Goal: Task Accomplishment & Management: Manage account settings

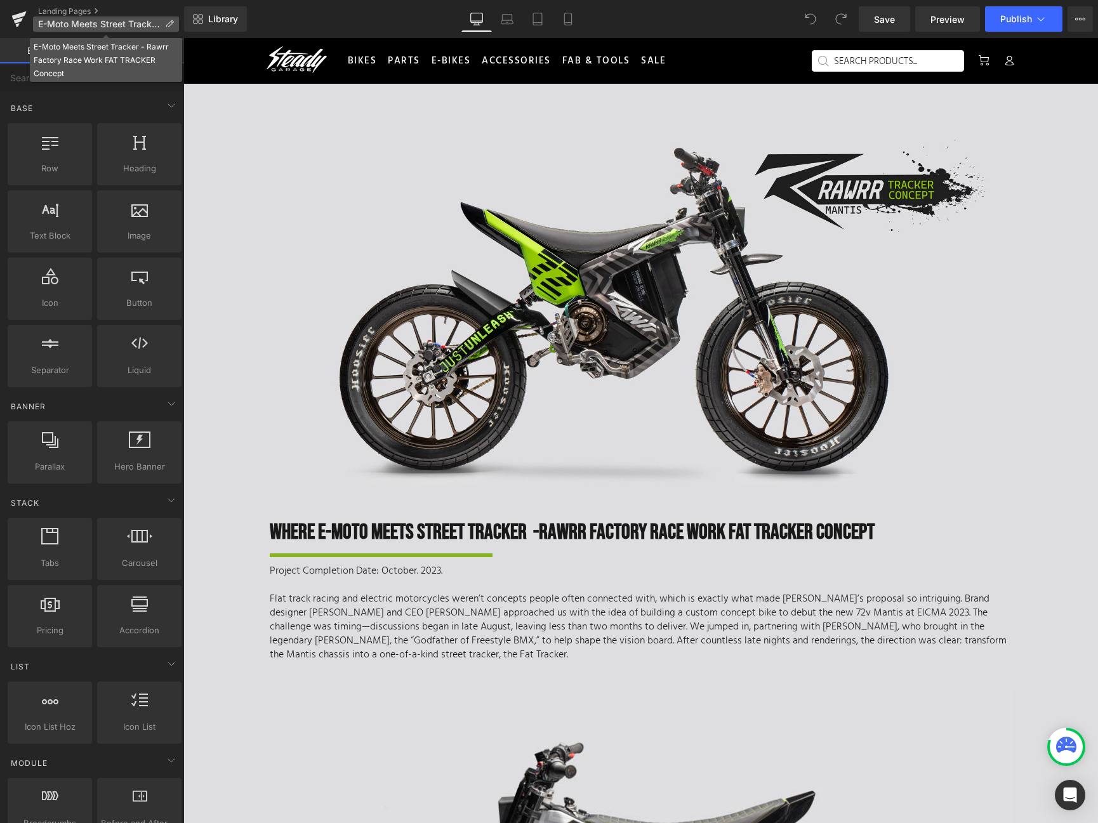
click at [165, 25] on icon at bounding box center [169, 24] width 9 height 9
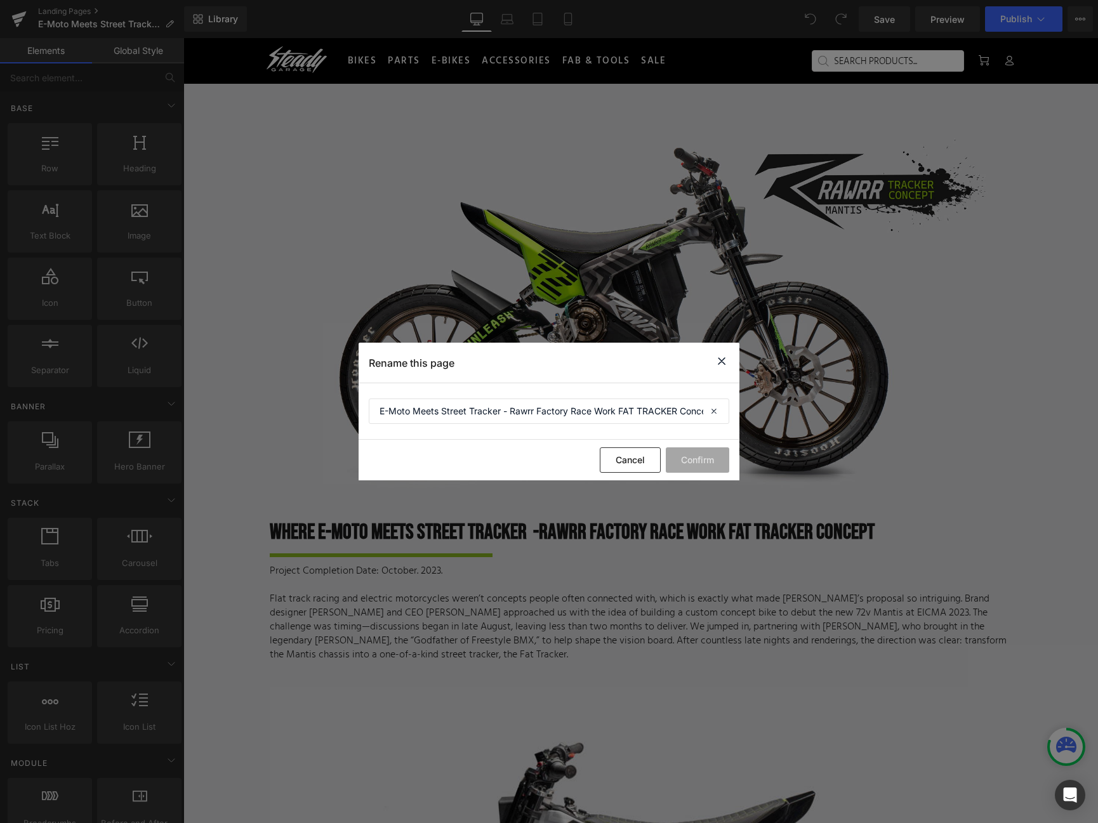
click at [724, 362] on icon at bounding box center [721, 361] width 15 height 16
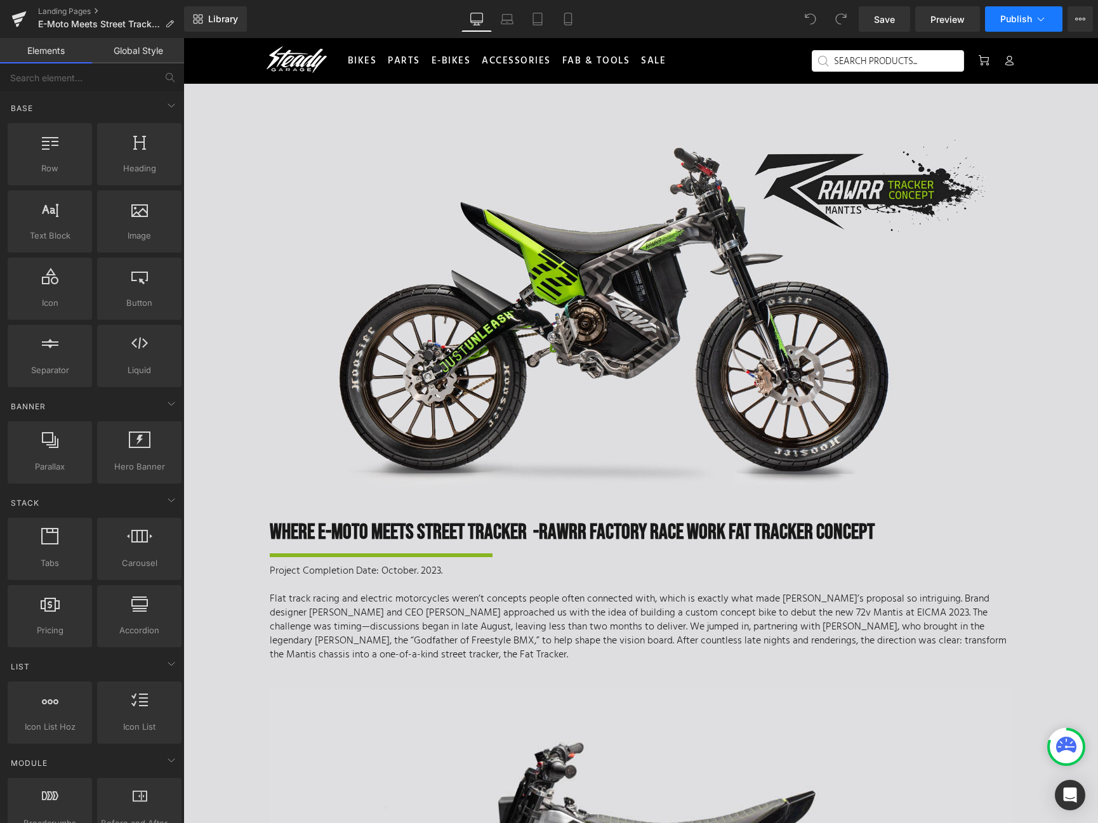
click at [1026, 22] on span "Publish" at bounding box center [1016, 19] width 32 height 10
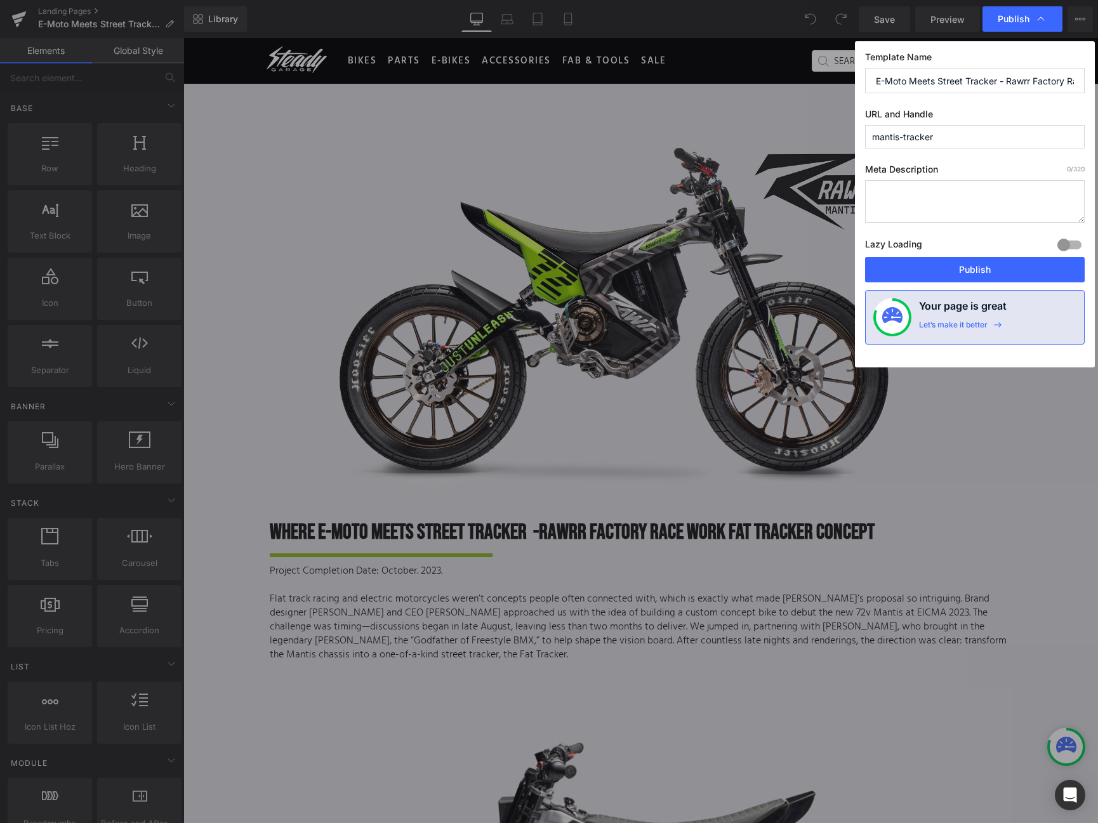
drag, startPoint x: 957, startPoint y: 130, endPoint x: 961, endPoint y: 135, distance: 6.7
click at [961, 135] on input "mantis-tracker" at bounding box center [975, 136] width 220 height 23
click at [894, 197] on textarea at bounding box center [975, 201] width 220 height 43
type textarea "Steady Garage - Rawrr E-Moto Concept"
click at [914, 79] on input "E-Moto Meets Street Tracker - Rawrr Factory Race Work FAT TRACKER Concept" at bounding box center [975, 80] width 220 height 25
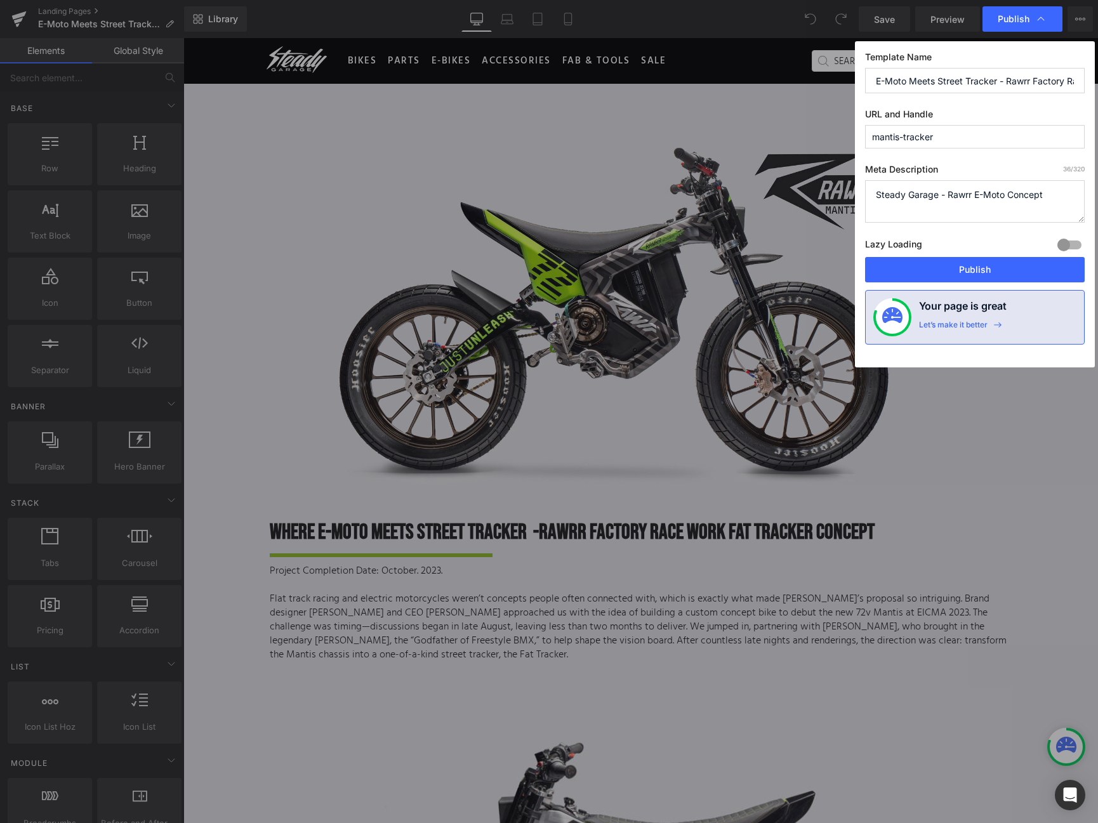
click at [898, 81] on input "E-Moto Meets Street Tracker - Rawrr Factory Race Work FAT TRACKER Concept" at bounding box center [975, 80] width 220 height 25
type input "Rawrr Mantis Concept Fearured"
click at [957, 188] on textarea "Steady Garage - Rawrr E-Moto Concept" at bounding box center [975, 201] width 220 height 43
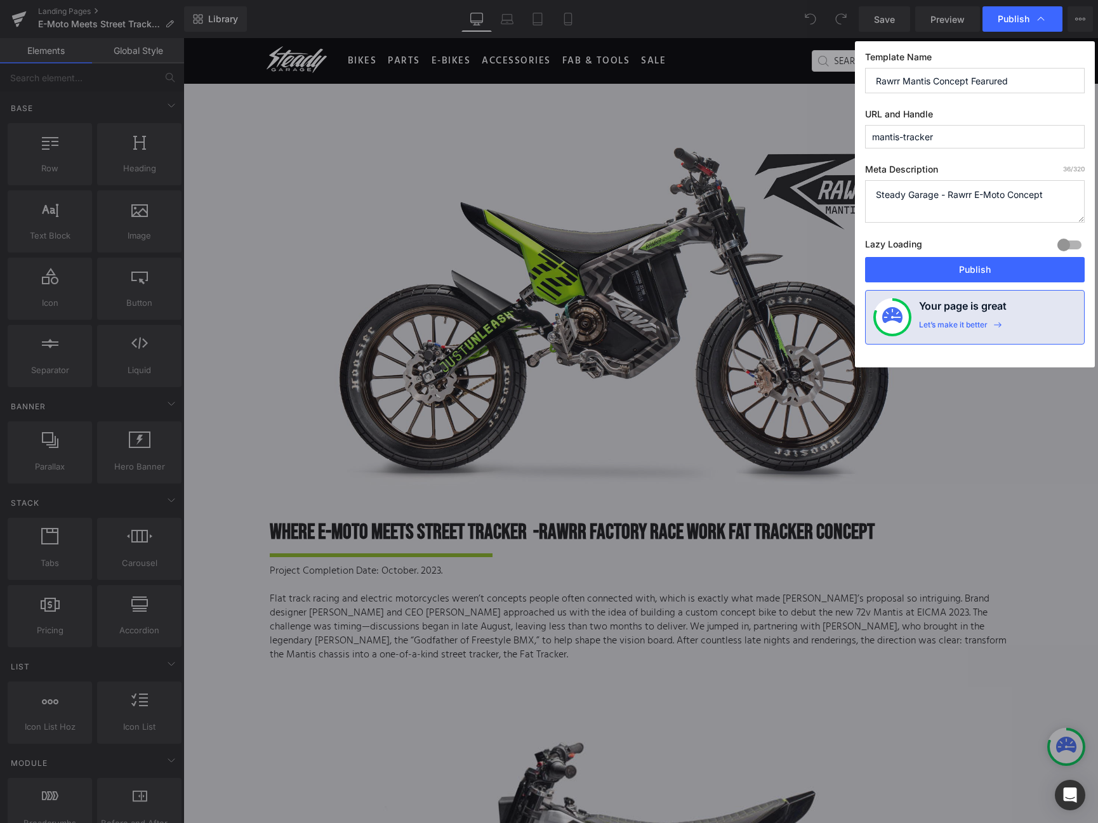
click at [973, 197] on textarea "Steady Garage - Rawrr E-Moto Concept" at bounding box center [975, 201] width 220 height 43
click at [1037, 198] on textarea "Steady Garage - Rawrr Mantis E-Moto Concept" at bounding box center [975, 201] width 220 height 43
type textarea "Steady Garage - Rawrr Mantis E-Moto Flat Track Concept"
drag, startPoint x: 915, startPoint y: 267, endPoint x: 988, endPoint y: 149, distance: 138.4
click at [988, 149] on div "Template Name Rawrr Mantis Concept Fearured URL and Handle mantis-tracker Meta …" at bounding box center [975, 204] width 240 height 326
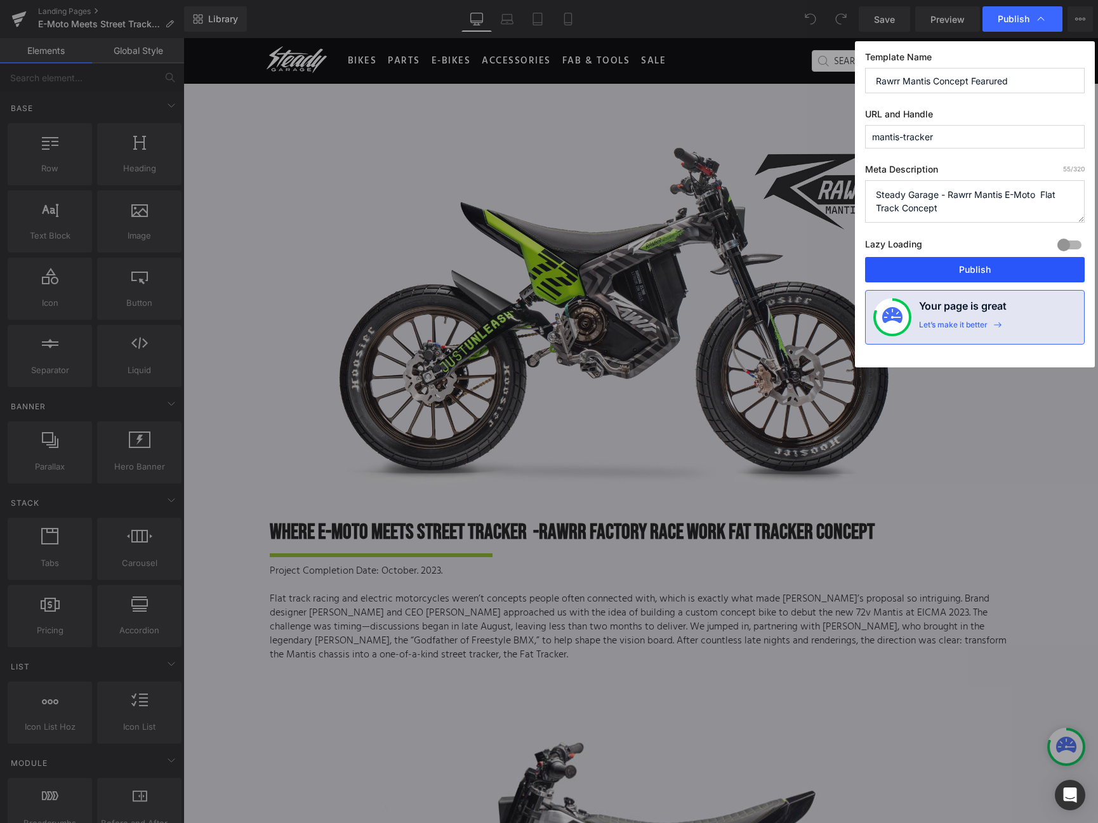
click at [955, 265] on button "Publish" at bounding box center [975, 269] width 220 height 25
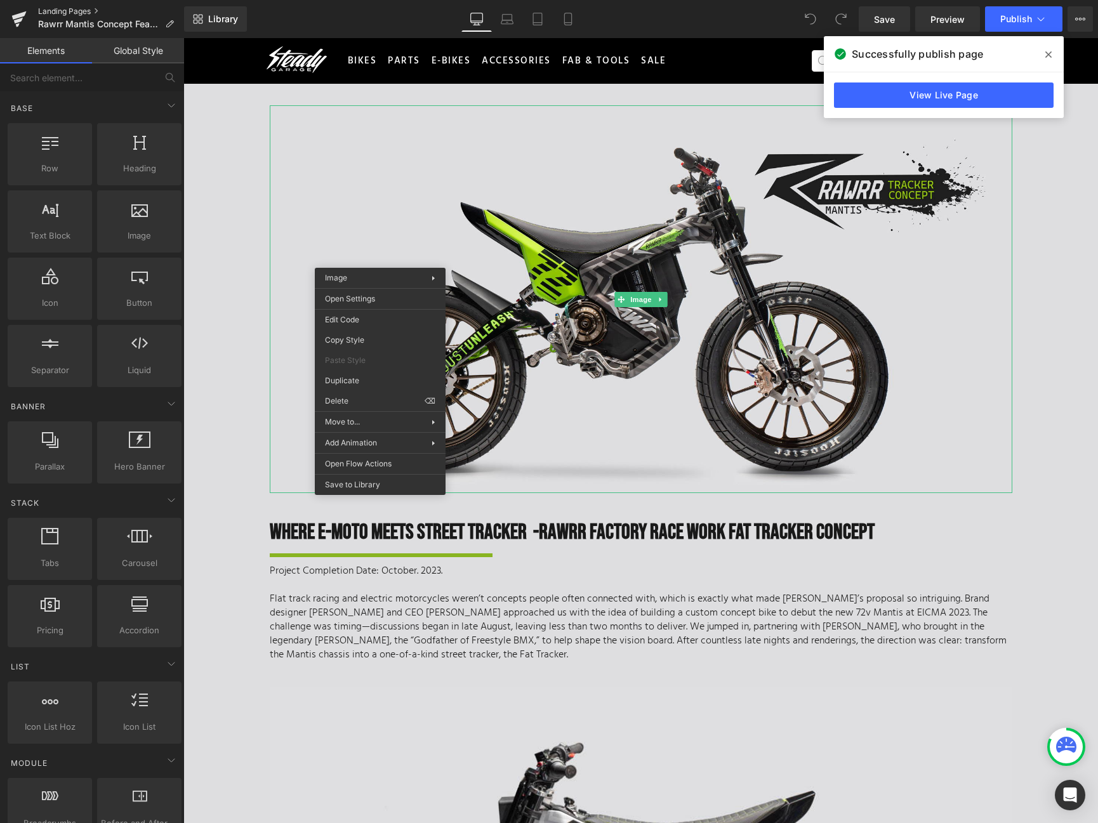
click at [73, 12] on link "Landing Pages" at bounding box center [111, 11] width 146 height 10
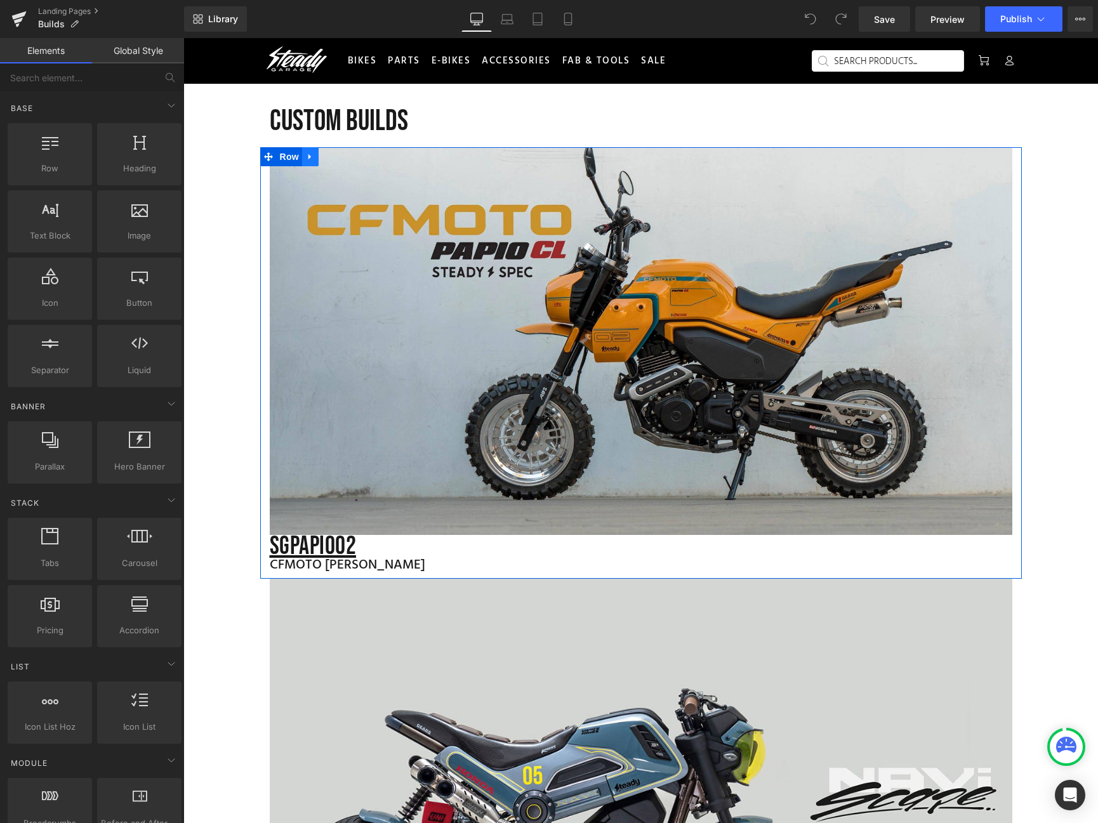
click at [306, 155] on icon at bounding box center [310, 157] width 9 height 10
click at [322, 159] on icon at bounding box center [326, 156] width 9 height 9
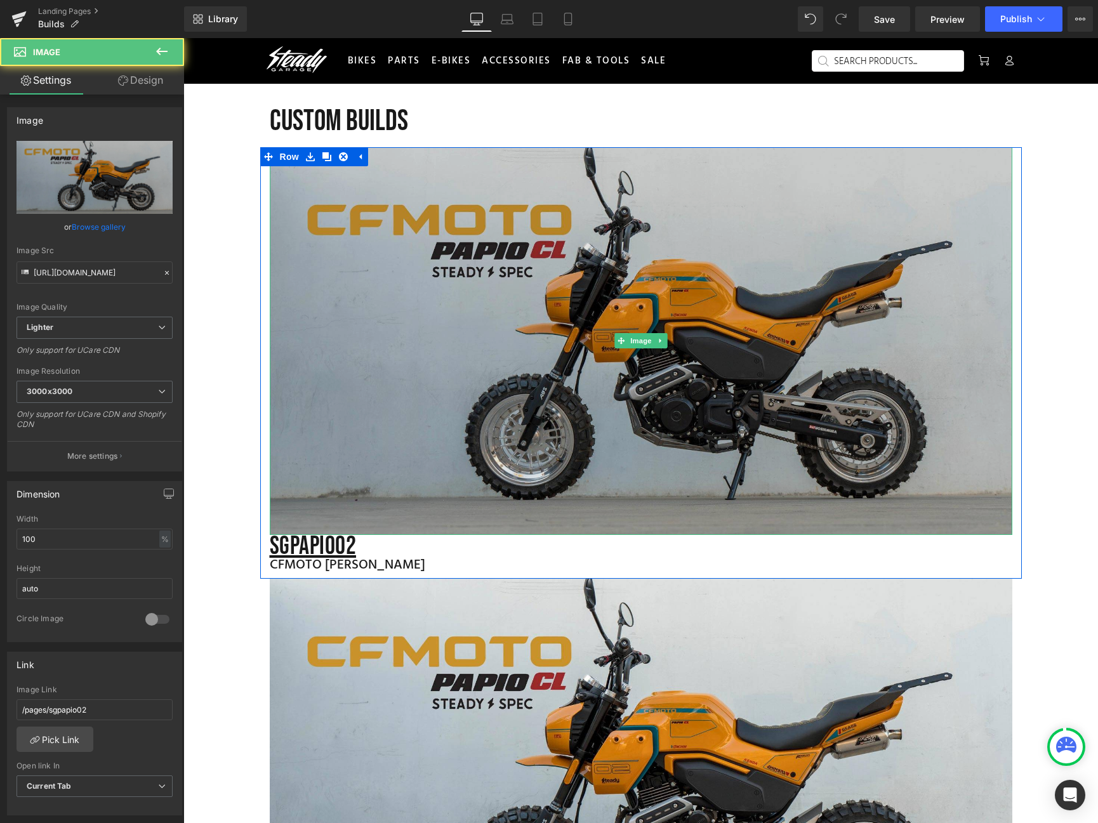
click at [610, 332] on img at bounding box center [641, 341] width 742 height 388
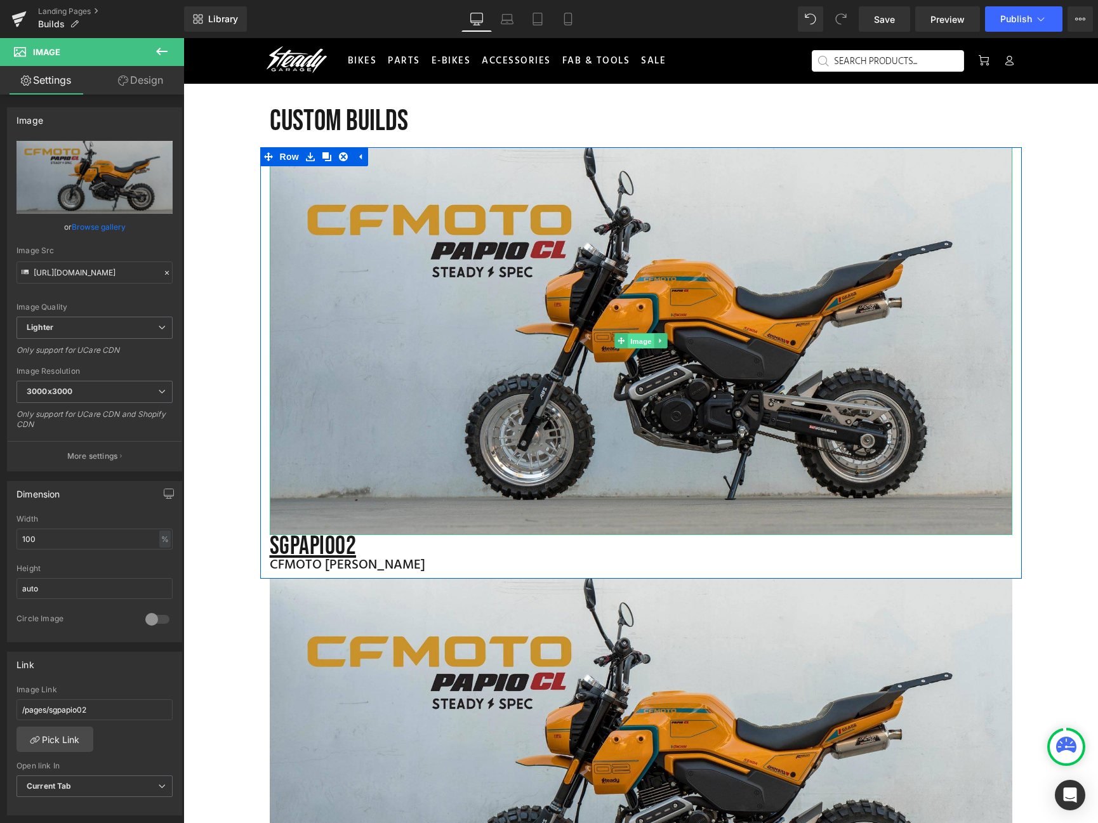
click at [629, 344] on span "Image" at bounding box center [640, 341] width 27 height 15
click at [659, 341] on icon at bounding box center [660, 341] width 2 height 4
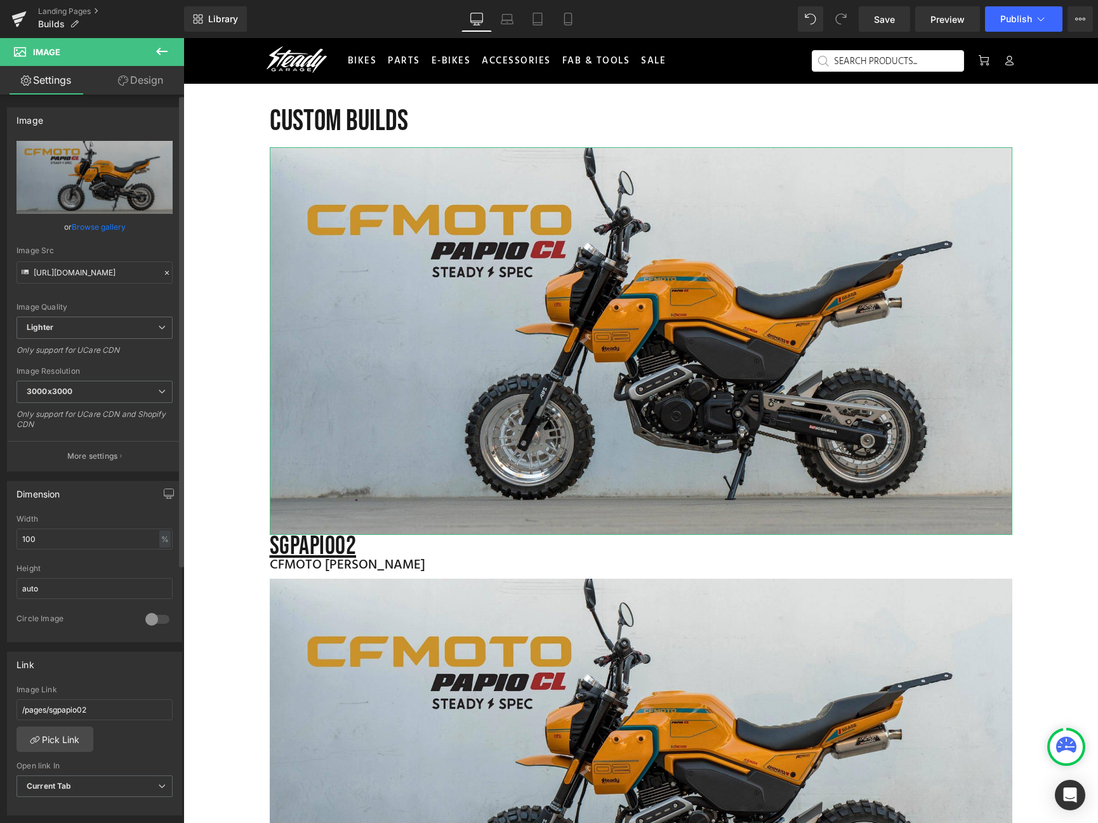
click at [105, 230] on link "Browse gallery" at bounding box center [99, 227] width 54 height 22
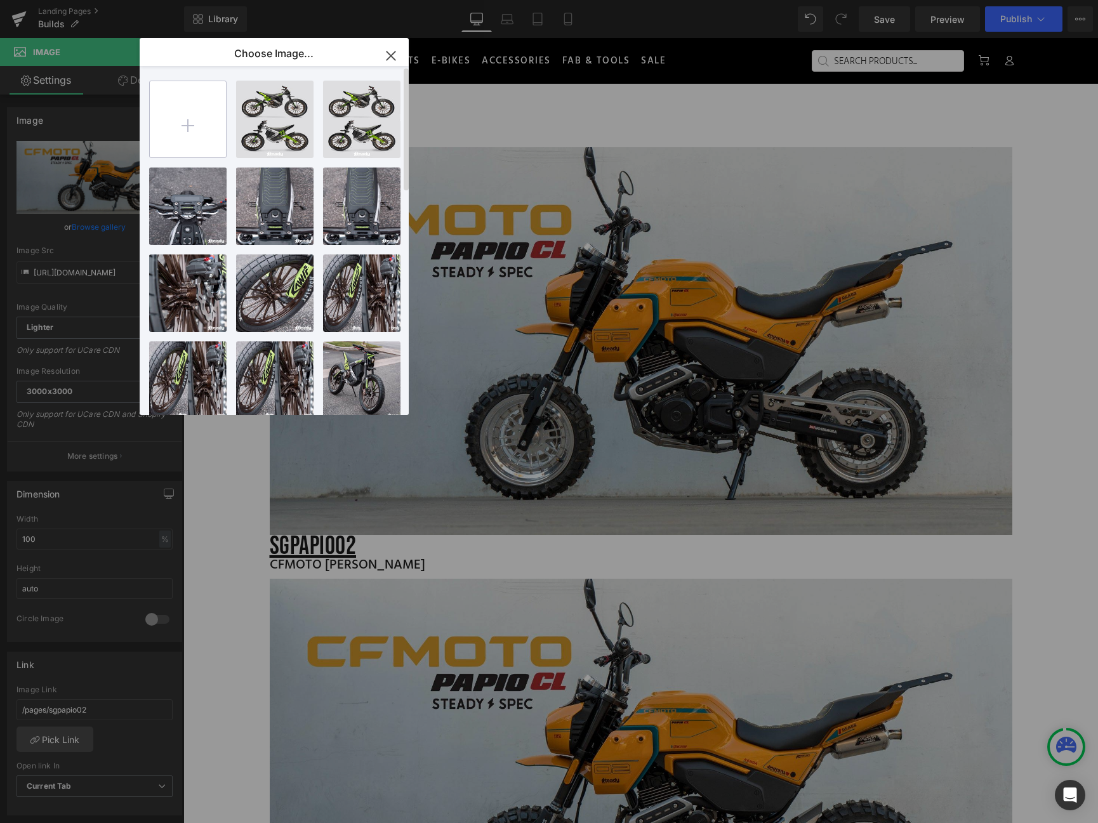
click at [201, 123] on input "file" at bounding box center [188, 119] width 76 height 76
type input "C:\fakepath\SteadyGarage_RawrrConcept_1_.jpg"
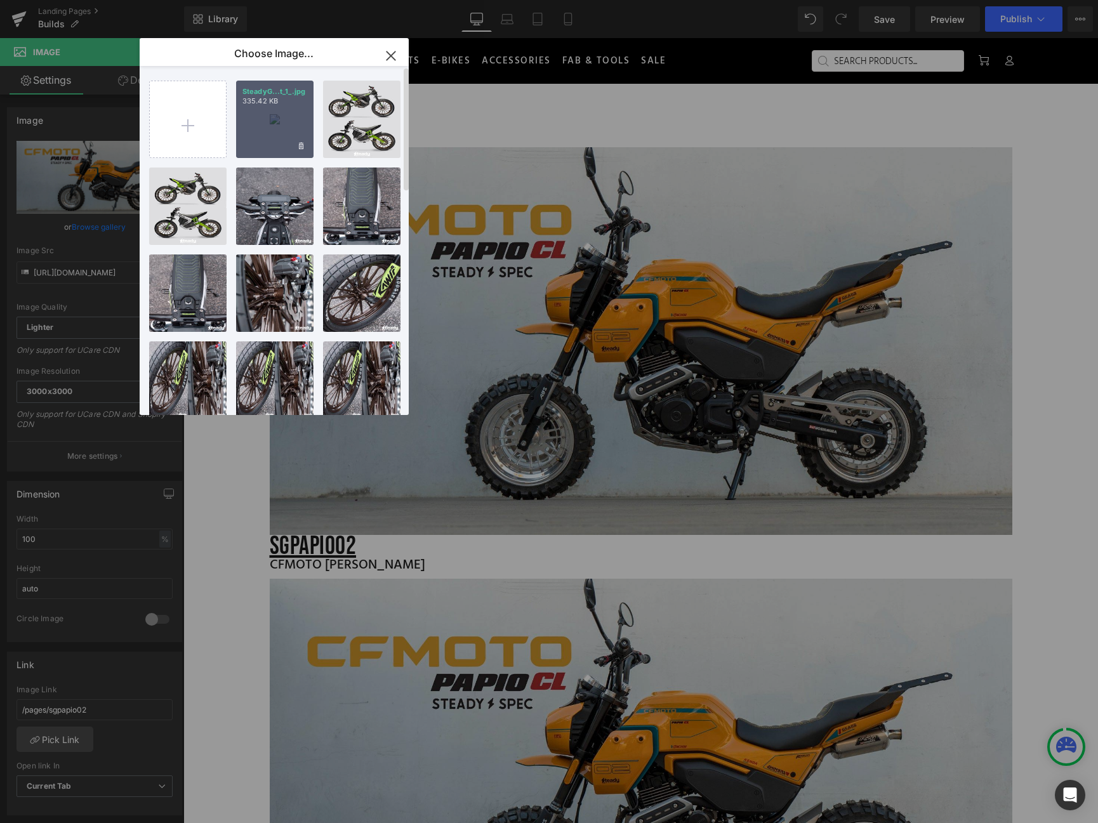
click at [282, 131] on div "SteadyG...t_1_.jpg 335.42 KB" at bounding box center [274, 119] width 77 height 77
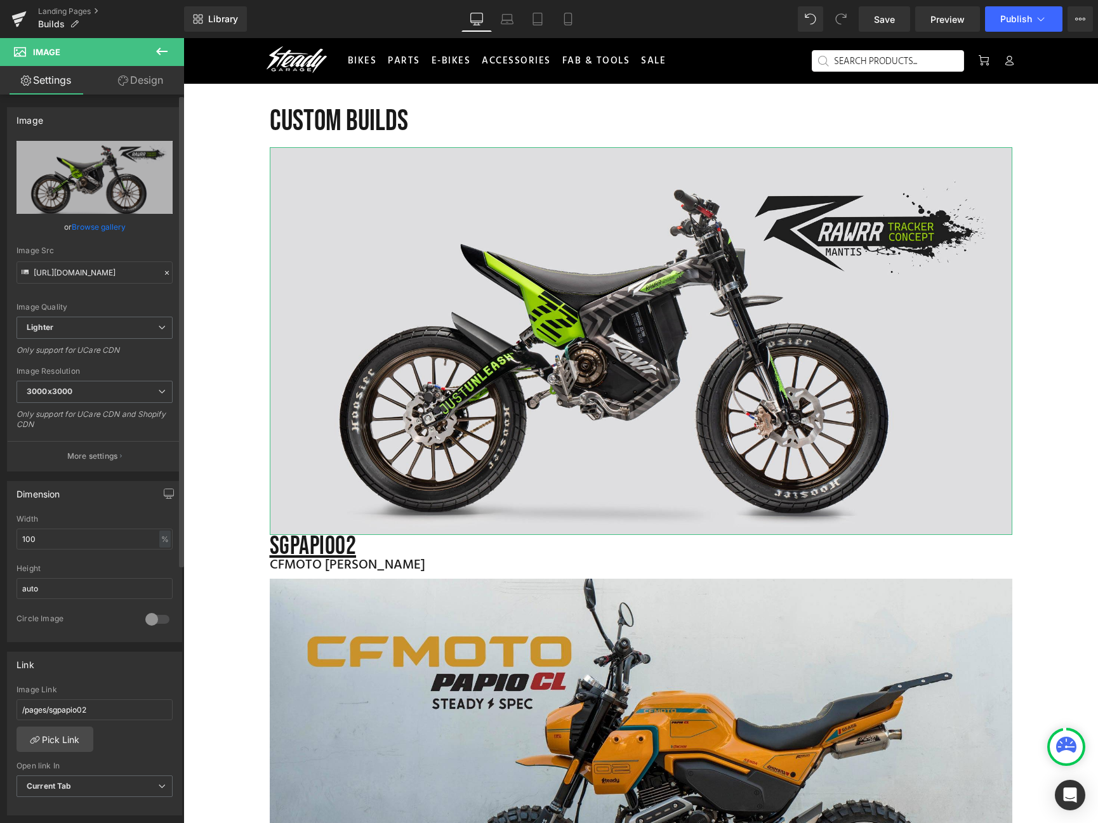
click at [98, 224] on link "Browse gallery" at bounding box center [99, 227] width 54 height 22
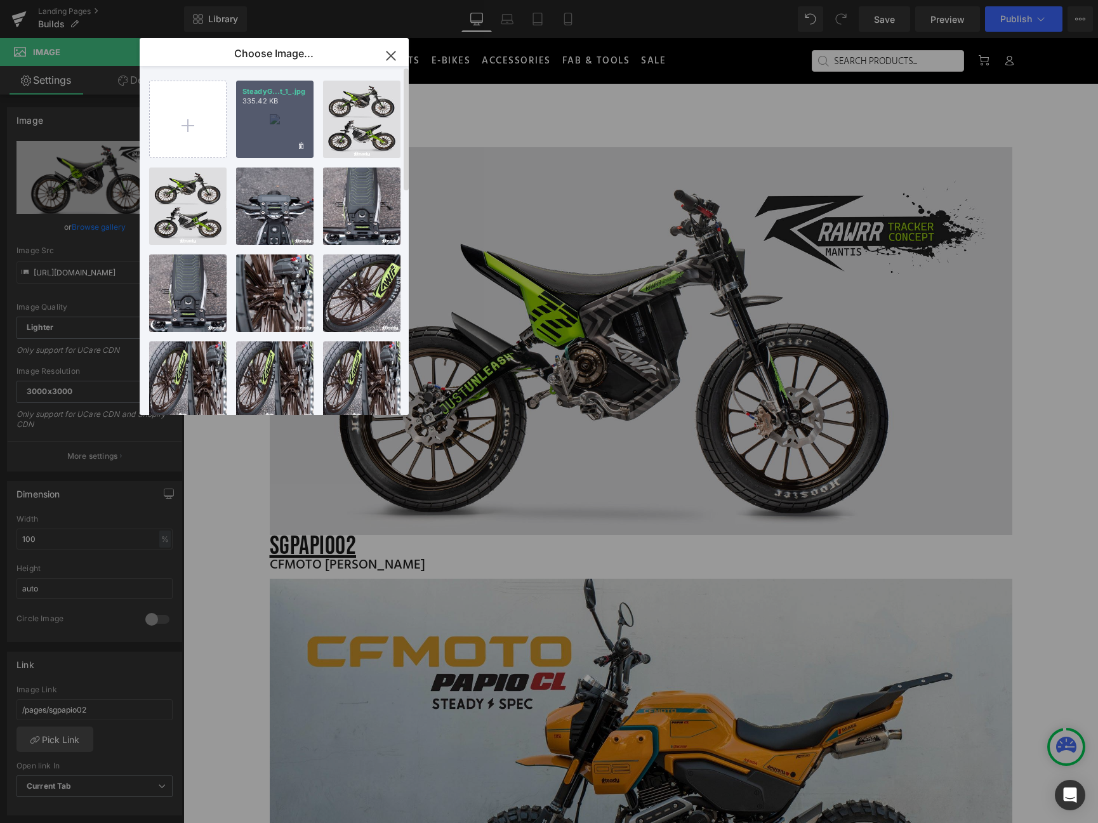
click at [257, 138] on div "SteadyG...t_1_.jpg 335.42 KB" at bounding box center [274, 119] width 77 height 77
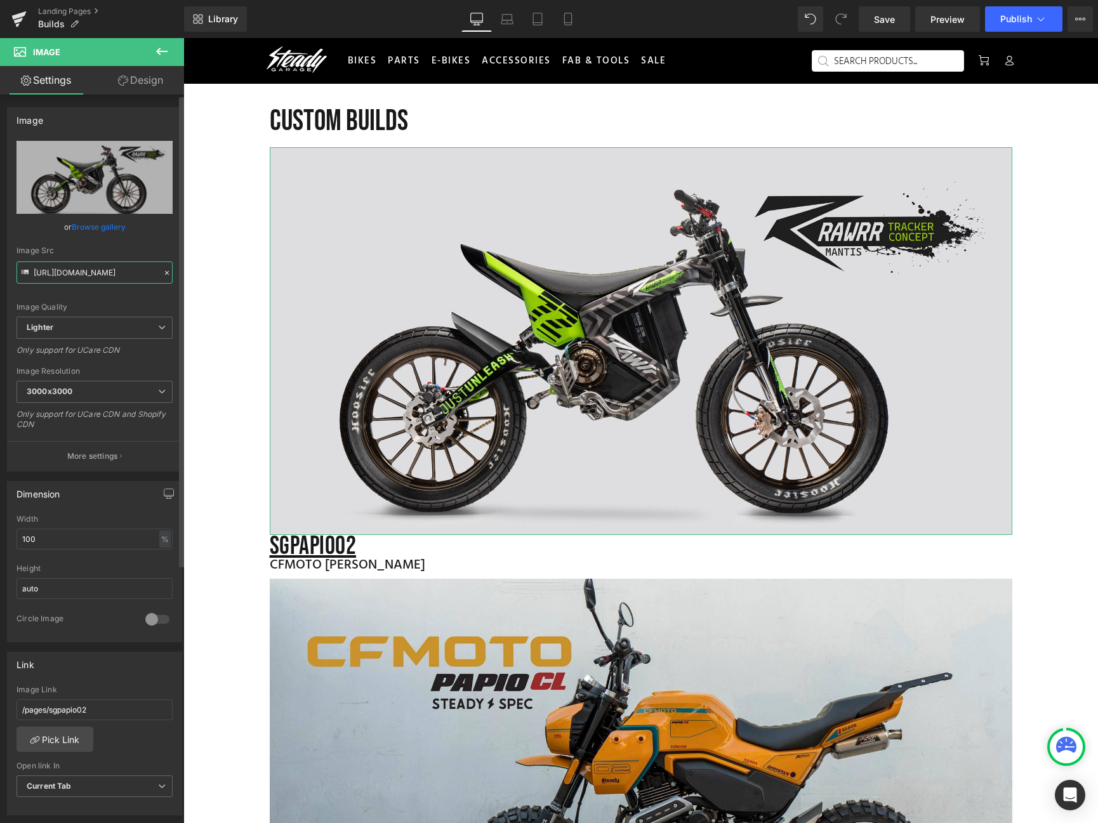
click at [106, 273] on input "https://ucarecdn.com/a84ae79a-3061-4dc3-b1d4-ae49ba2f1b59/-/format/auto/-/previ…" at bounding box center [94, 272] width 156 height 22
click at [103, 276] on input "https://ucarecdn.com/a84ae79a-3061-4dc3-b1d4-ae49ba2f1b59/-/format/auto/-/previ…" at bounding box center [94, 272] width 156 height 22
click at [28, 273] on icon at bounding box center [25, 272] width 7 height 4
click at [24, 274] on icon at bounding box center [25, 273] width 14 height 14
click at [70, 274] on input "https://ucarecdn.com/a84ae79a-3061-4dc3-b1d4-ae49ba2f1b59/-/format/auto/-/previ…" at bounding box center [94, 272] width 156 height 22
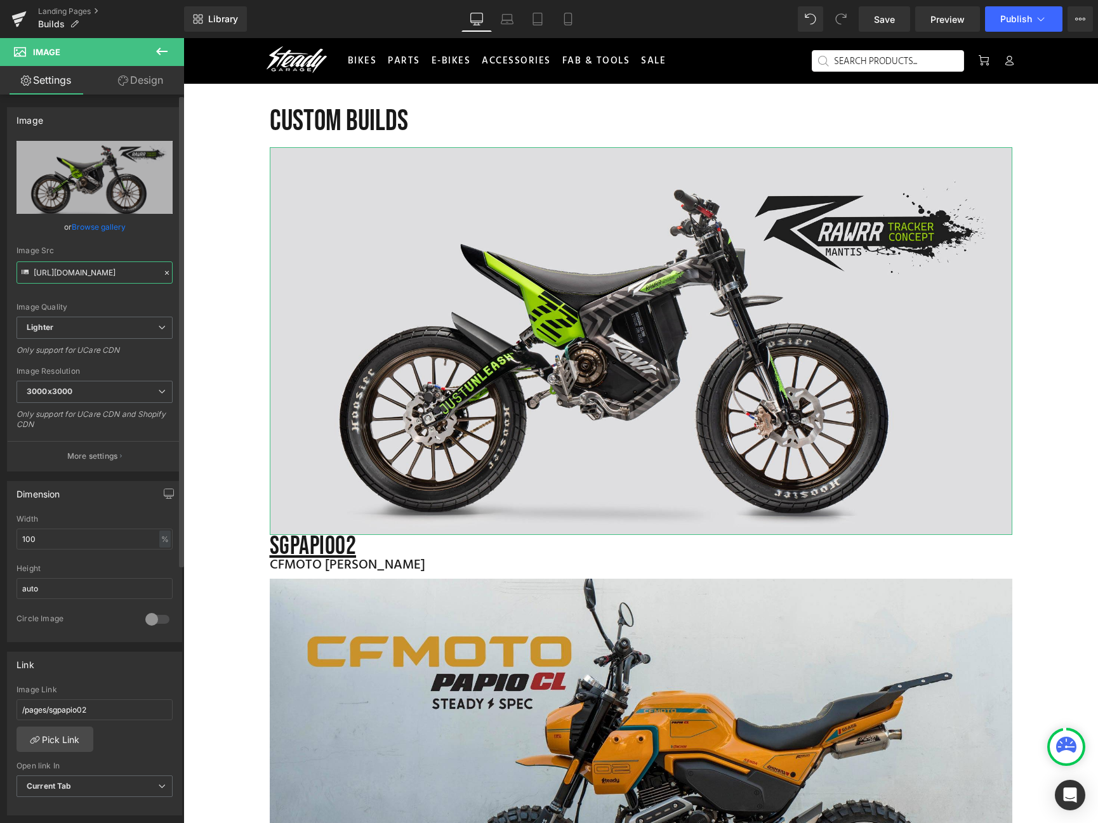
click at [96, 273] on input "https://ucarecdn.com/a84ae79a-3061-4dc3-b1d4-ae49ba2f1b59/-/format/auto/-/previ…" at bounding box center [94, 272] width 156 height 22
paste input "steadygarage.myshopify.com/pages/mantis-tracker"
type input "https://steadygarage.myshopify.com/pages/mantis-tracker"
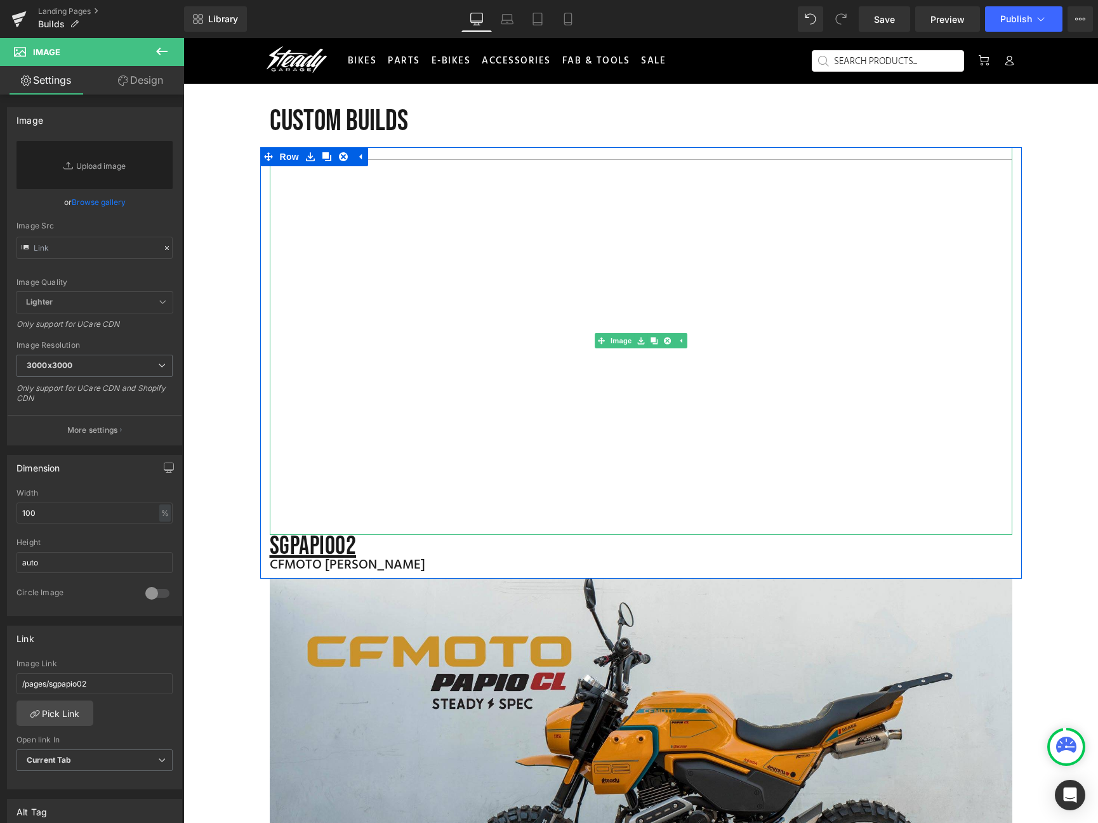
click at [395, 295] on img at bounding box center [641, 341] width 742 height 388
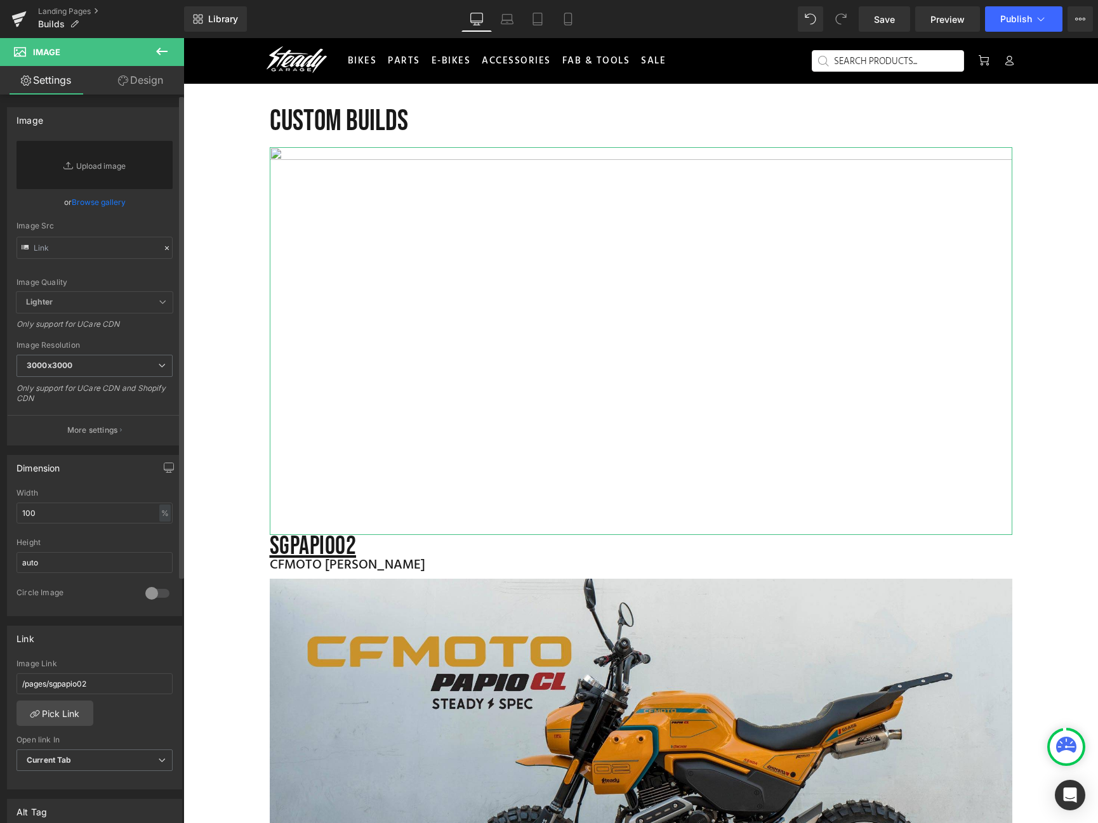
click at [92, 206] on link "Browse gallery" at bounding box center [99, 202] width 54 height 22
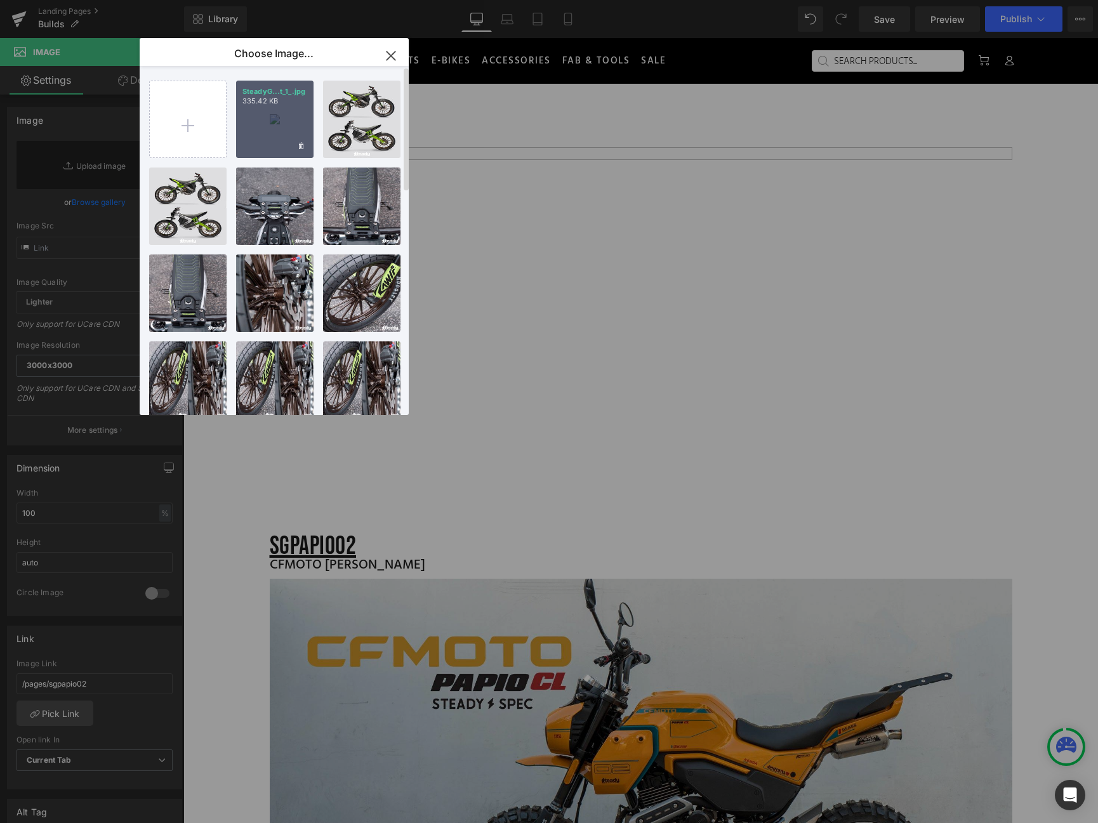
click at [263, 129] on div "SteadyG...t_1_.jpg 335.42 KB" at bounding box center [274, 119] width 77 height 77
type input "https://ucarecdn.com/a84ae79a-3061-4dc3-b1d4-ae49ba2f1b59/-/format/auto/-/previ…"
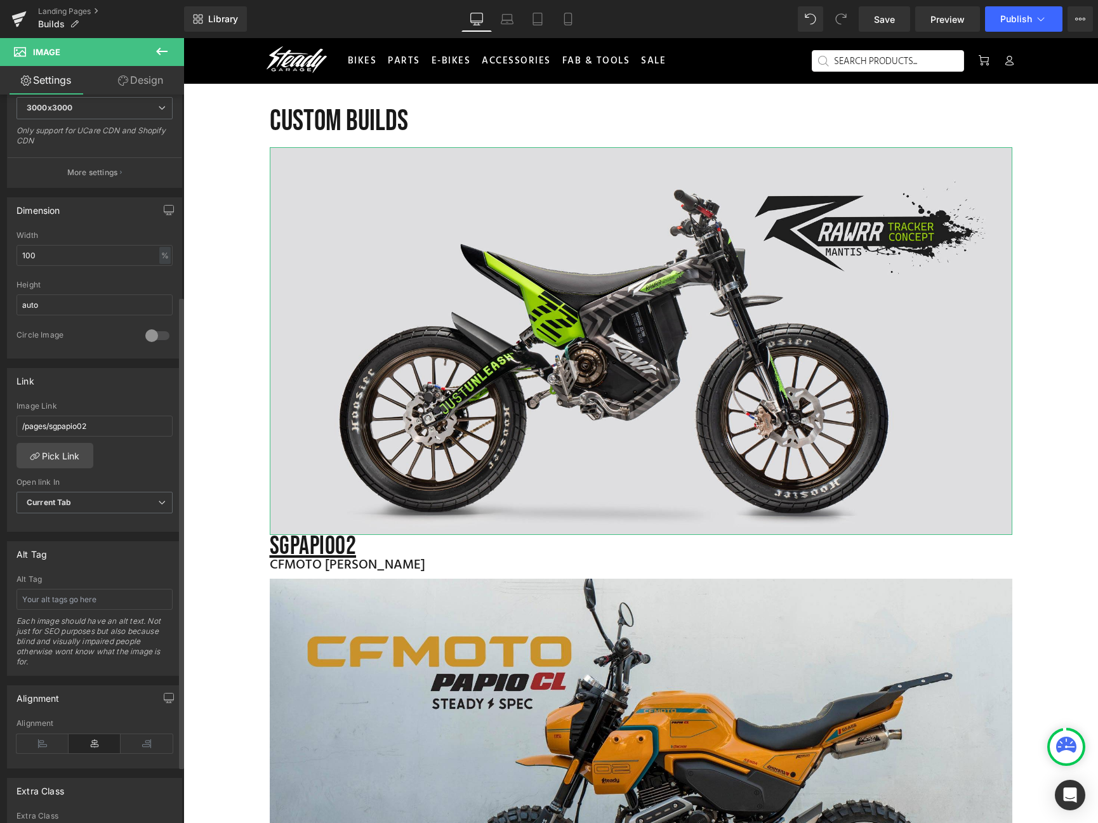
scroll to position [367, 0]
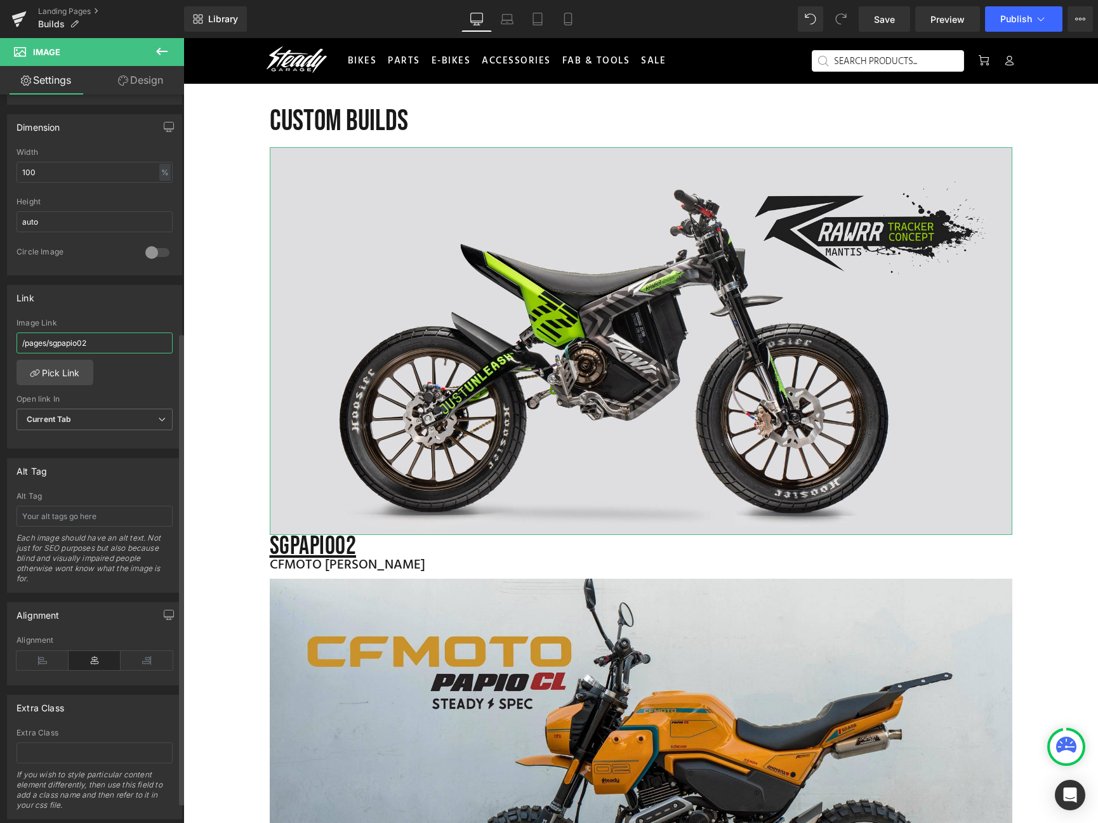
click at [82, 348] on input "/pages/sgpapio02" at bounding box center [94, 342] width 156 height 21
drag, startPoint x: 101, startPoint y: 343, endPoint x: 88, endPoint y: 343, distance: 13.3
click at [88, 343] on input "/pages/sgpapio02" at bounding box center [94, 342] width 156 height 21
drag, startPoint x: 93, startPoint y: 345, endPoint x: 81, endPoint y: 348, distance: 13.2
click at [83, 346] on input "/pages/sgpapio02" at bounding box center [94, 342] width 156 height 21
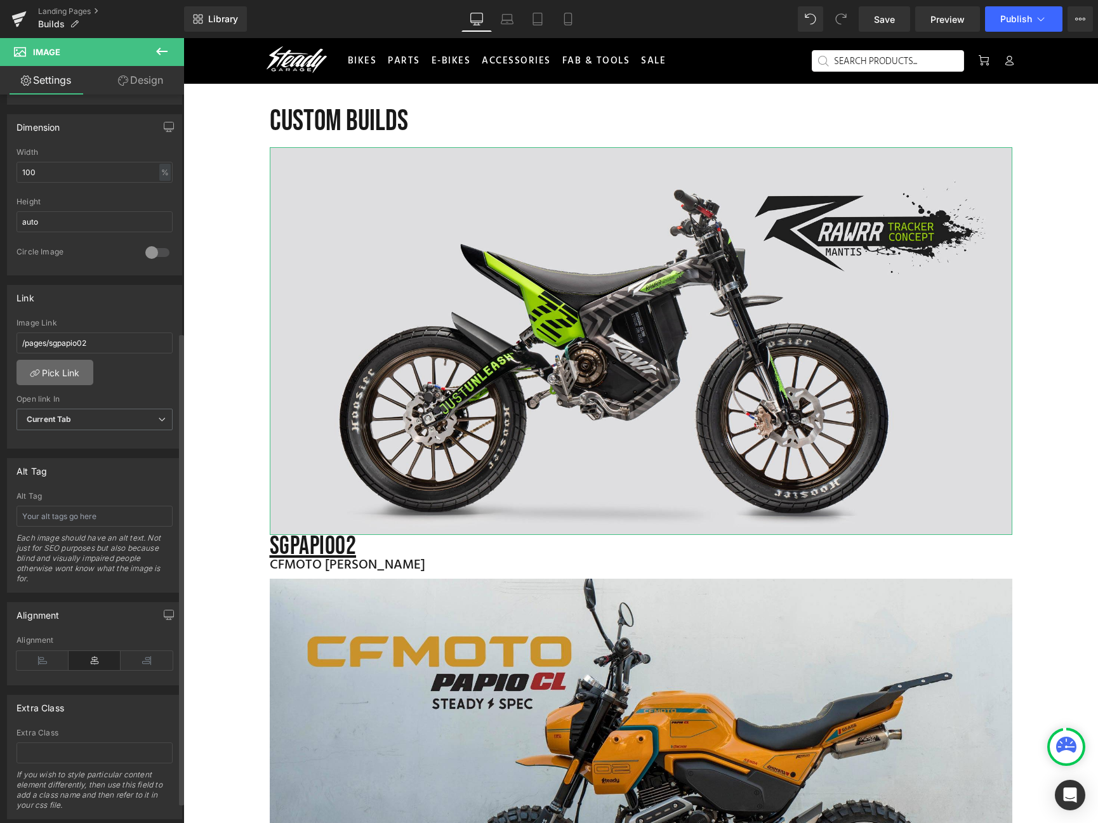
click at [61, 371] on link "Pick Link" at bounding box center [54, 372] width 77 height 25
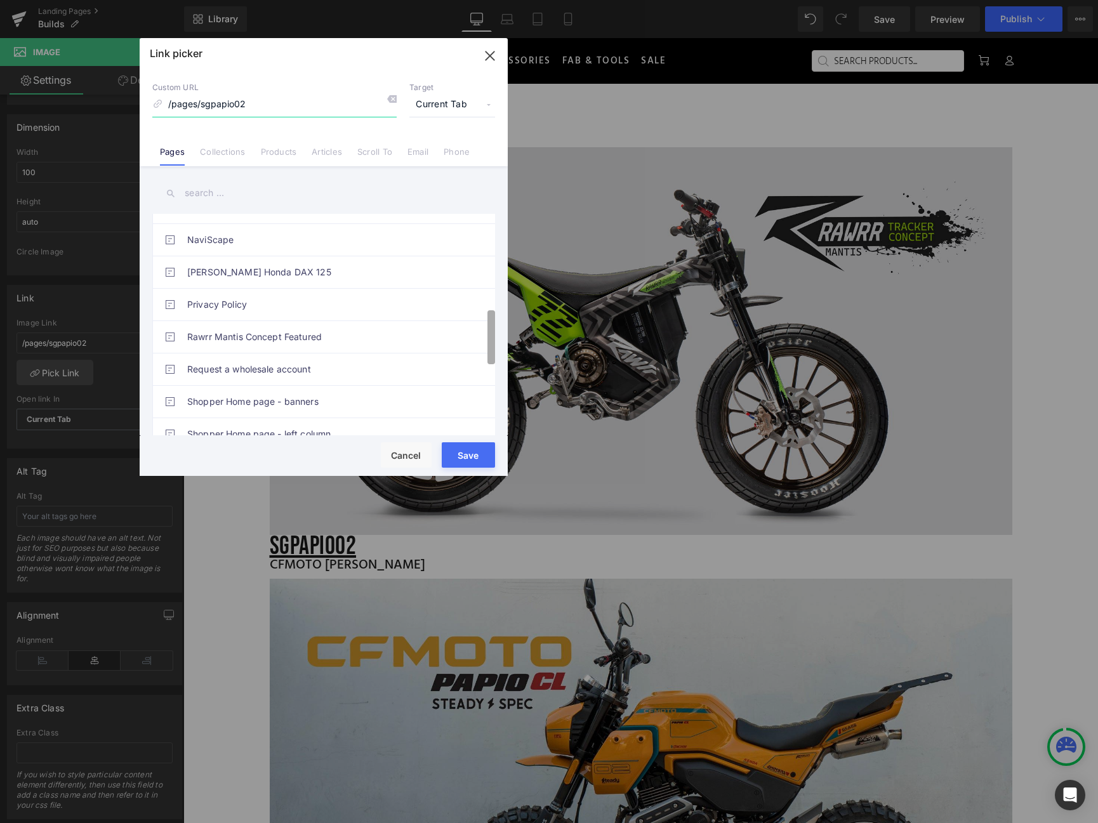
scroll to position [381, 0]
click at [486, 340] on div "CFMoto Papio CL 02 Black Friday Builds California City Slicker CONTACT CoolWing…" at bounding box center [323, 324] width 343 height 221
click at [357, 340] on link "Rawrr Mantis Concept Featured" at bounding box center [326, 335] width 279 height 32
type input "/pages/mantis-tracker"
click at [407, 452] on button "Cancel" at bounding box center [406, 454] width 51 height 25
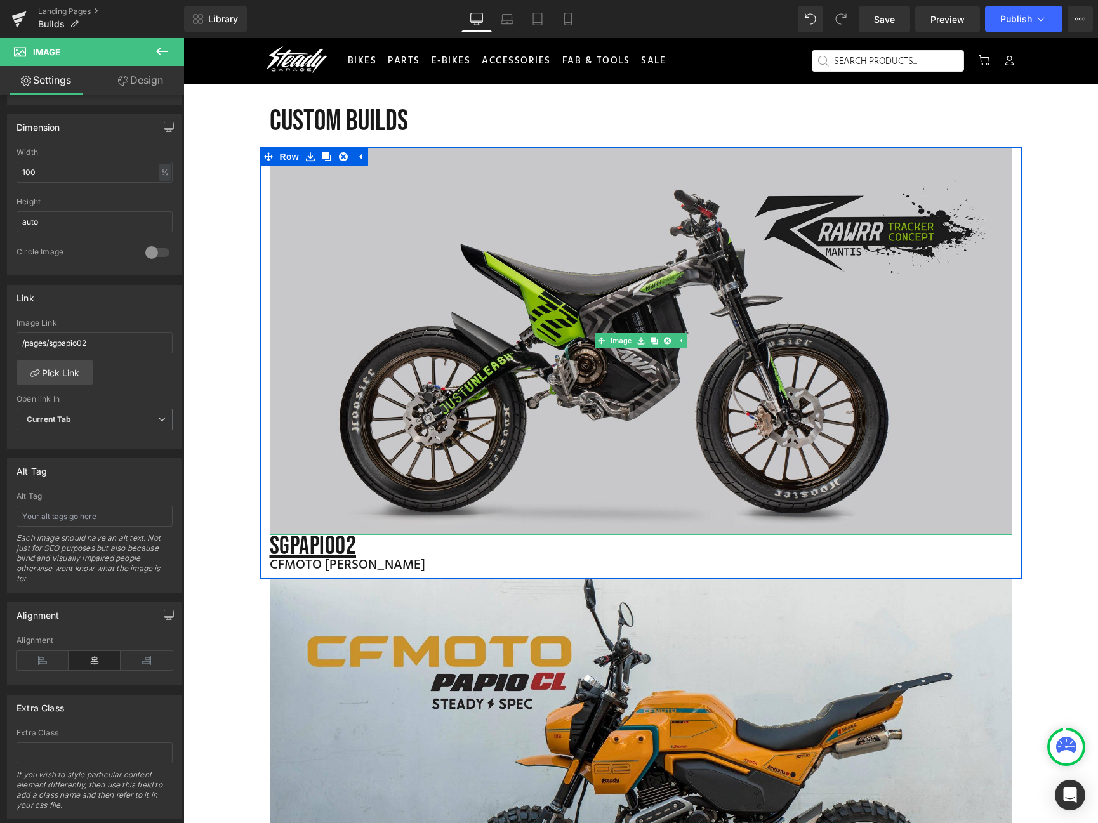
click at [371, 253] on img at bounding box center [641, 341] width 742 height 388
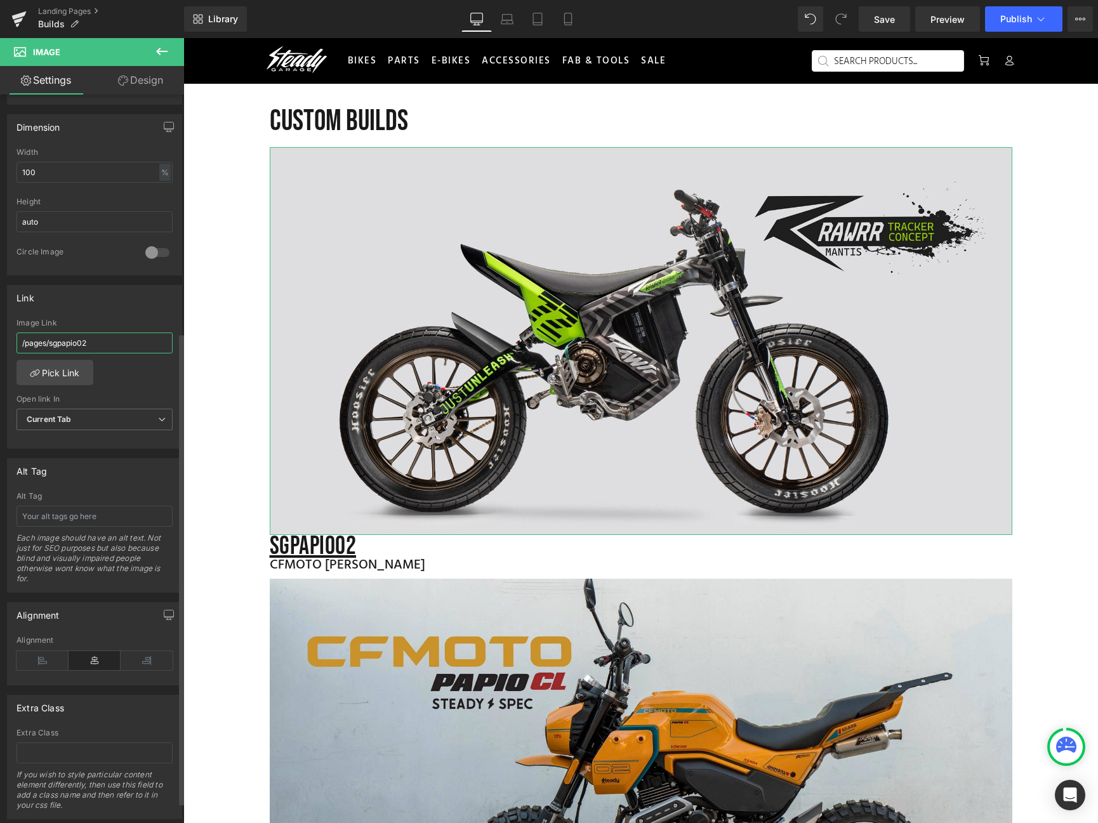
click at [99, 345] on input "/pages/sgpapio02" at bounding box center [94, 342] width 156 height 21
click at [47, 376] on link "Pick Link" at bounding box center [54, 372] width 77 height 25
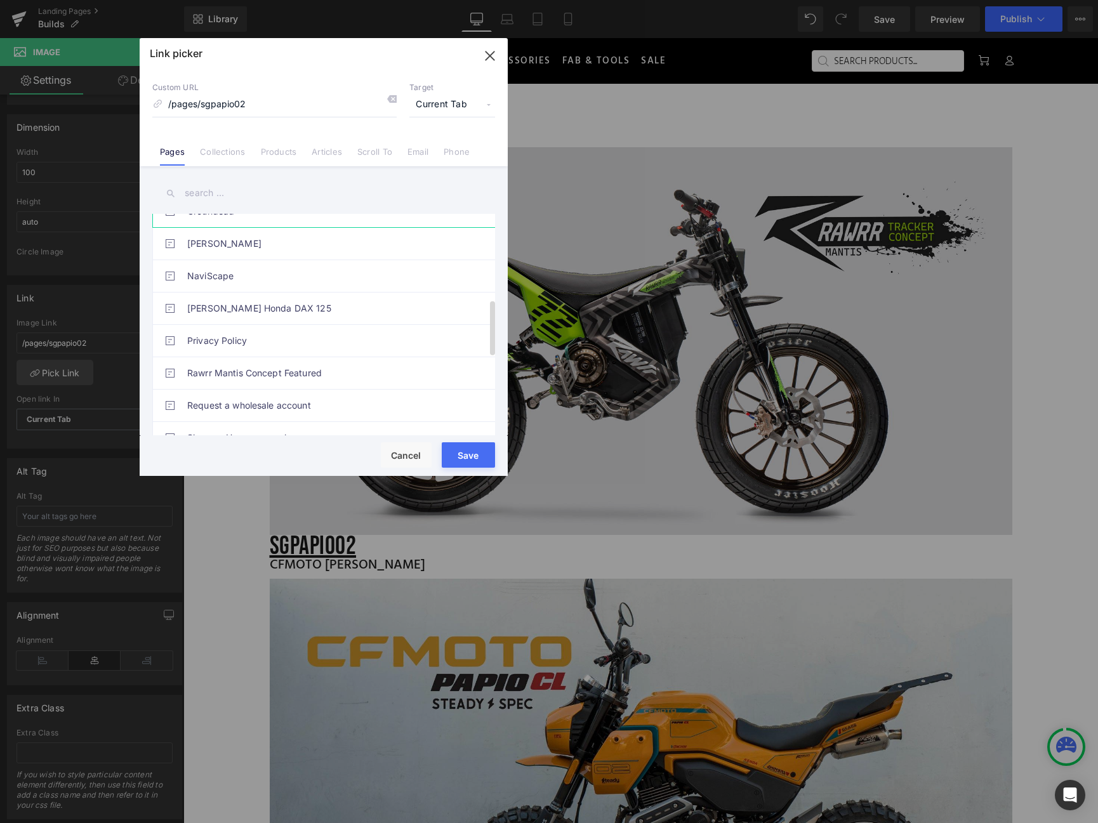
scroll to position [343, 0]
click at [265, 377] on link "Rawrr Mantis Concept Featured" at bounding box center [326, 373] width 279 height 32
type input "/pages/mantis-tracker"
drag, startPoint x: 283, startPoint y: 410, endPoint x: 466, endPoint y: 449, distance: 186.6
click at [466, 449] on button "Save" at bounding box center [468, 454] width 53 height 25
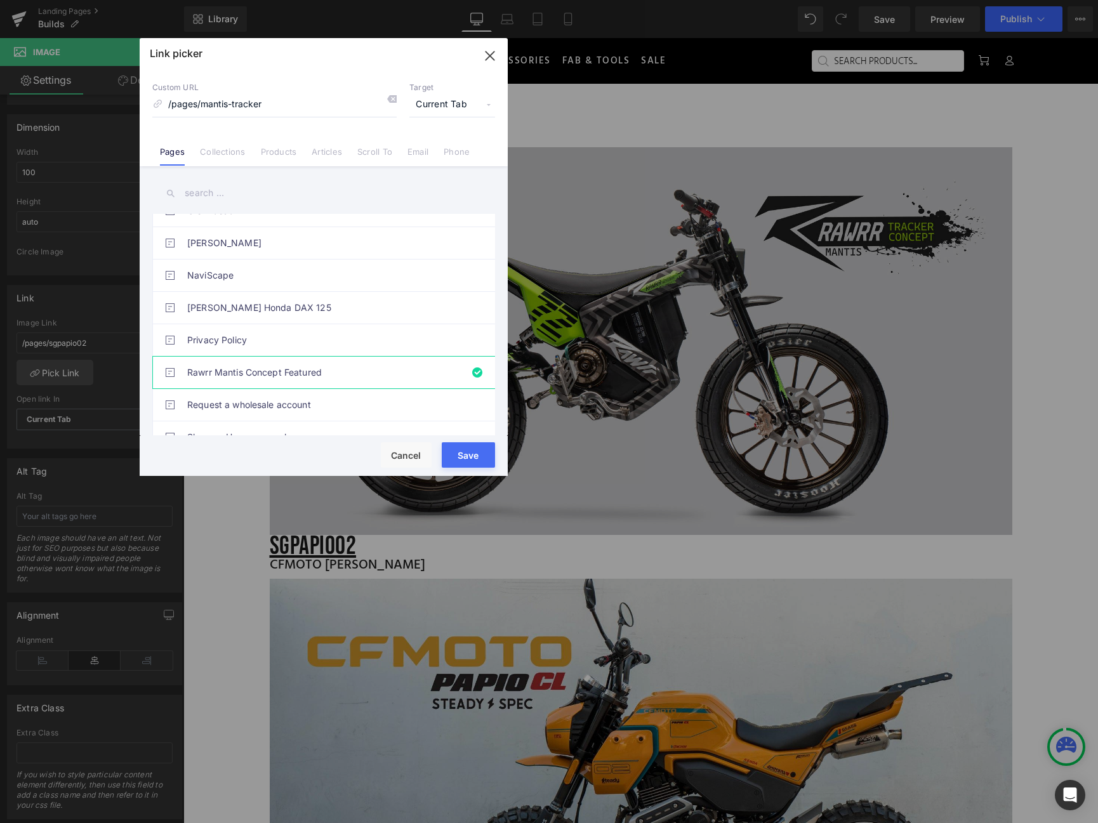
type input "/pages/mantis-tracker"
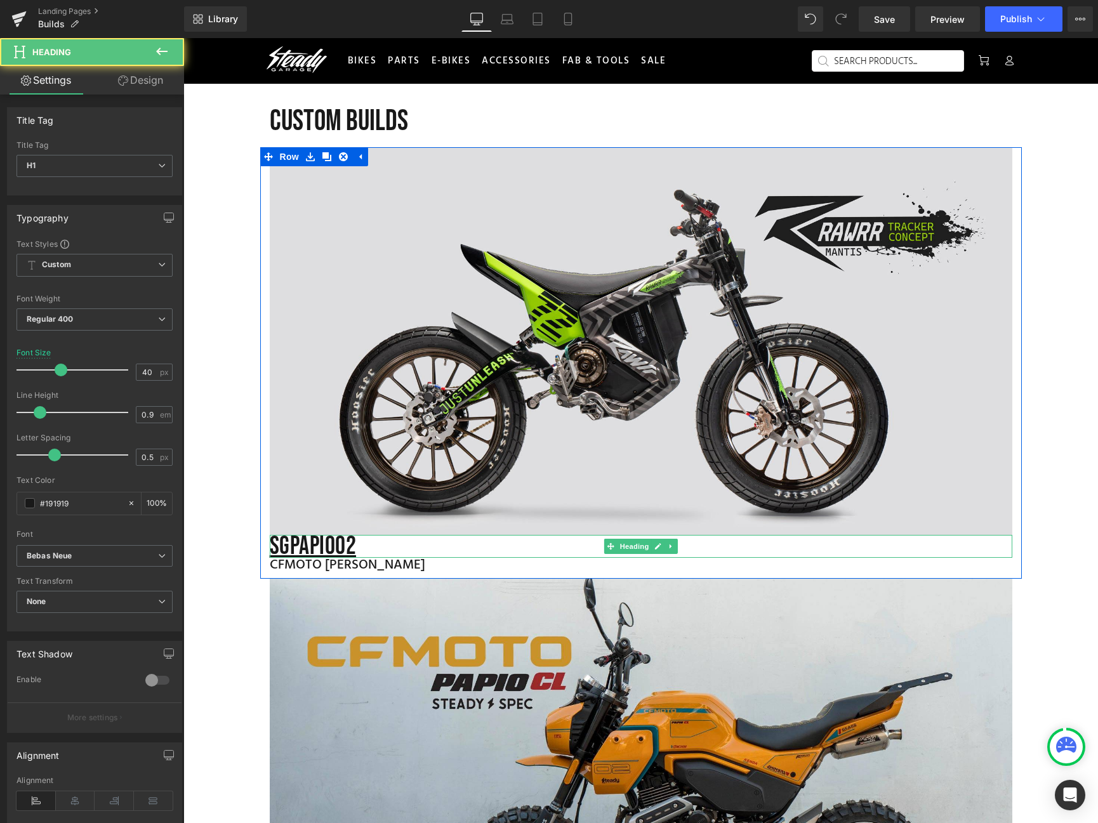
click at [351, 548] on h1 "SGPAPIO 02" at bounding box center [641, 546] width 742 height 23
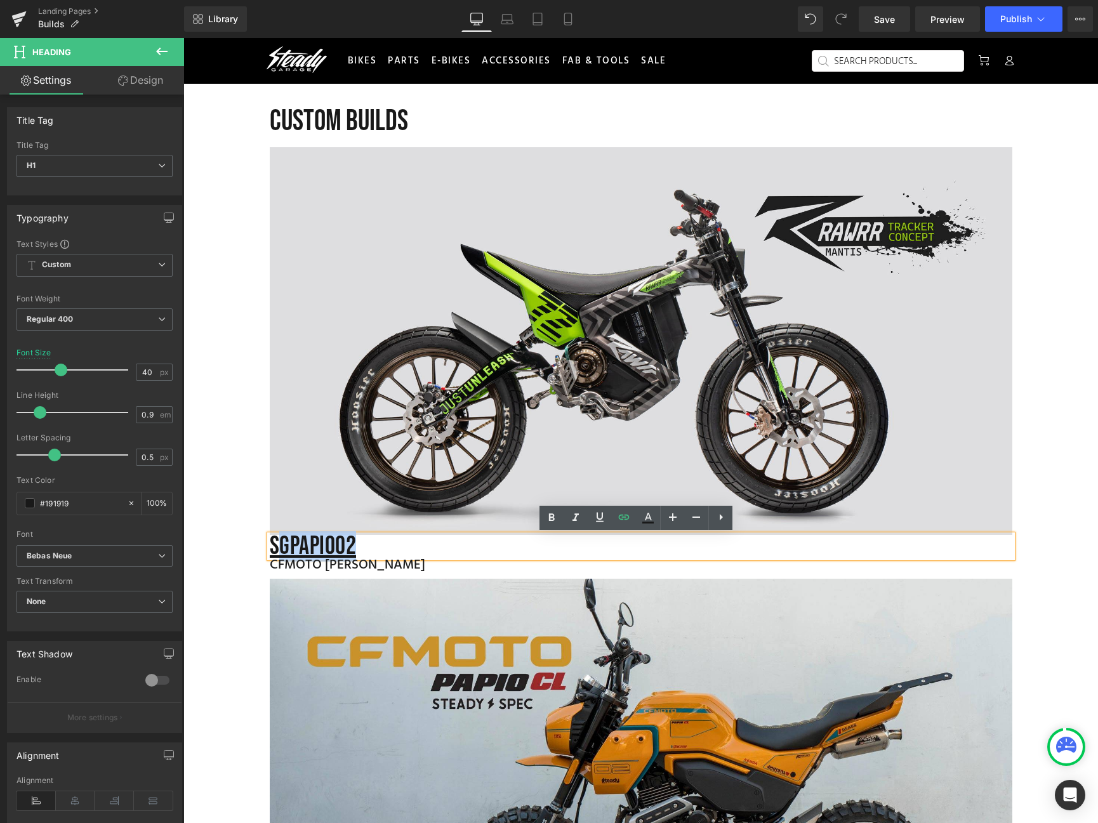
drag, startPoint x: 355, startPoint y: 547, endPoint x: 278, endPoint y: 546, distance: 76.8
click at [278, 546] on h1 "SGPAPIO 02" at bounding box center [641, 546] width 742 height 23
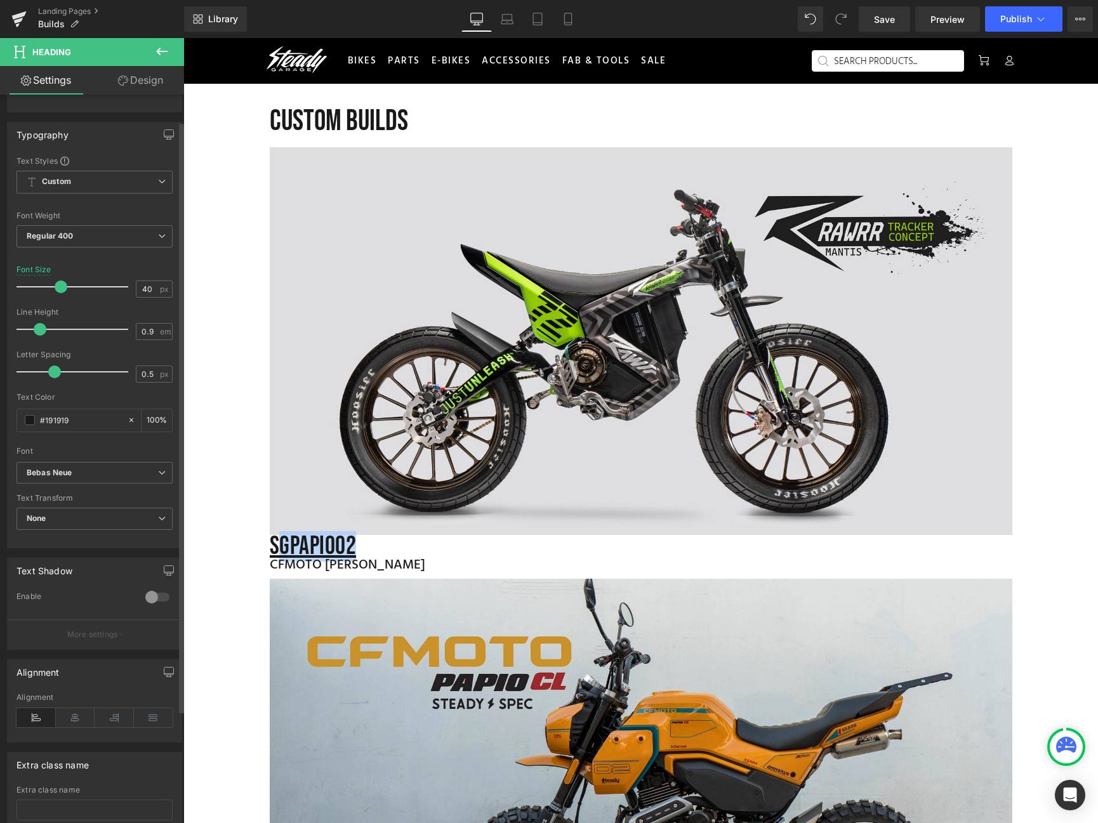
scroll to position [0, 0]
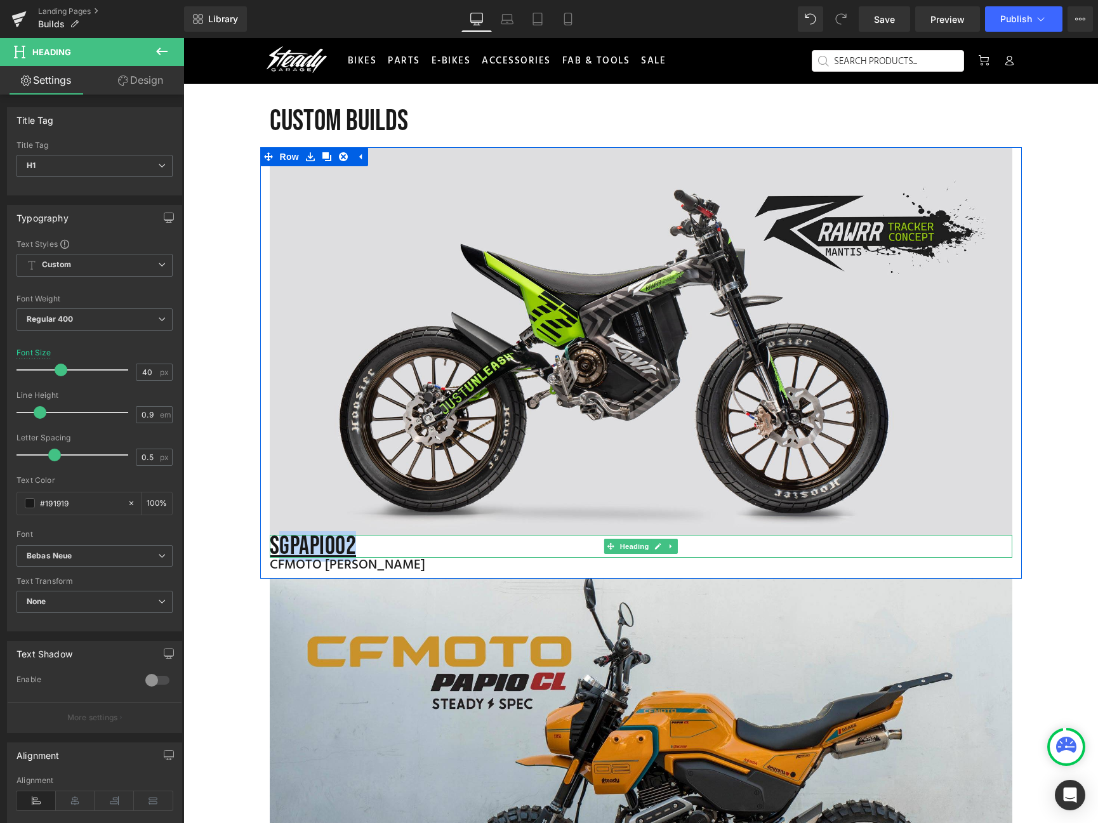
click at [357, 542] on h1 "SGPAPIO 02" at bounding box center [641, 546] width 742 height 23
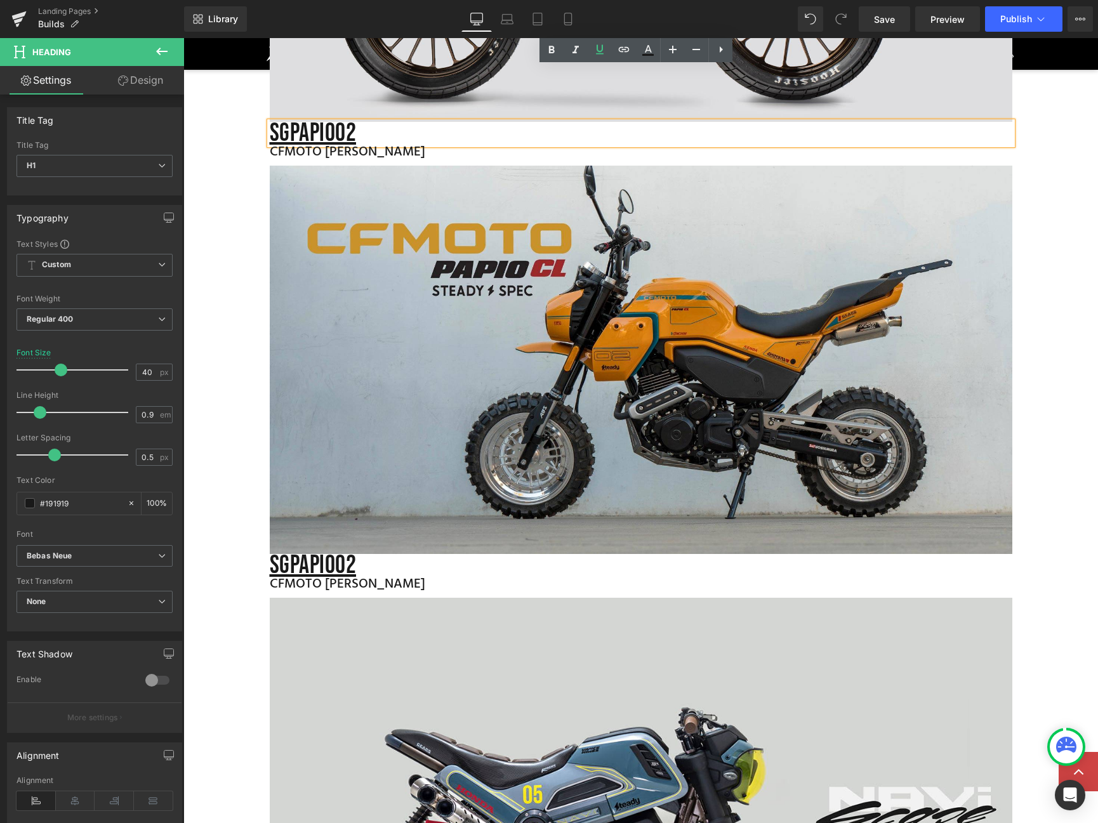
scroll to position [300, 0]
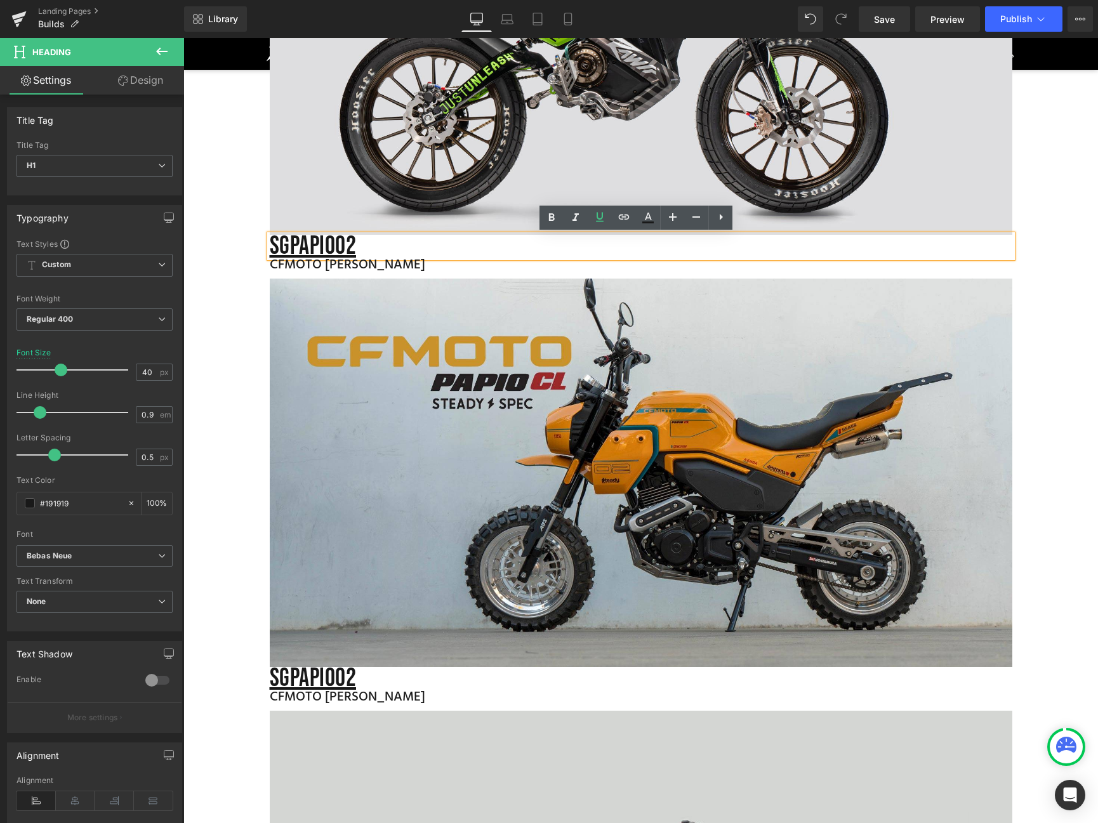
drag, startPoint x: 352, startPoint y: 244, endPoint x: 264, endPoint y: 243, distance: 88.2
click at [270, 243] on h1 "SGPAPIO 02" at bounding box center [641, 246] width 742 height 23
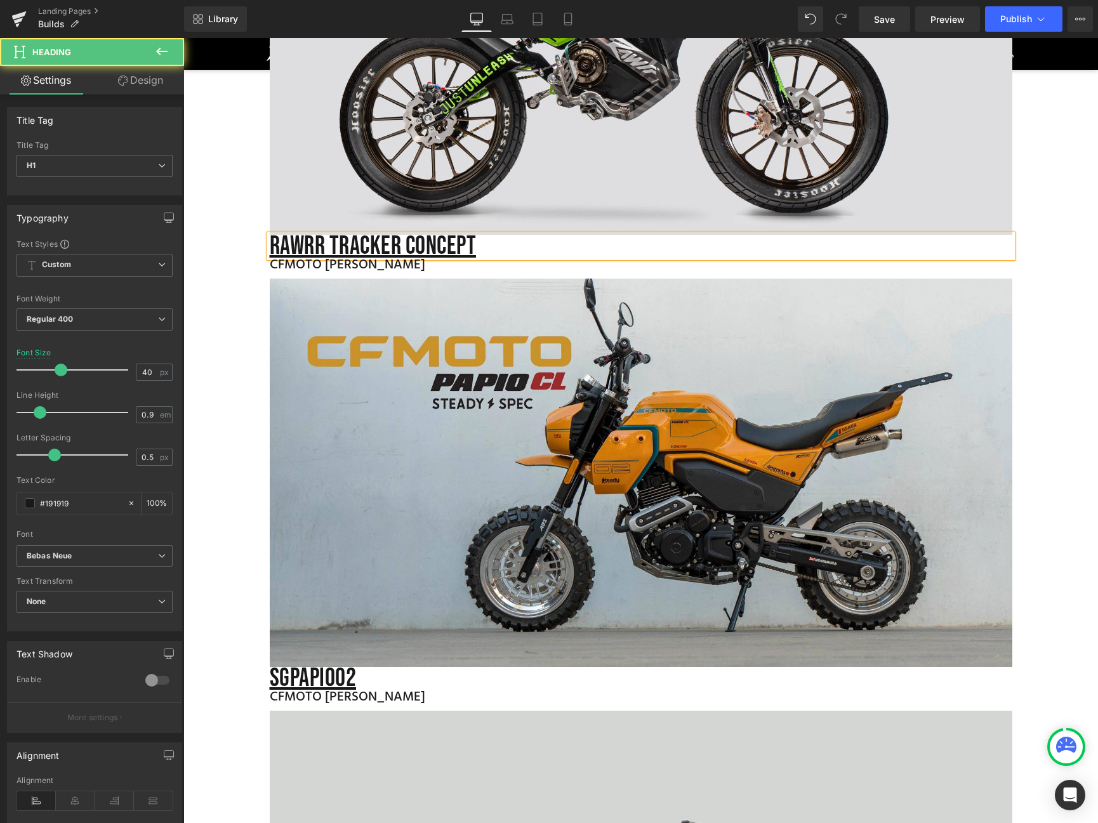
click at [324, 243] on u "Rawrr tracker concept" at bounding box center [373, 246] width 207 height 30
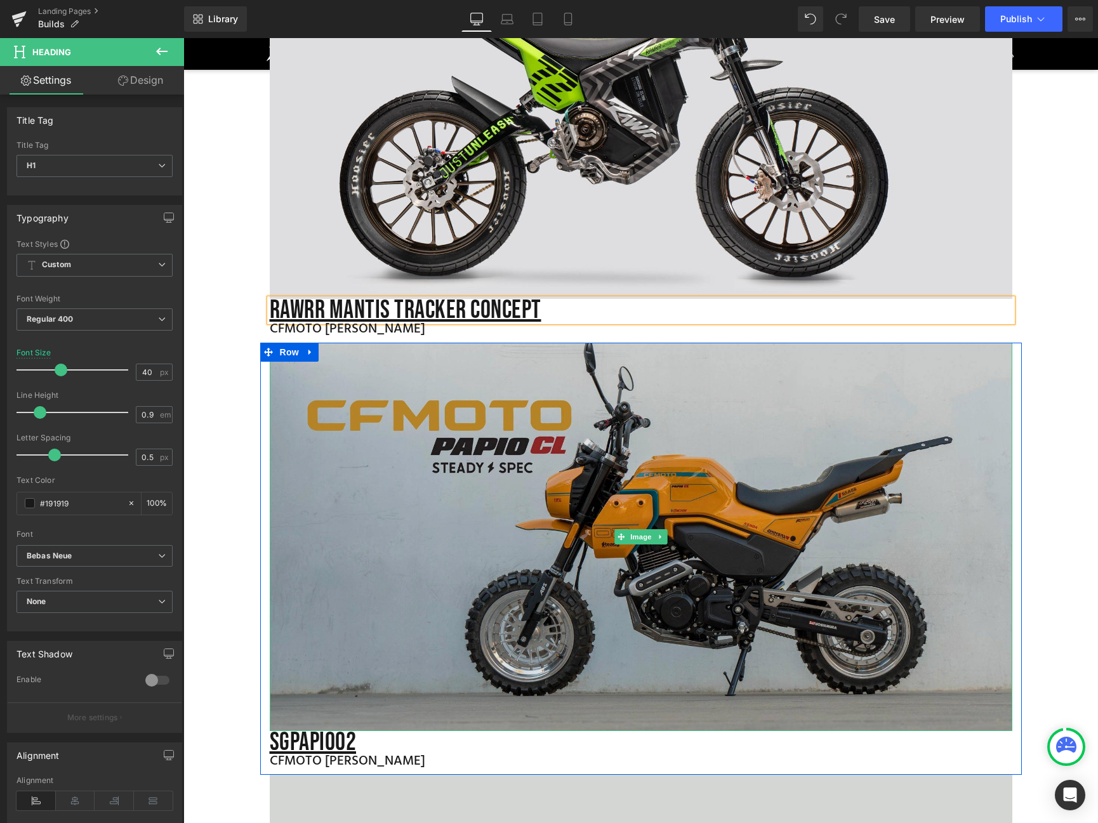
scroll to position [73, 0]
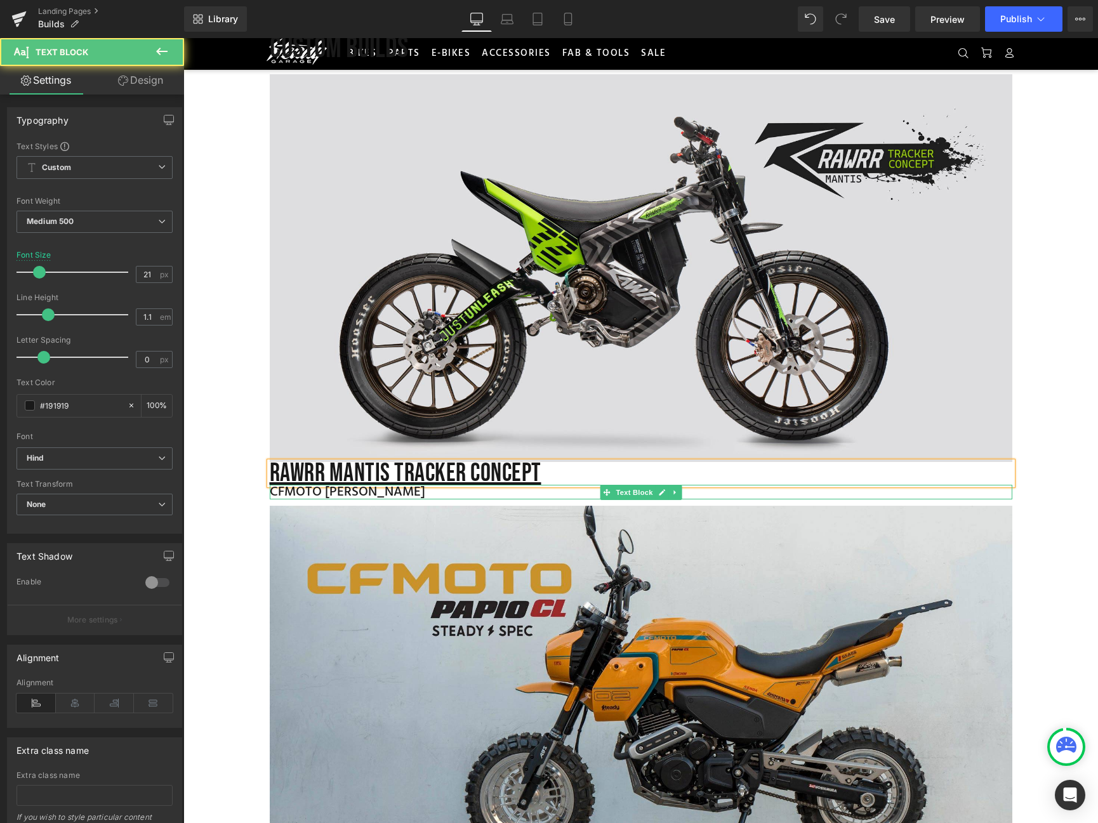
click at [375, 492] on div "CFMOTO PAPIO CL" at bounding box center [641, 492] width 742 height 15
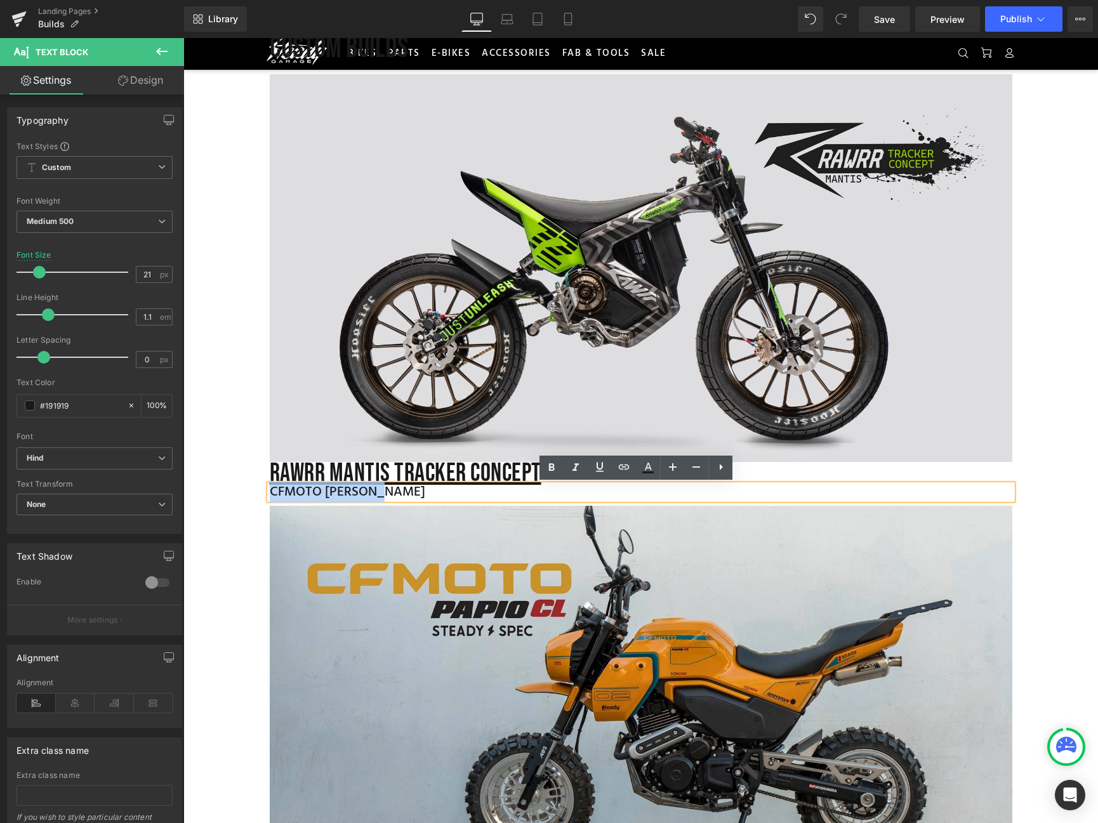
drag, startPoint x: 374, startPoint y: 493, endPoint x: 259, endPoint y: 489, distance: 114.3
click at [260, 489] on div "Image Rawrr mantis tracker concept Heading CFMOTO PAPIO CL Text Block" at bounding box center [640, 286] width 761 height 425
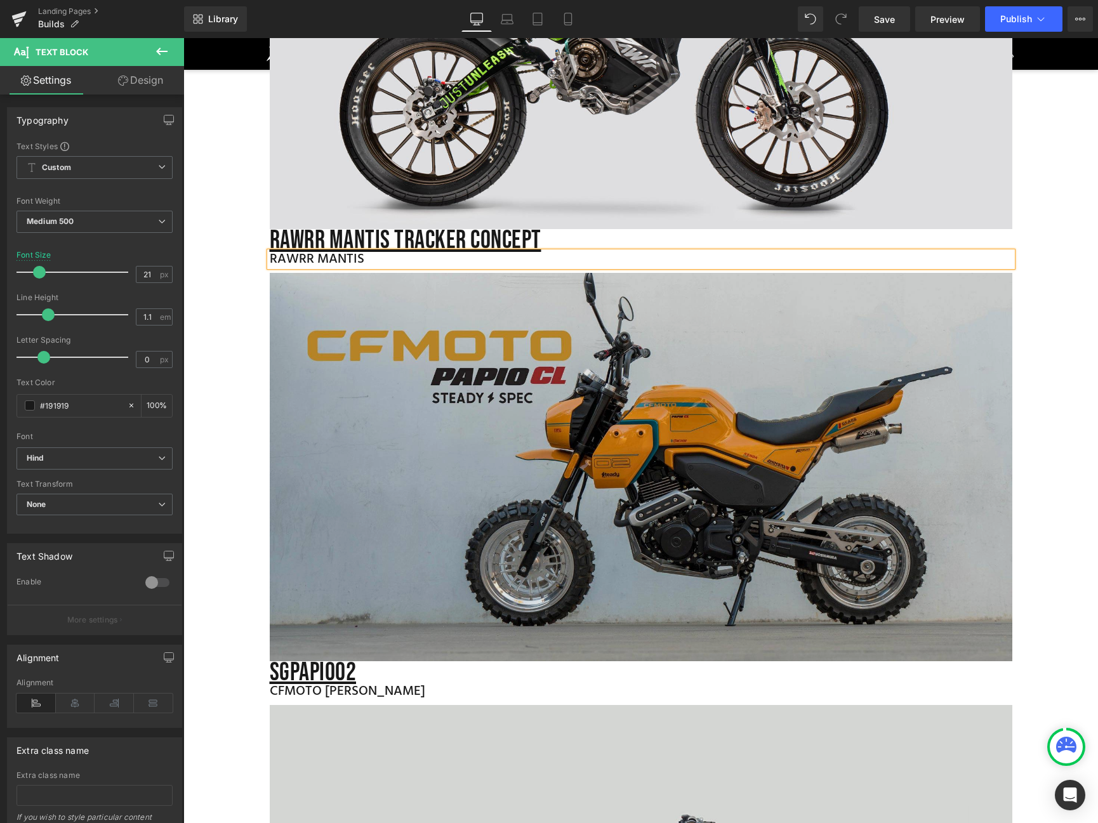
scroll to position [0, 0]
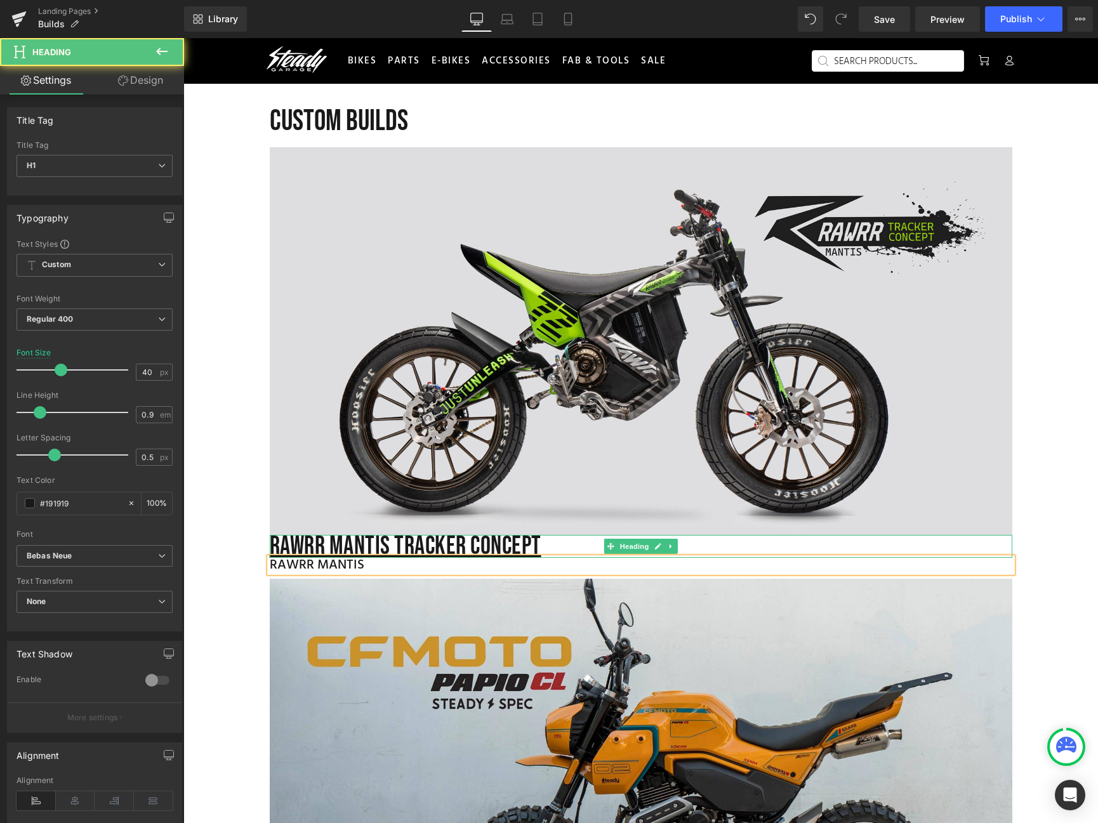
click at [451, 549] on u "Rawrr mantis tracker concept" at bounding box center [406, 546] width 272 height 30
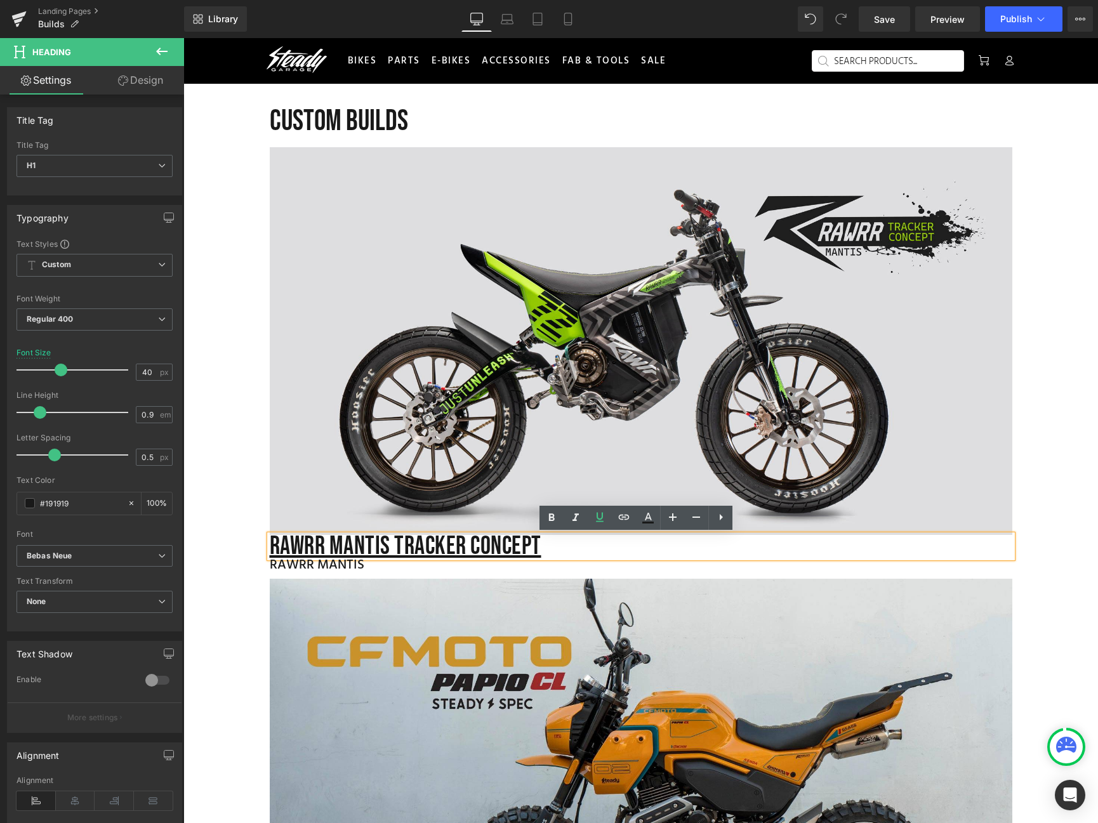
click at [509, 548] on u "Rawrr mantis tracker concept" at bounding box center [406, 546] width 272 height 30
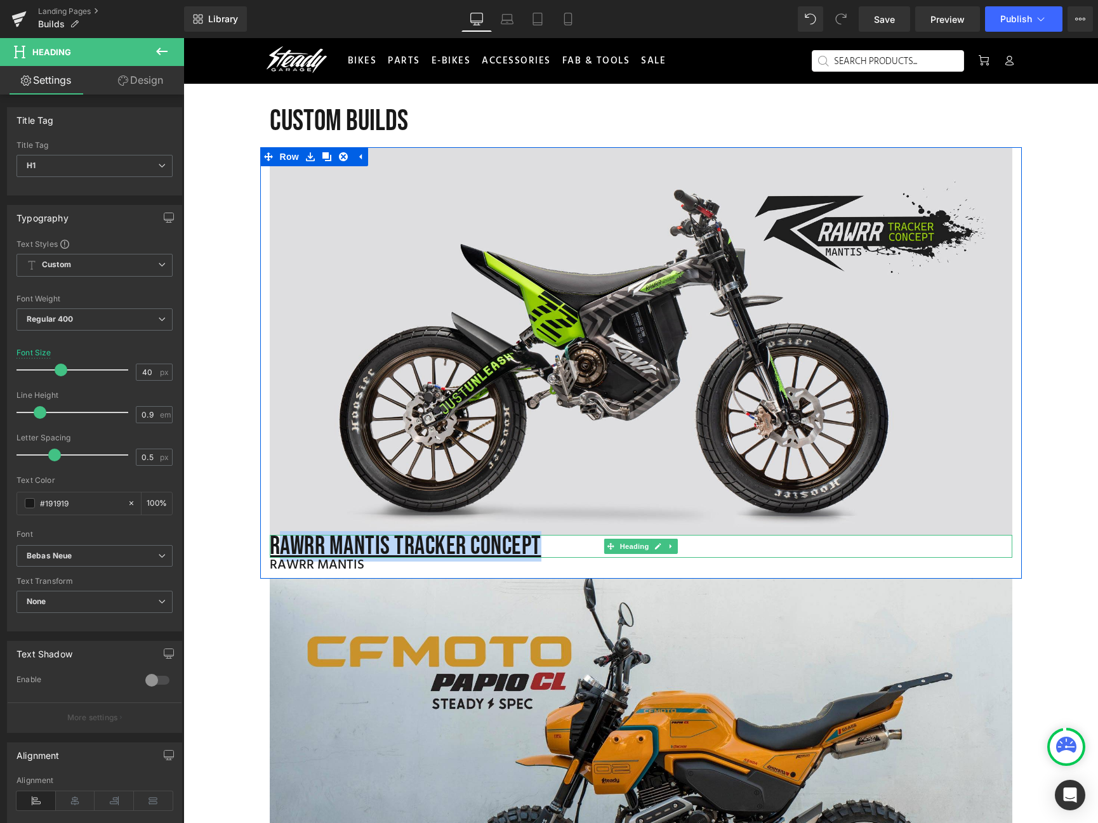
drag, startPoint x: 540, startPoint y: 545, endPoint x: 273, endPoint y: 531, distance: 266.8
click at [270, 535] on h1 "Rawrr mantis tracker concept" at bounding box center [641, 546] width 742 height 23
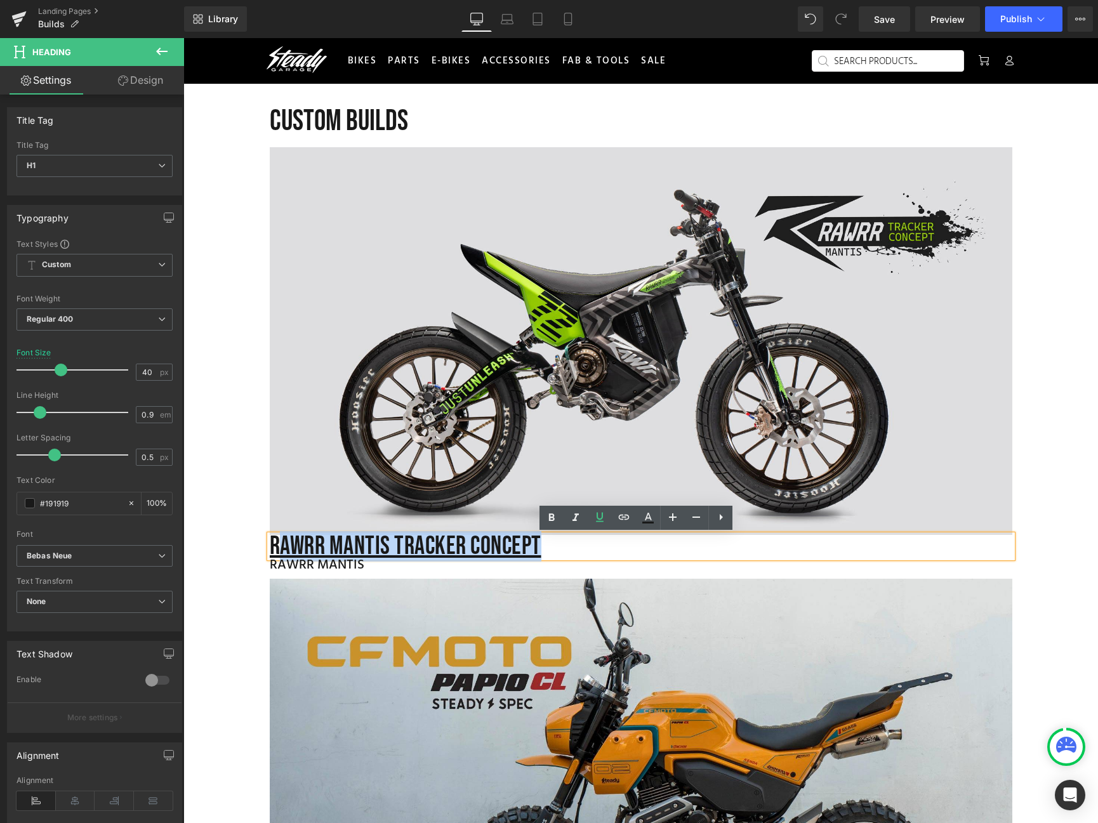
click at [541, 544] on h1 "Rawrr mantis tracker concept" at bounding box center [641, 546] width 742 height 23
drag, startPoint x: 537, startPoint y: 542, endPoint x: 265, endPoint y: 542, distance: 272.2
click at [270, 542] on h1 "Rawrr mantis tracker concept" at bounding box center [641, 546] width 742 height 23
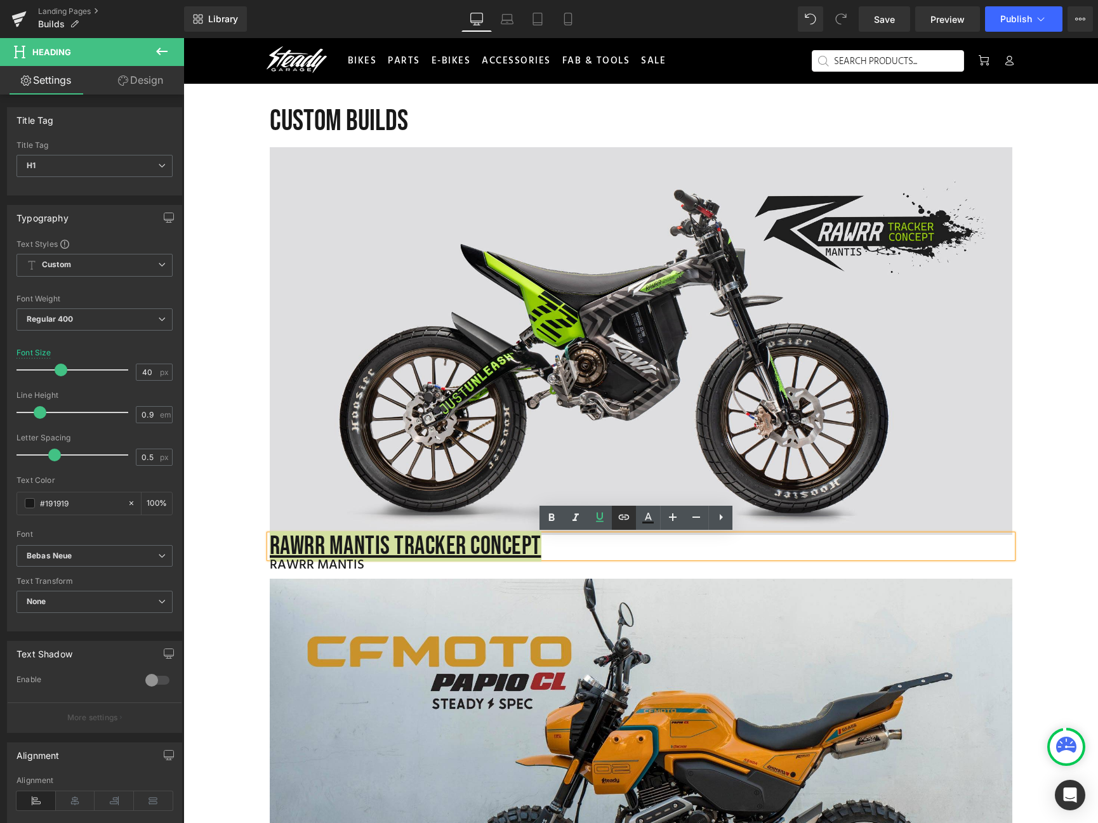
click at [625, 518] on icon at bounding box center [623, 516] width 15 height 15
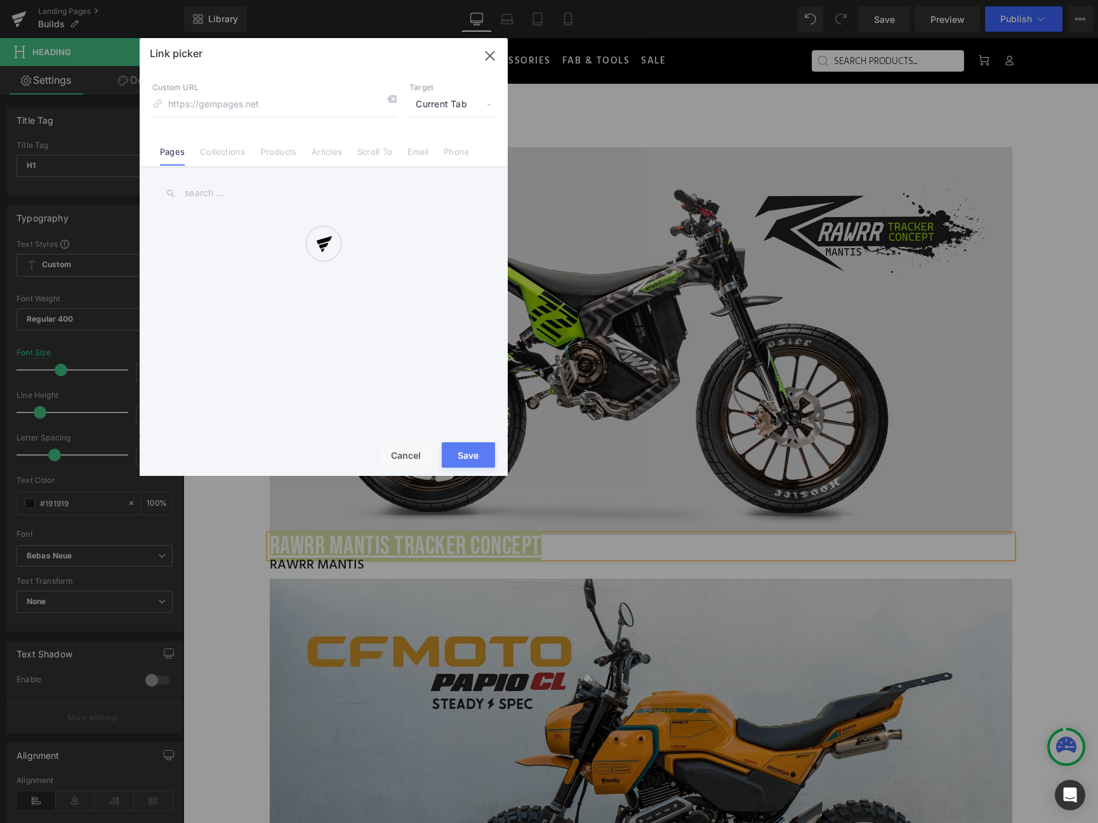
click at [582, 0] on div "Text Color Highlight Color #333333 Choose Image... Back to Library Insert Stead…" at bounding box center [549, 0] width 1098 height 0
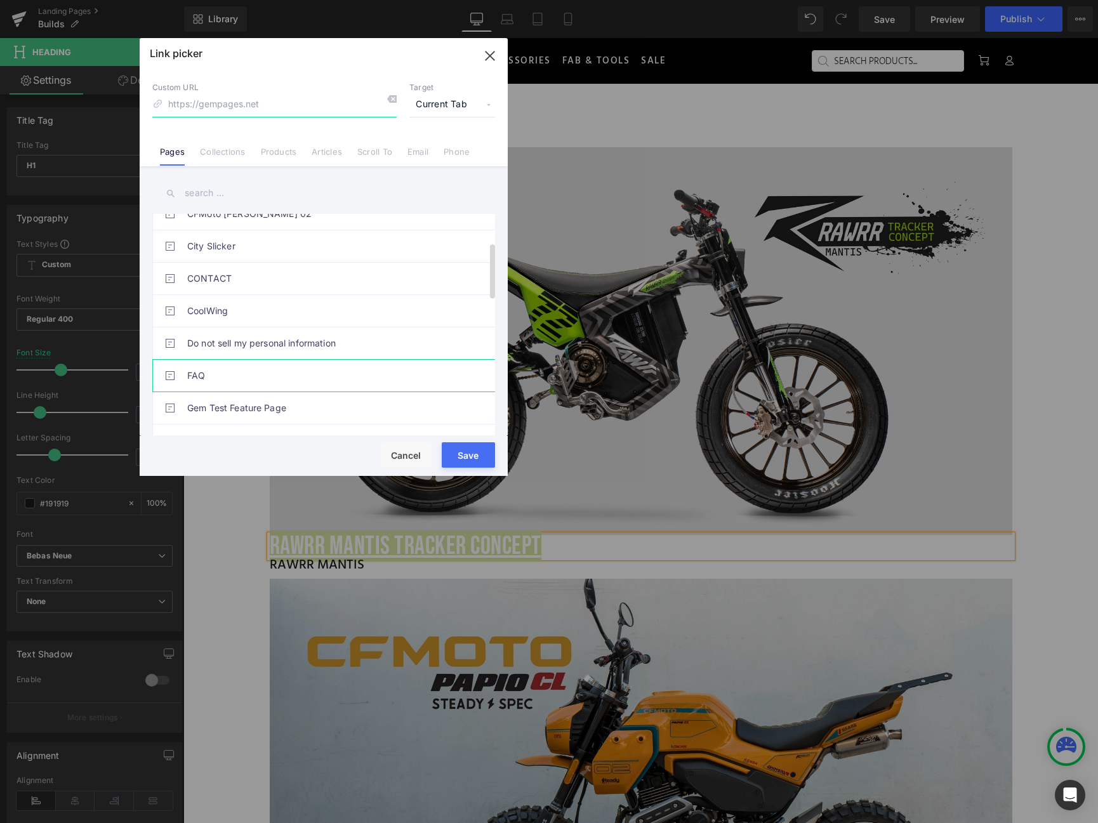
scroll to position [327, 0]
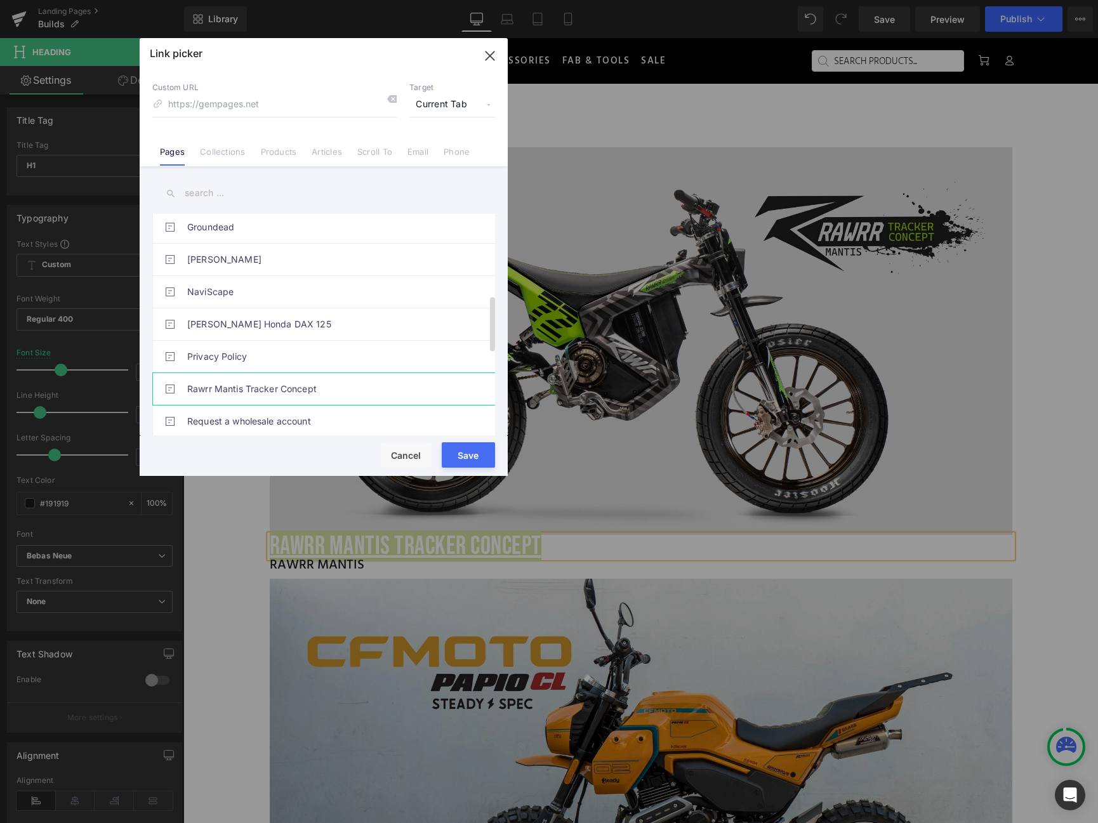
click at [305, 388] on link "Rawrr Mantis Tracker Concept" at bounding box center [326, 389] width 279 height 32
type input "/pages/mantis-tracker"
drag, startPoint x: 295, startPoint y: 416, endPoint x: 478, endPoint y: 454, distance: 186.8
click at [478, 454] on button "Save" at bounding box center [468, 454] width 53 height 25
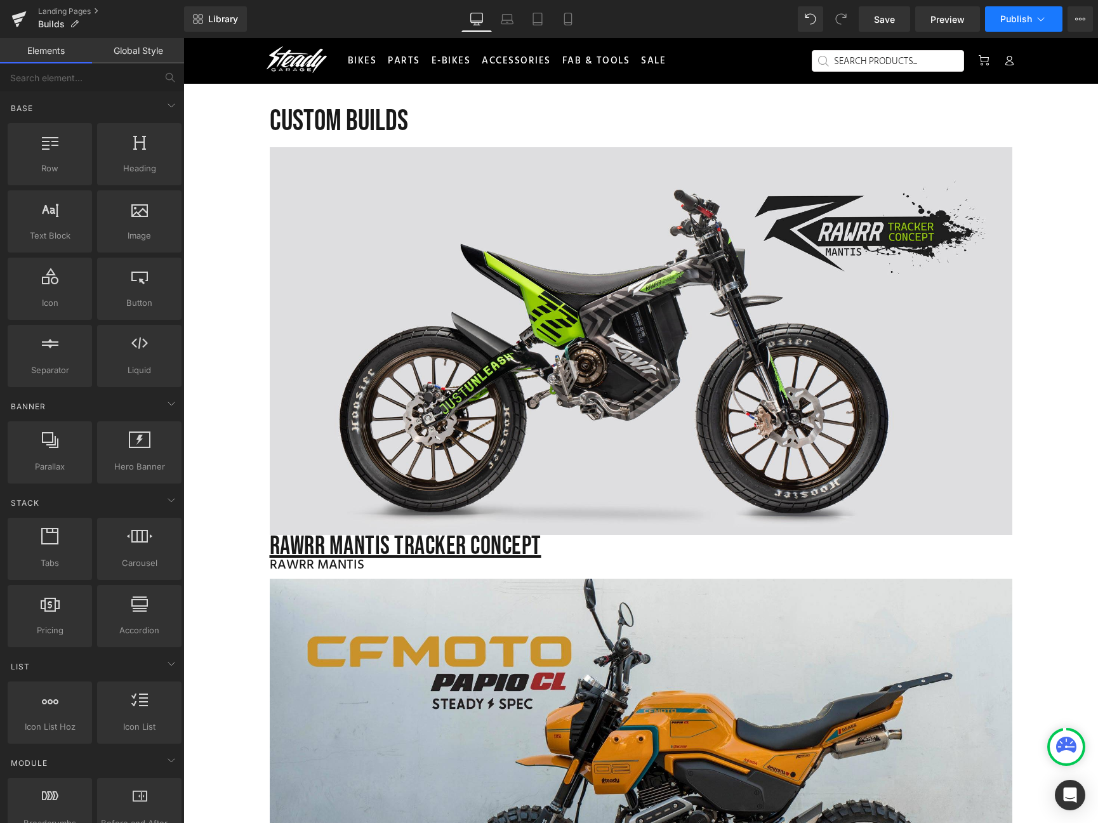
click at [1020, 20] on span "Publish" at bounding box center [1016, 19] width 32 height 10
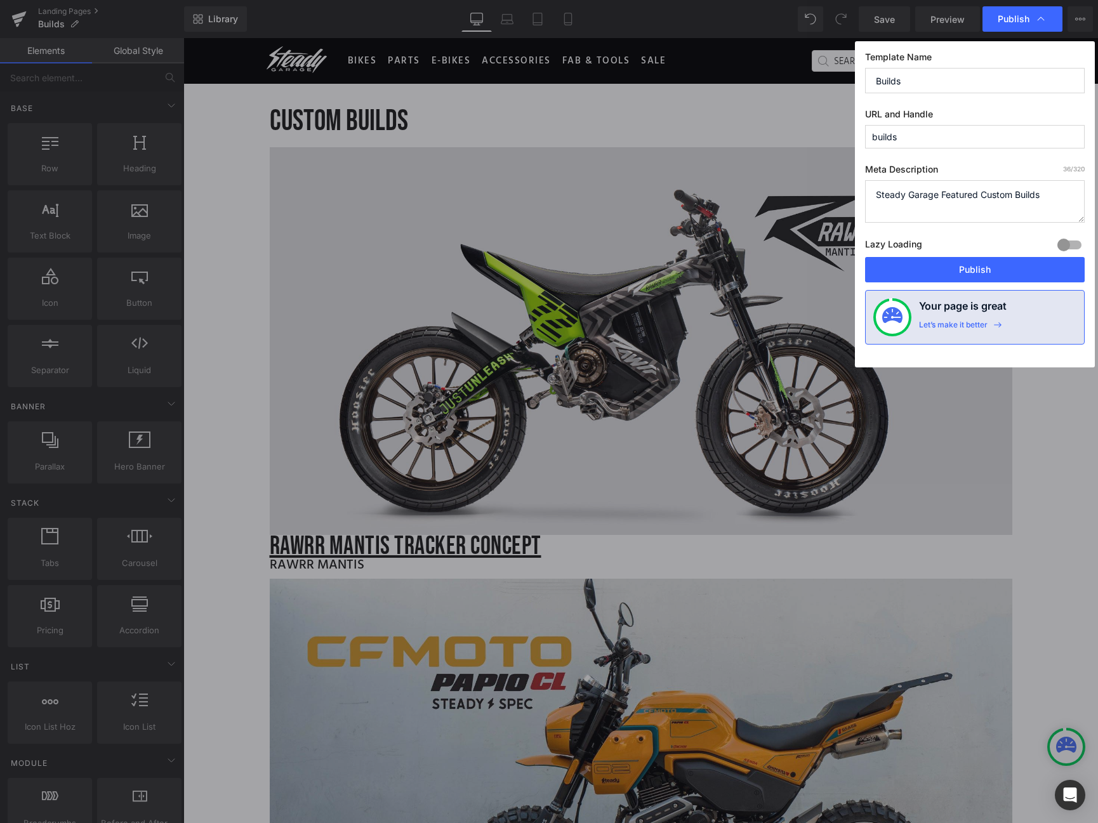
drag, startPoint x: 1007, startPoint y: 275, endPoint x: 948, endPoint y: 159, distance: 130.0
click at [948, 164] on div "Template Name Builds URL and Handle builds Meta Description 36 /320 Steady Gara…" at bounding box center [975, 204] width 240 height 326
drag, startPoint x: 946, startPoint y: 132, endPoint x: 869, endPoint y: 131, distance: 76.8
click at [869, 131] on input "builds" at bounding box center [975, 136] width 220 height 23
type input "b"
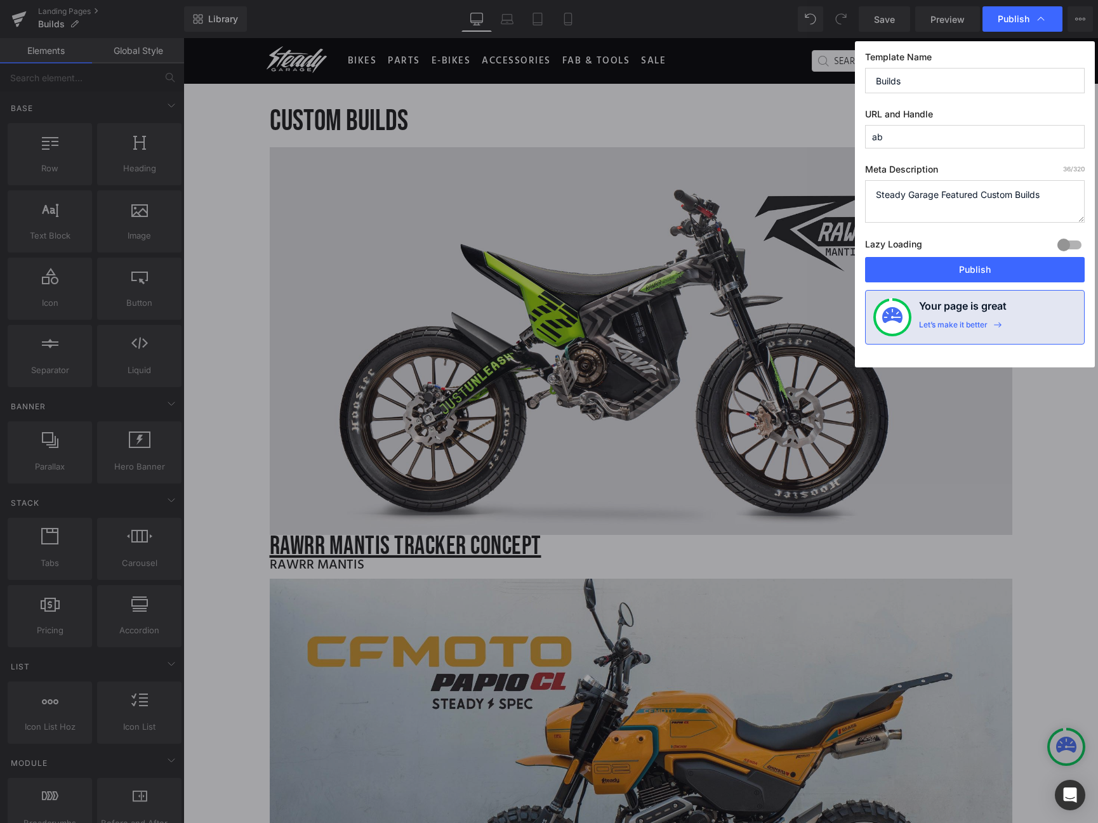
type input "a"
type input "c"
type input "v"
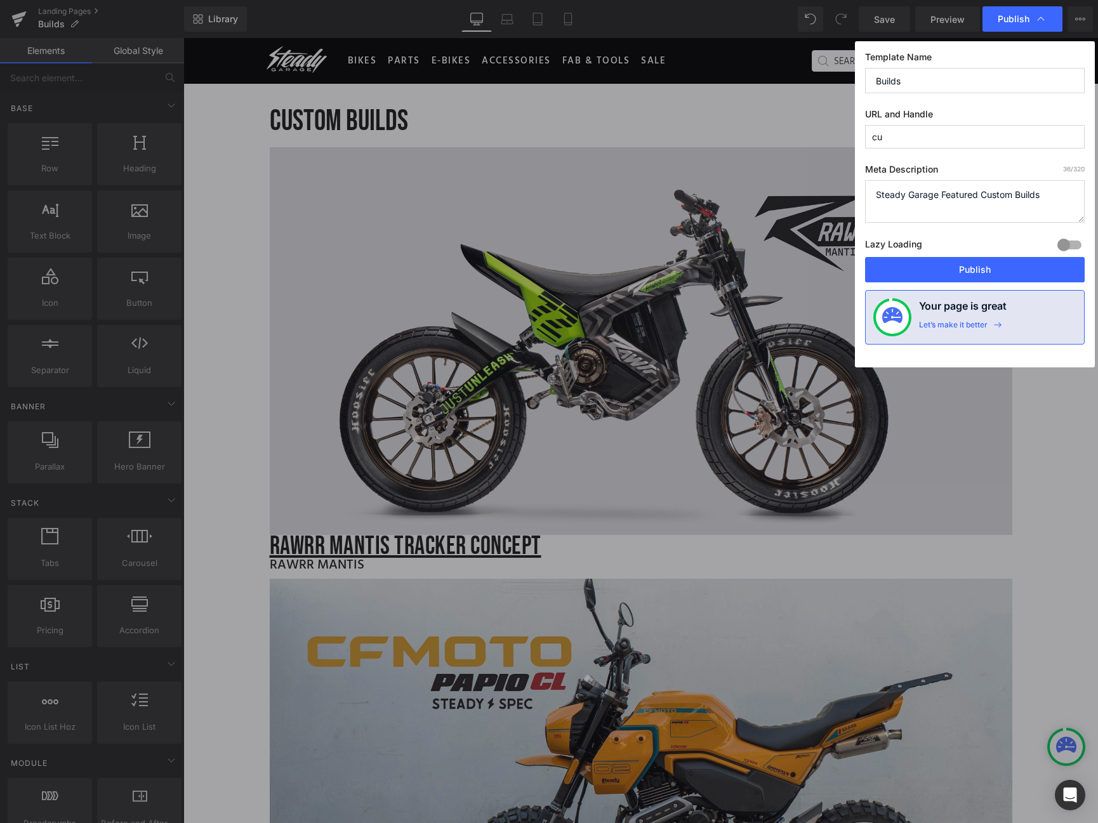
type input "c"
click at [882, 133] on input "cutom-builds" at bounding box center [975, 136] width 220 height 23
type input "custom-builds"
click at [1001, 20] on span "Publish" at bounding box center [1013, 18] width 32 height 11
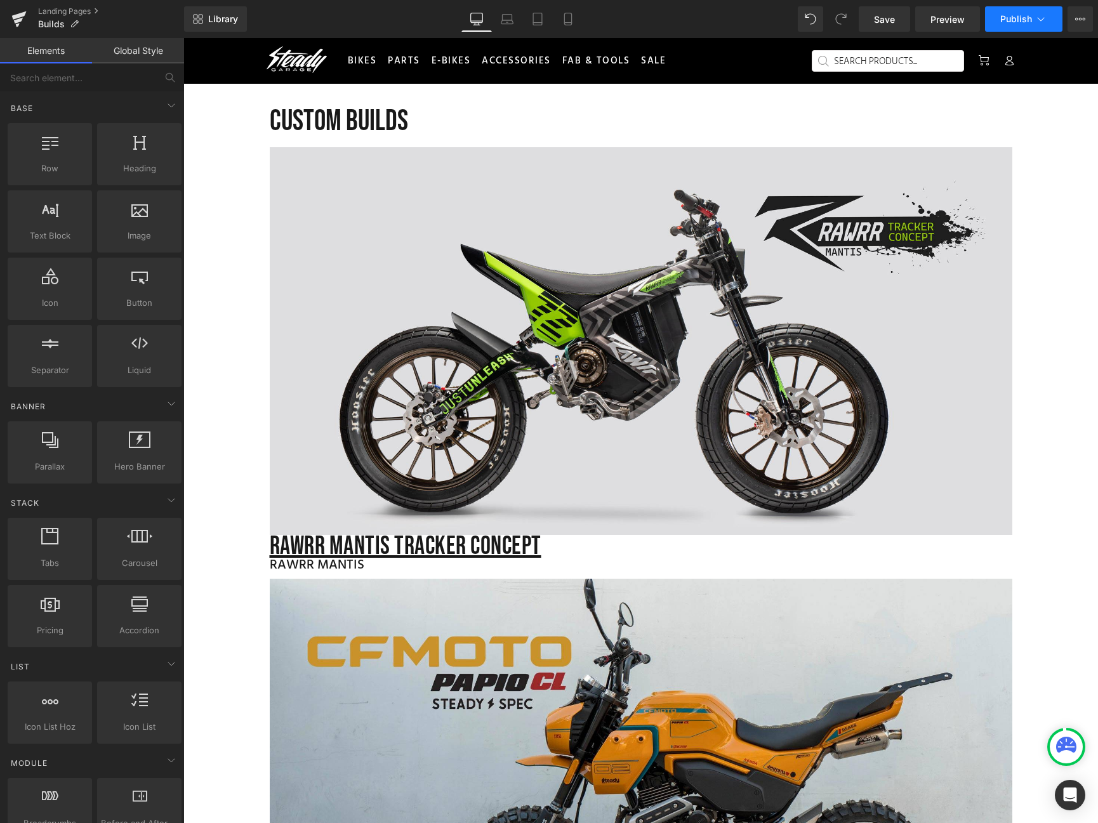
click at [1018, 17] on span "Publish" at bounding box center [1016, 19] width 32 height 10
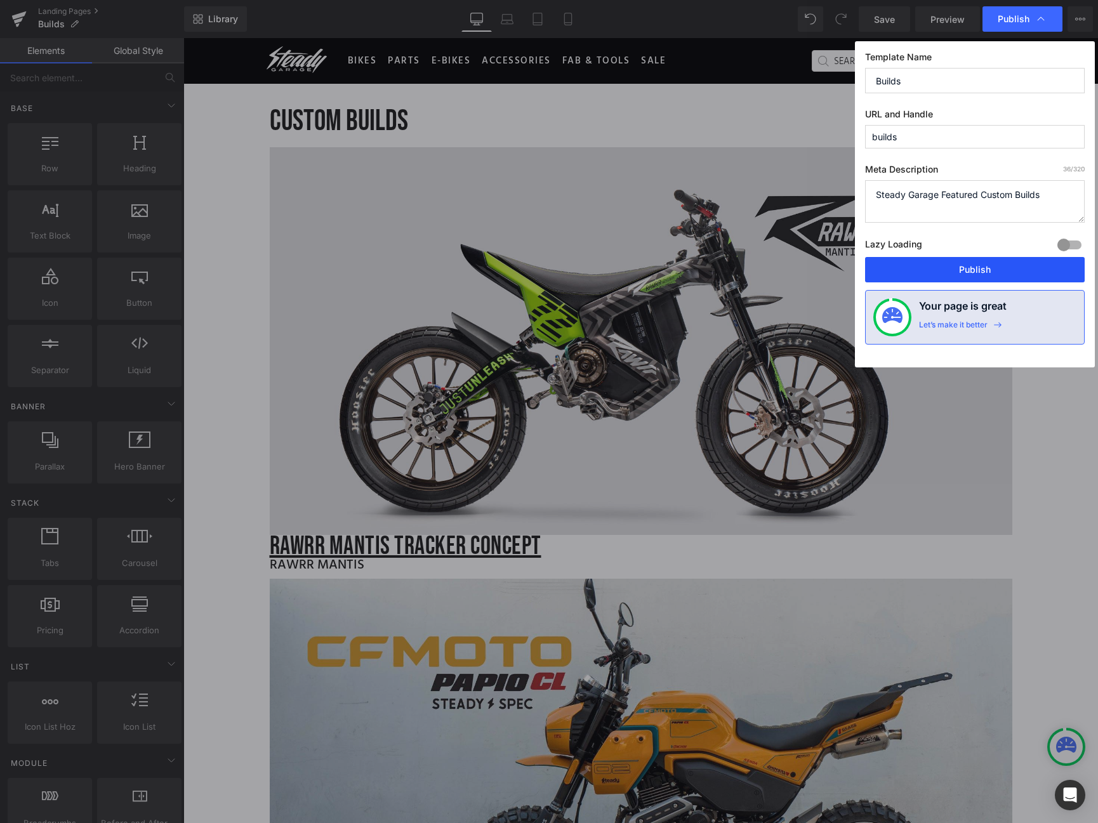
click at [1004, 265] on button "Publish" at bounding box center [975, 269] width 220 height 25
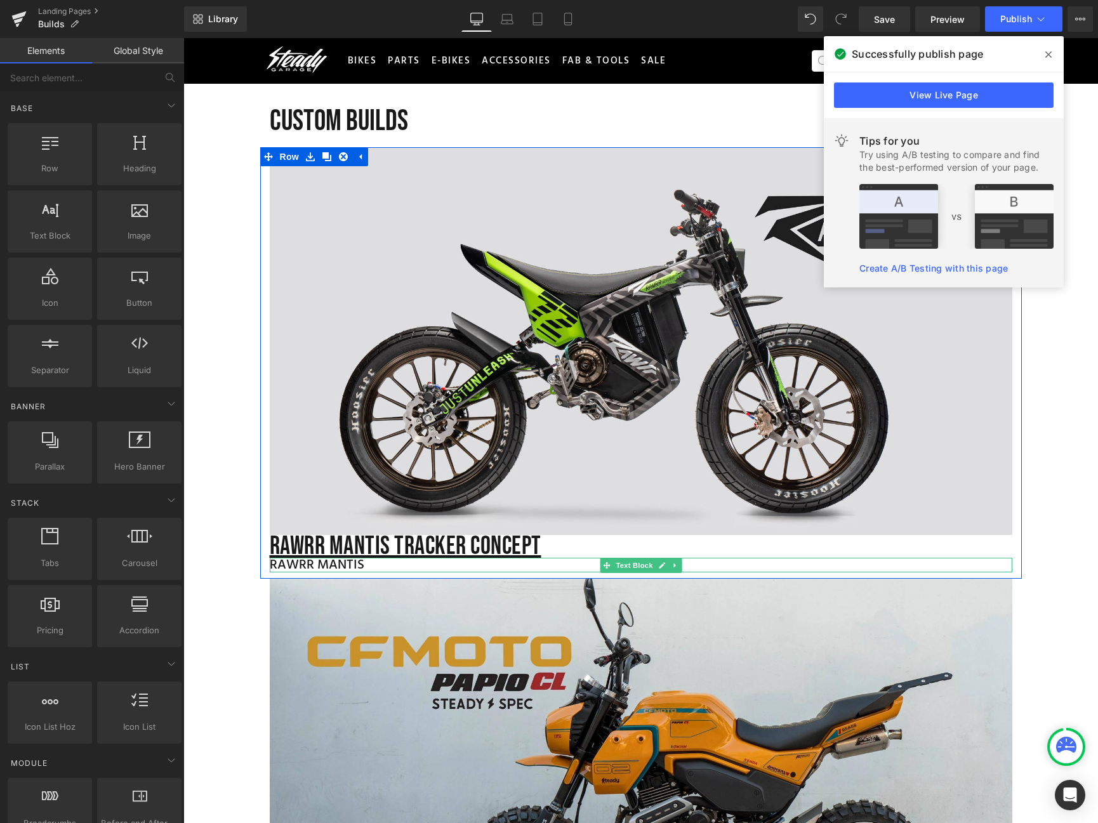
click at [353, 564] on div "RAWRR MANTIS" at bounding box center [641, 565] width 742 height 15
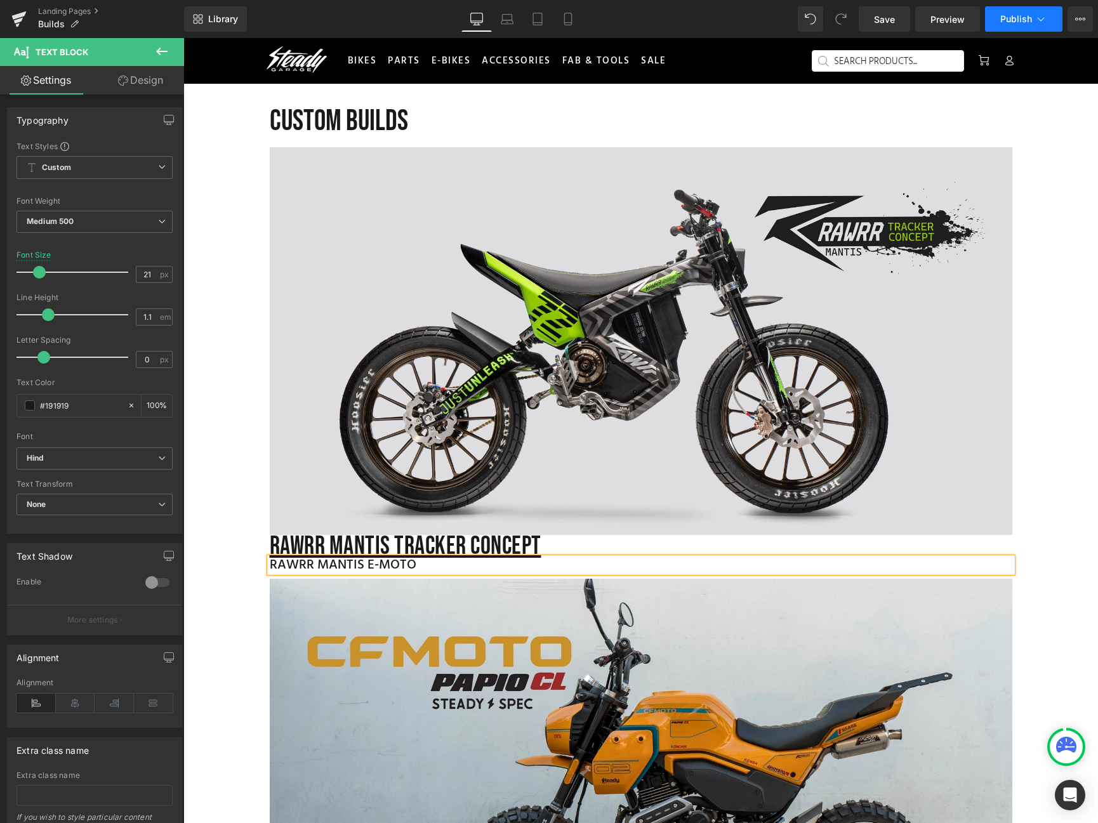
click at [1010, 27] on button "Publish" at bounding box center [1023, 18] width 77 height 25
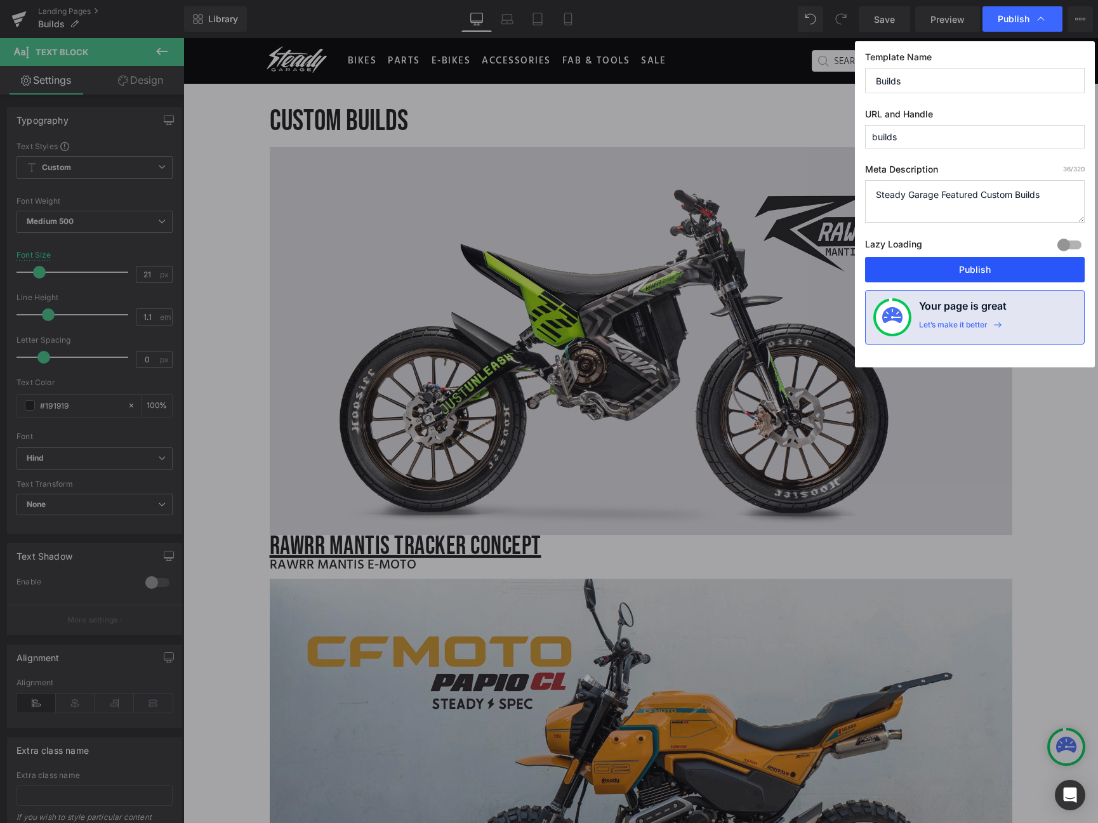
click at [979, 273] on button "Publish" at bounding box center [975, 269] width 220 height 25
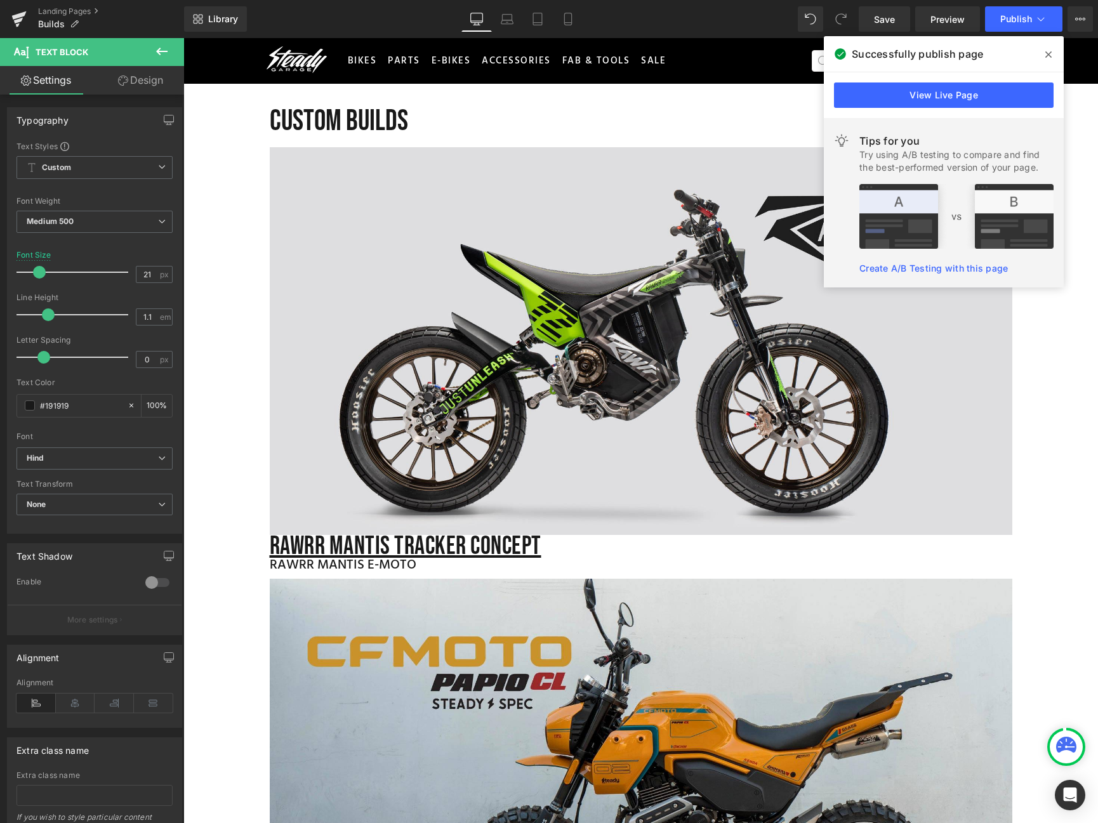
click at [1051, 54] on span at bounding box center [1048, 54] width 20 height 20
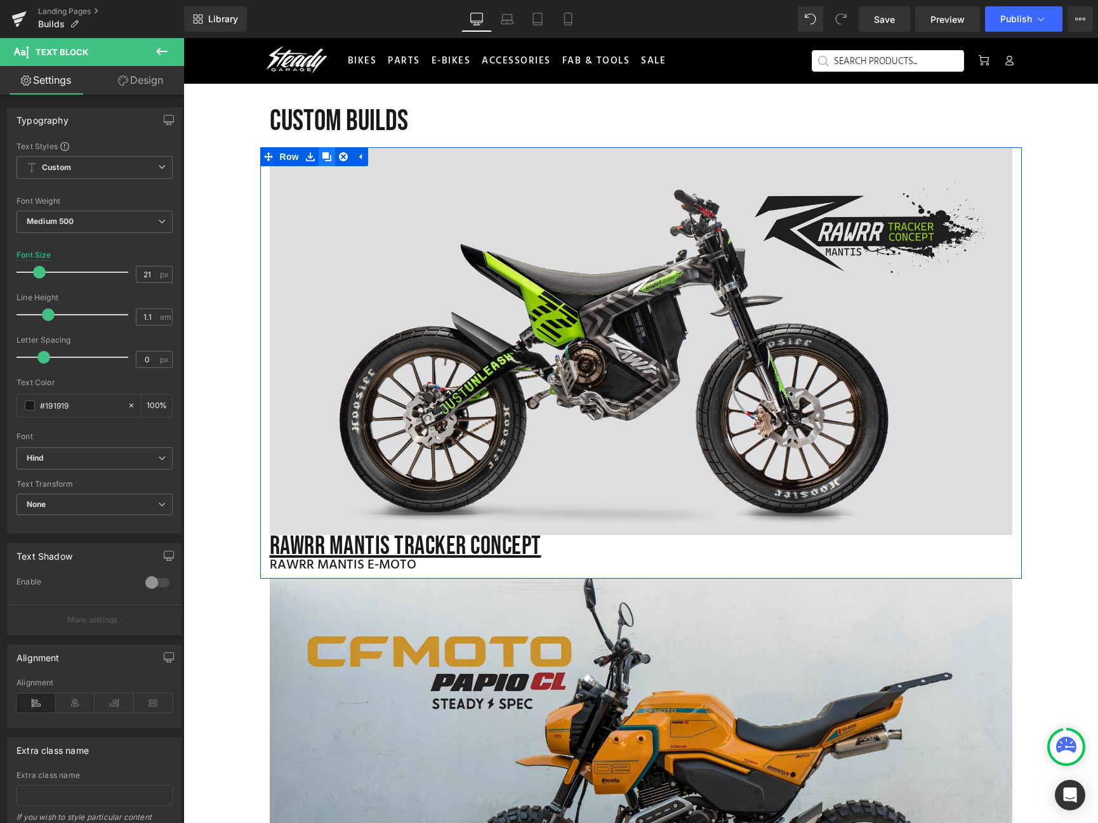
click at [322, 157] on icon at bounding box center [326, 156] width 9 height 9
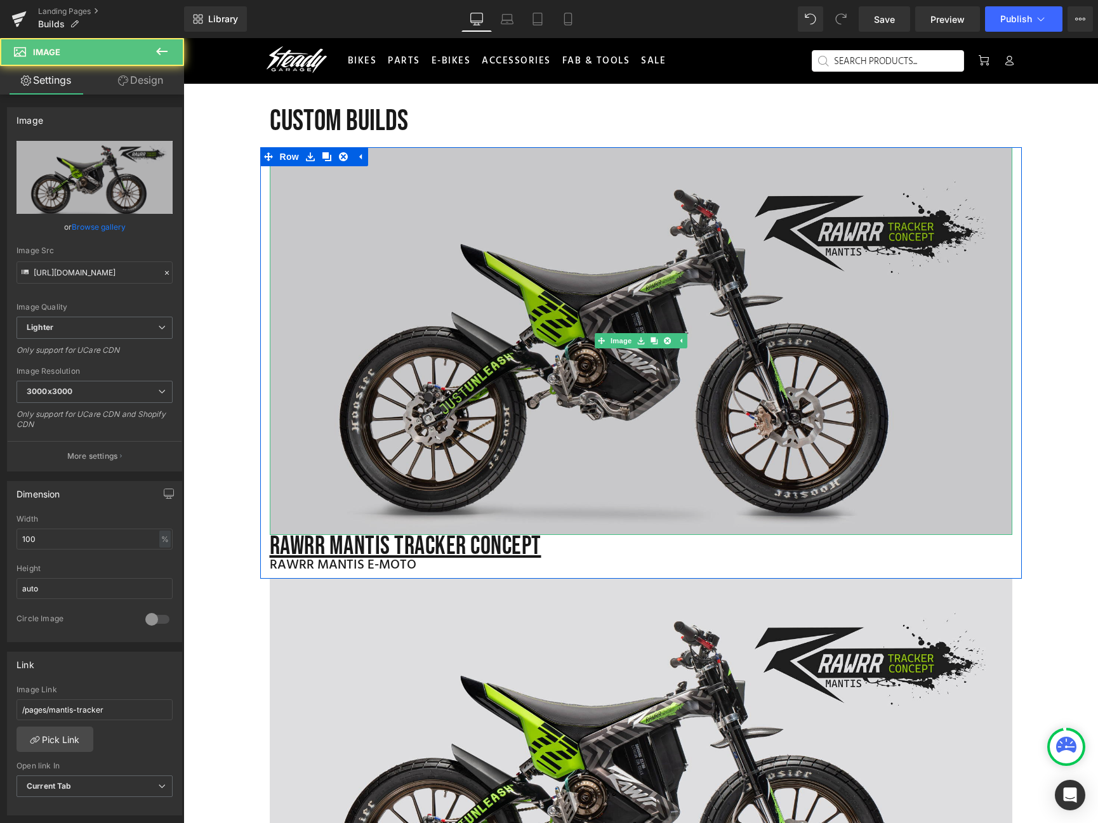
click at [516, 433] on img at bounding box center [641, 341] width 742 height 388
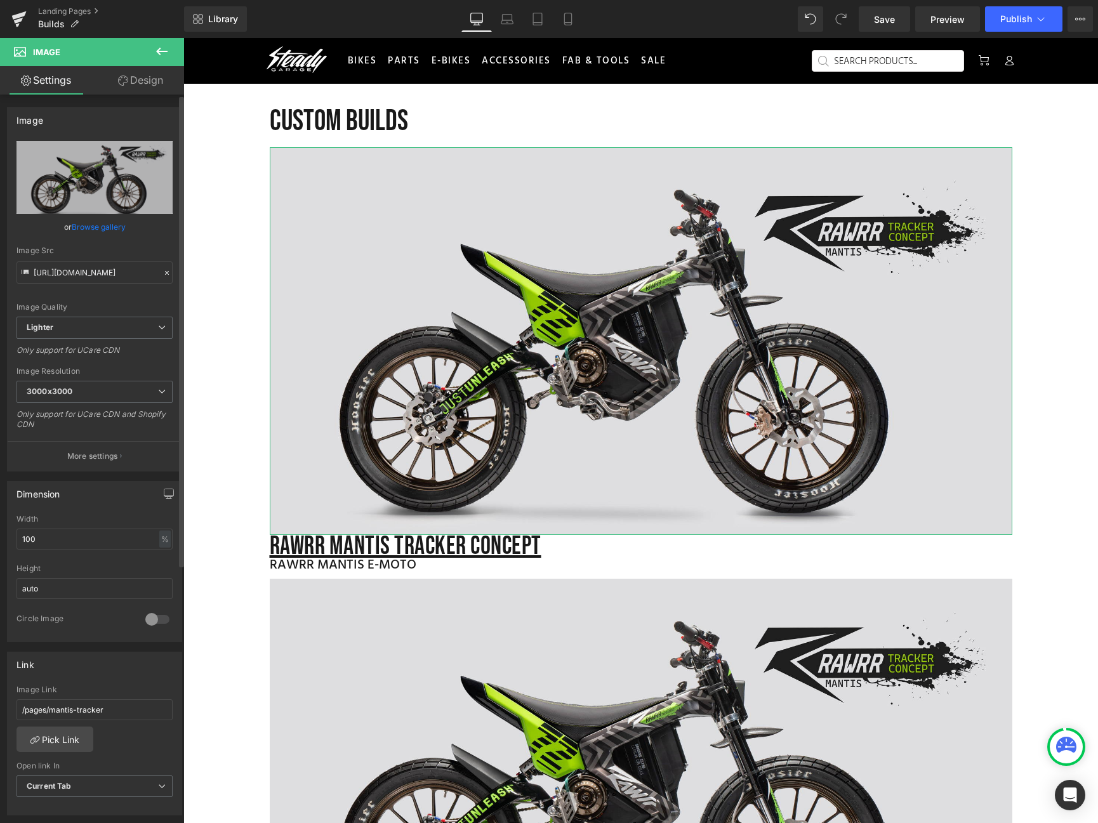
click at [96, 225] on link "Browse gallery" at bounding box center [99, 227] width 54 height 22
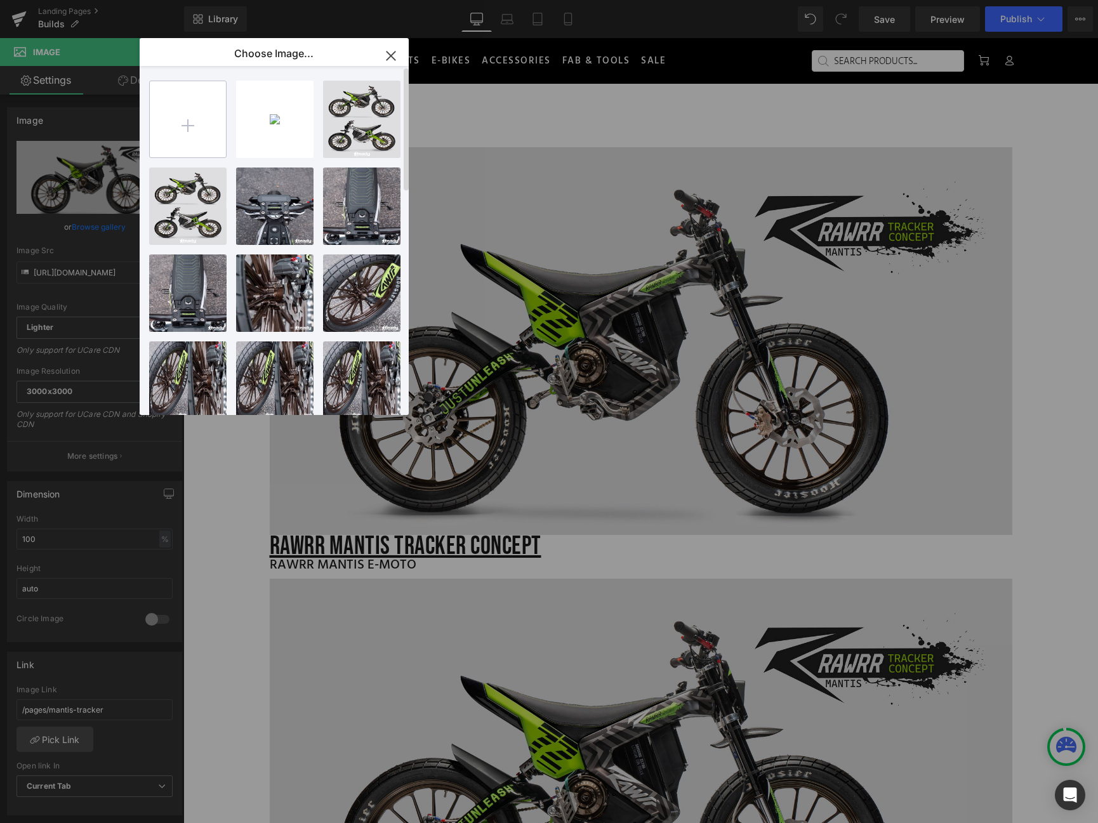
click at [183, 130] on input "file" at bounding box center [188, 119] width 76 height 76
type input "C:\fakepath\SteadyGarage_Otto_Dax-_1__jpg.jpg"
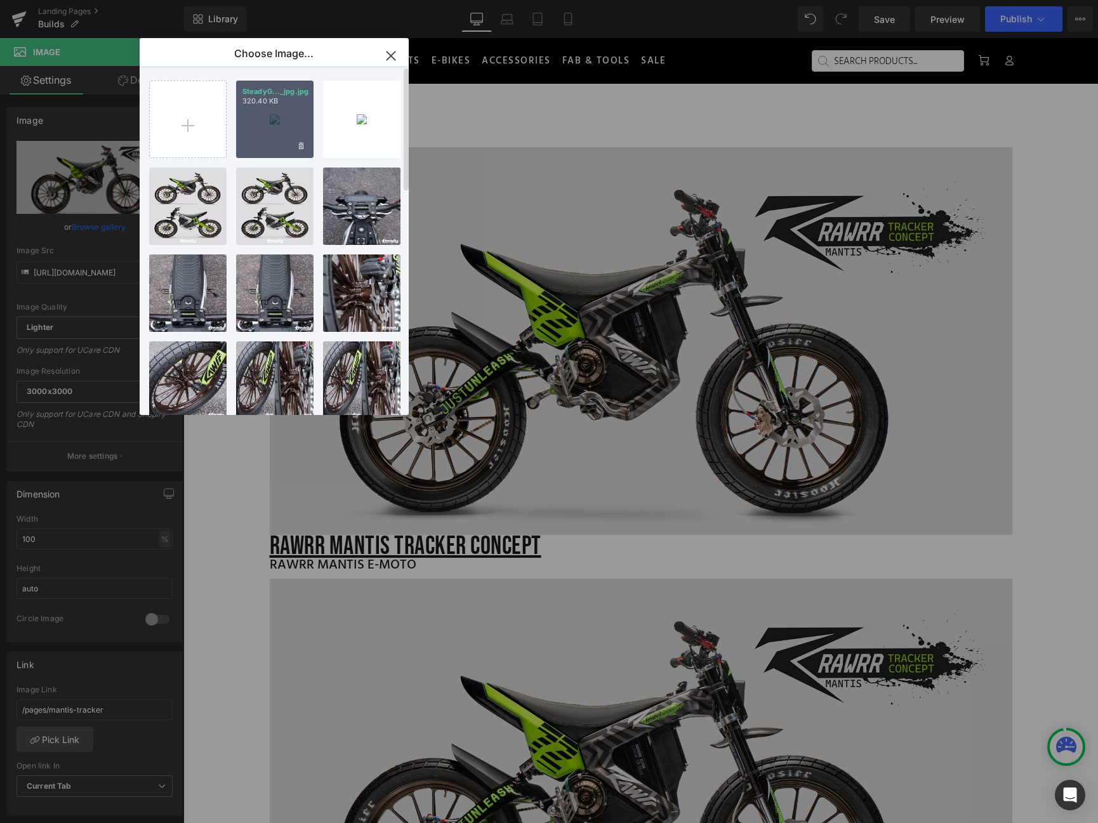
click at [270, 117] on div "SteadyG..._jpg.jpg 320.40 KB" at bounding box center [274, 119] width 77 height 77
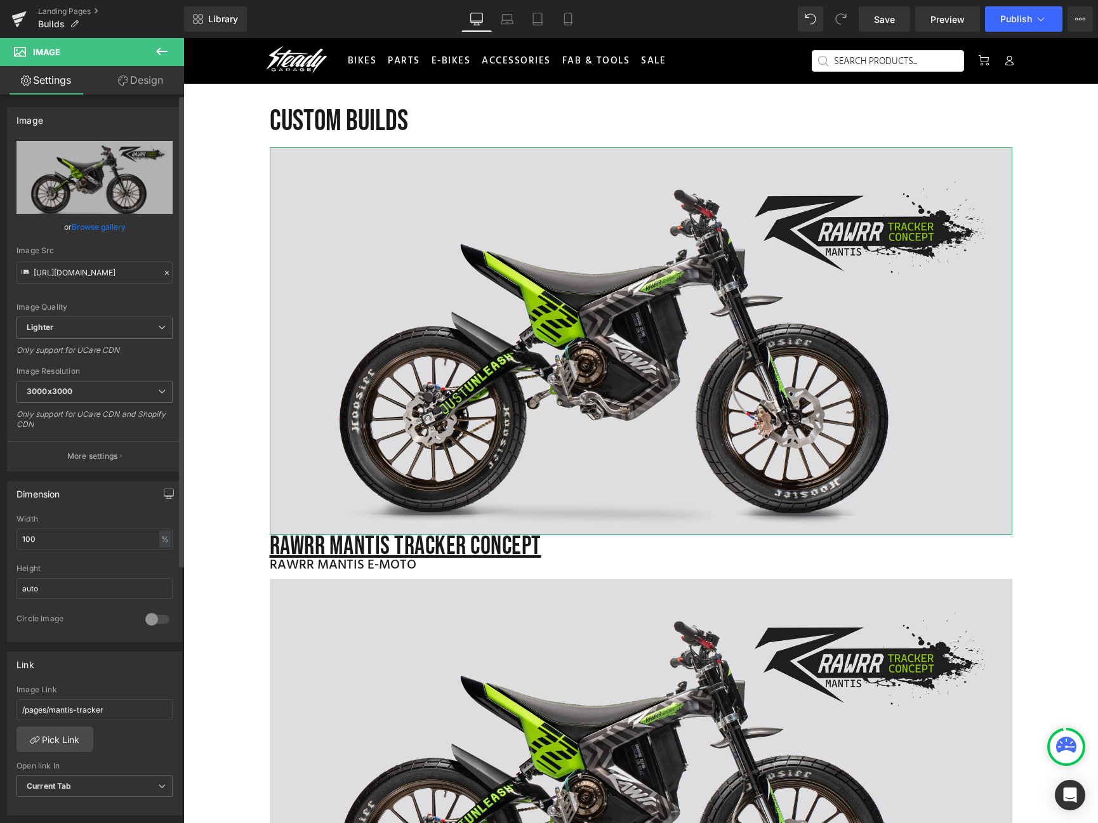
click at [105, 225] on link "Browse gallery" at bounding box center [99, 227] width 54 height 22
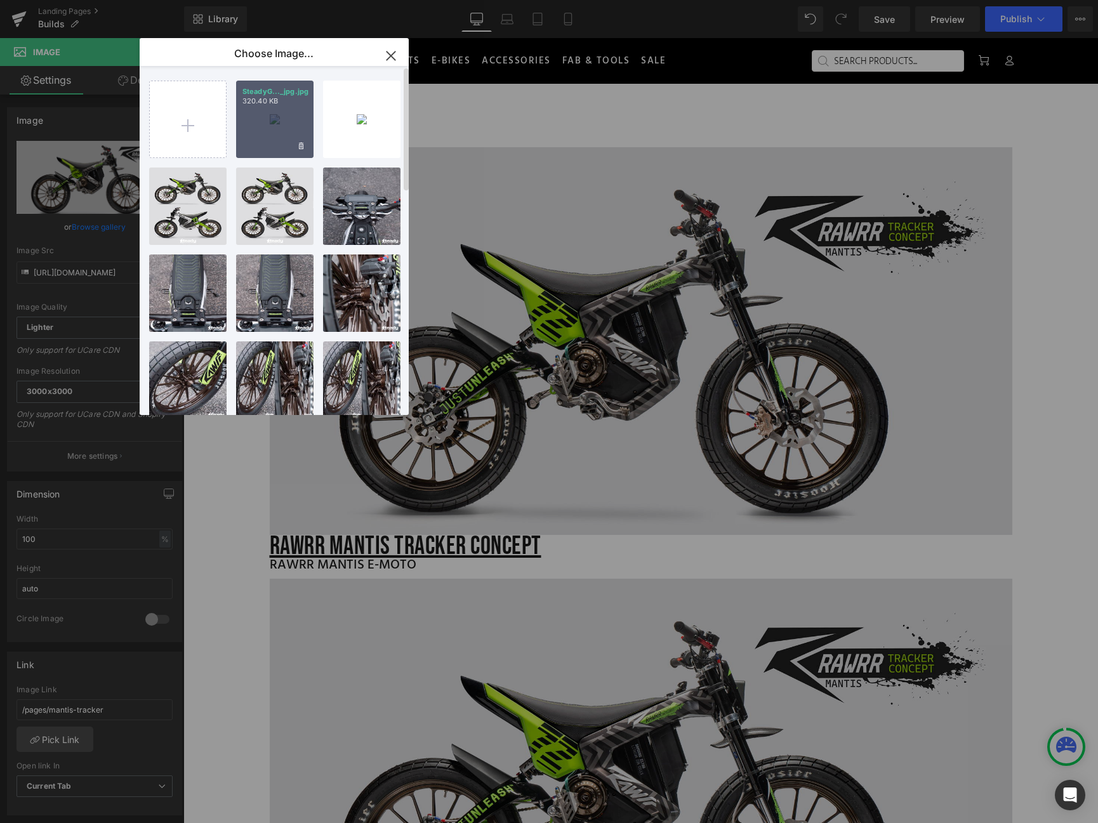
drag, startPoint x: 281, startPoint y: 122, endPoint x: 101, endPoint y: 91, distance: 182.7
click at [281, 122] on div "SteadyG..._jpg.jpg 320.40 KB" at bounding box center [274, 119] width 77 height 77
type input "https://ucarecdn.com/be1a1f5c-989d-414b-926d-f23cfee7beb7/-/format/auto/-/previ…"
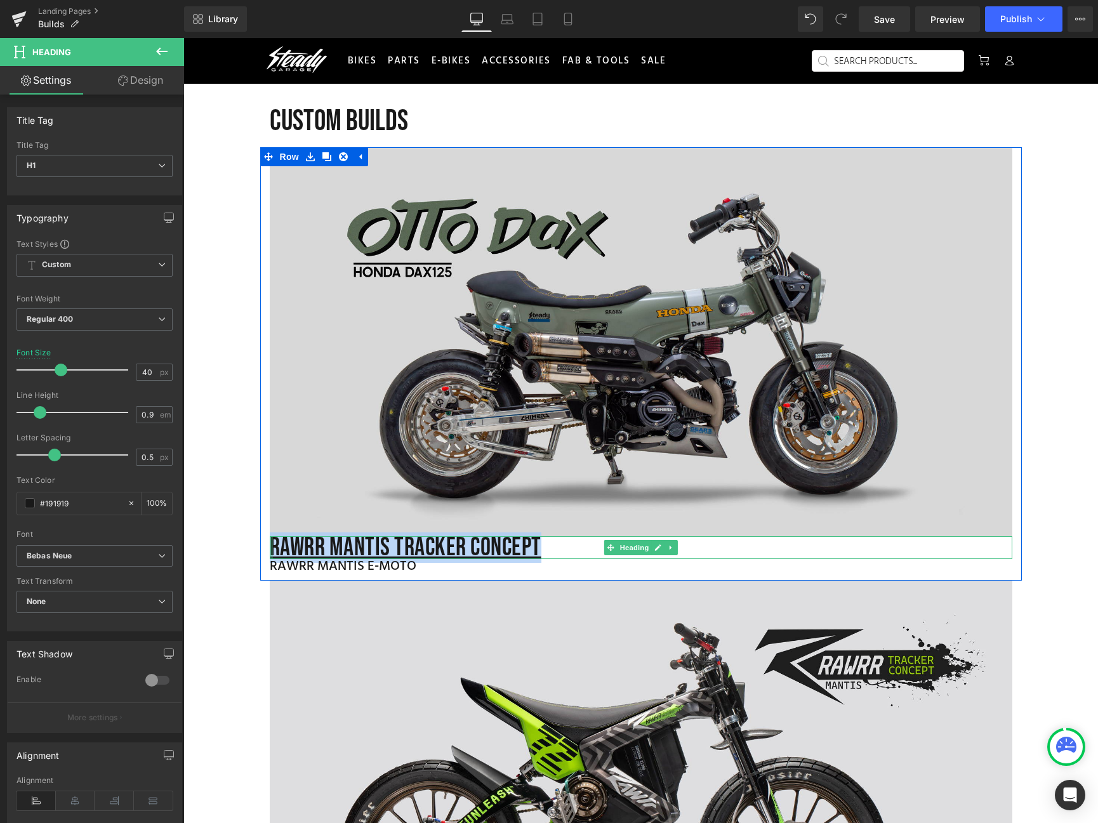
drag, startPoint x: 535, startPoint y: 547, endPoint x: 265, endPoint y: 549, distance: 269.6
click at [270, 549] on div "Rawrr mantis tracker concept Heading" at bounding box center [641, 547] width 742 height 23
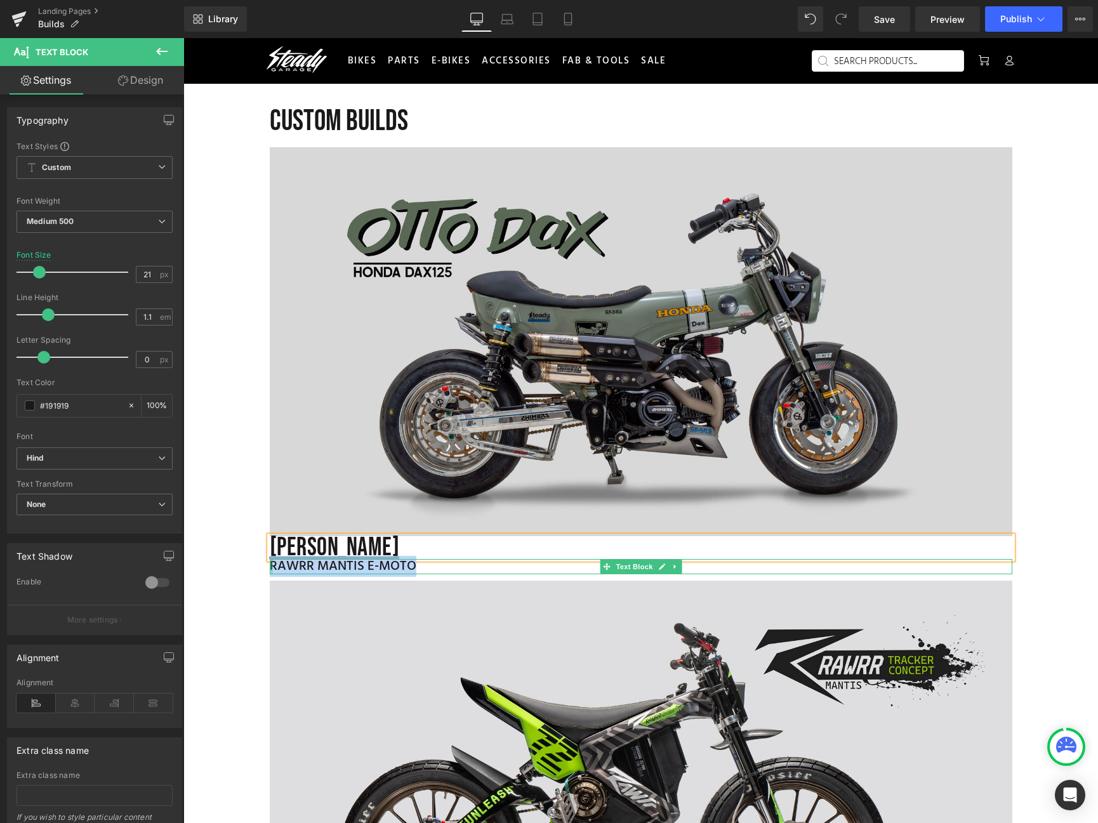
drag, startPoint x: 409, startPoint y: 564, endPoint x: 265, endPoint y: 567, distance: 144.1
click at [270, 567] on div "RAWRR MANTIS E-MOTO Text Block" at bounding box center [641, 566] width 742 height 15
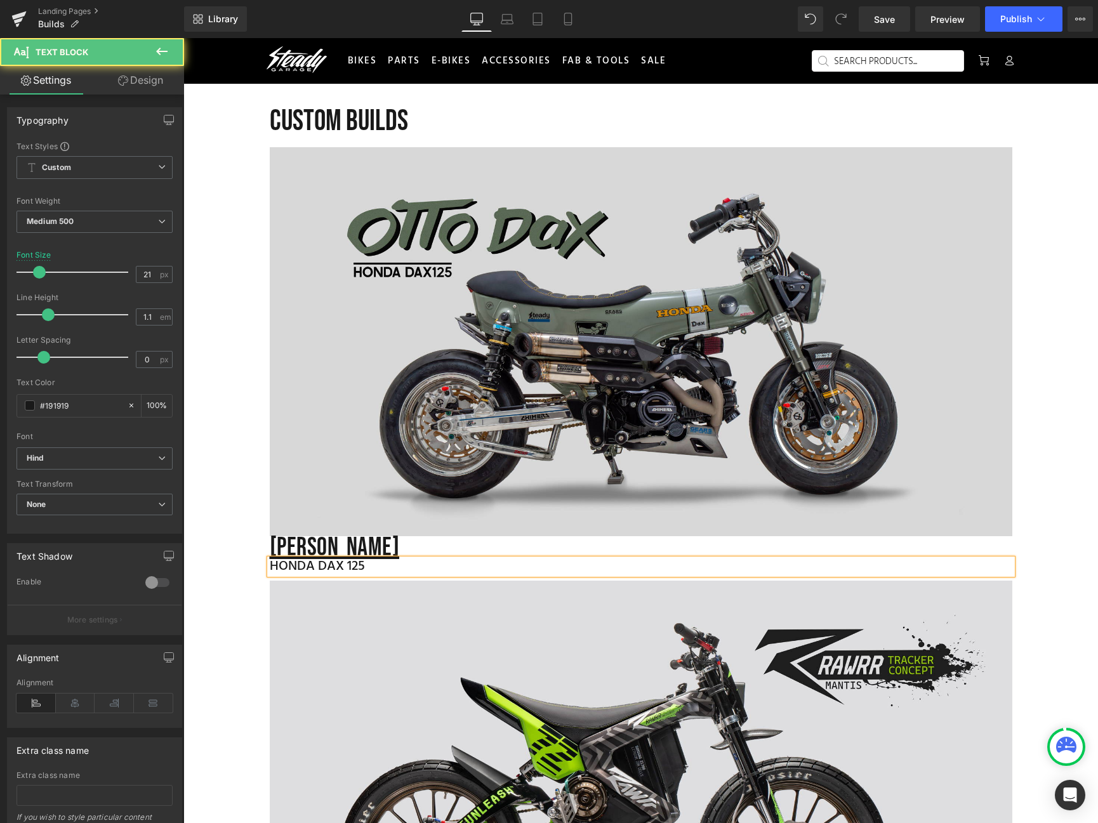
click at [402, 570] on div "HONDA DAX 125" at bounding box center [641, 566] width 742 height 15
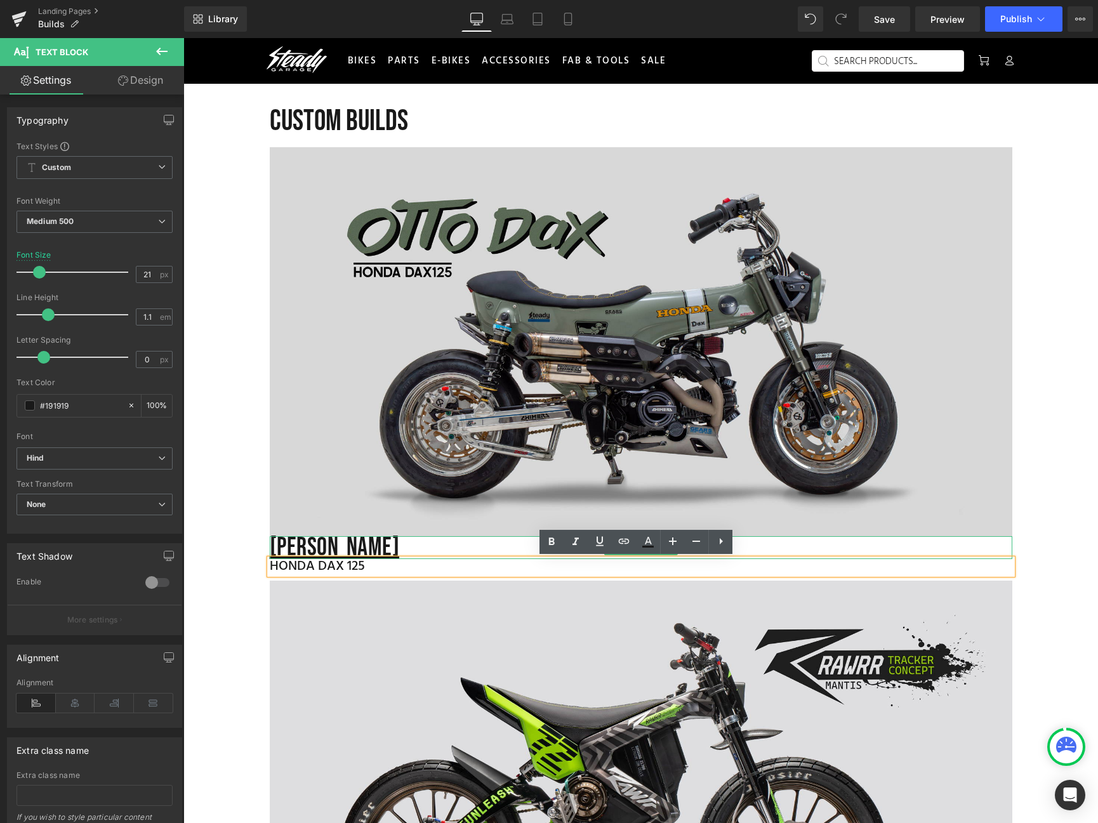
click at [348, 544] on h1 "otto dax" at bounding box center [641, 547] width 742 height 23
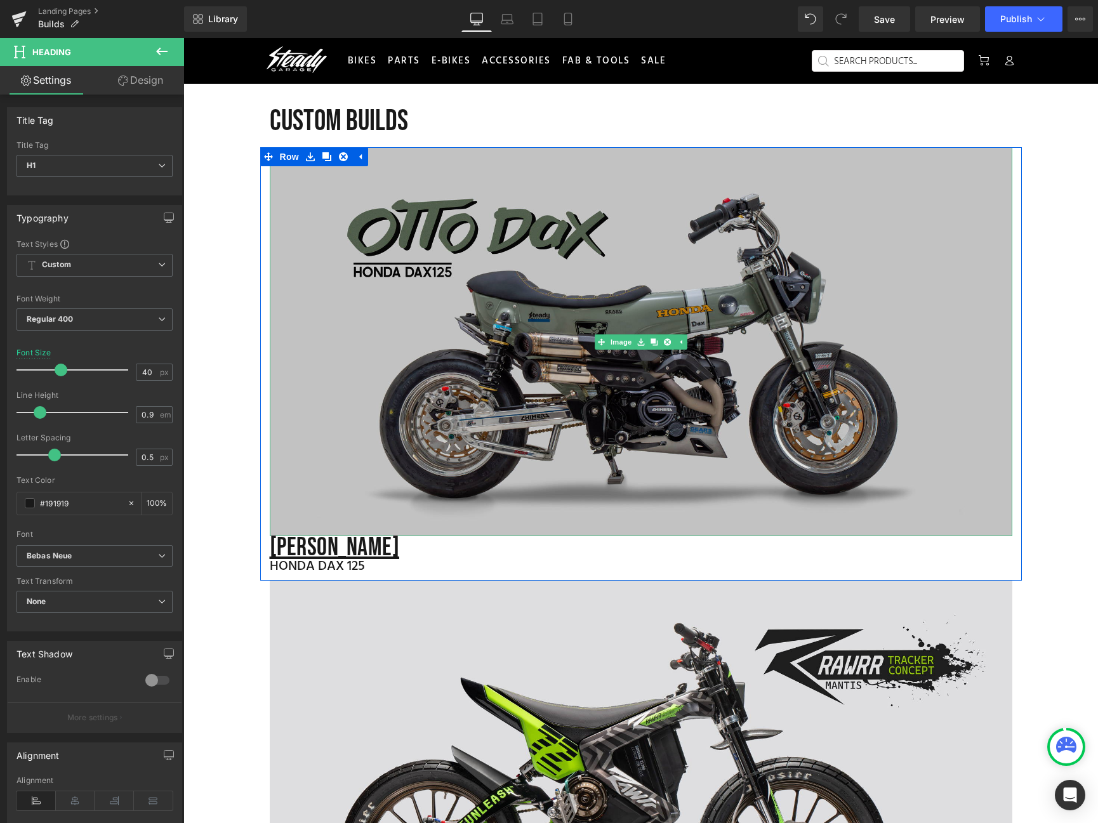
click at [464, 362] on img at bounding box center [641, 342] width 742 height 390
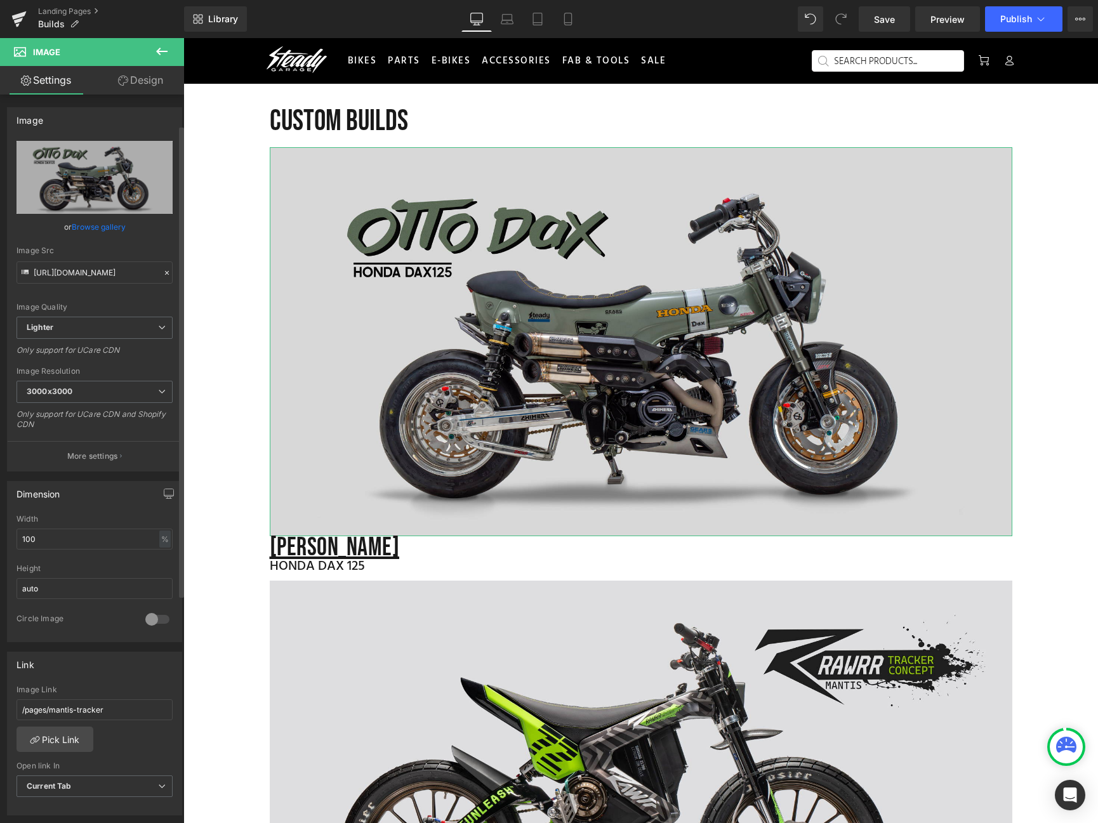
scroll to position [204, 0]
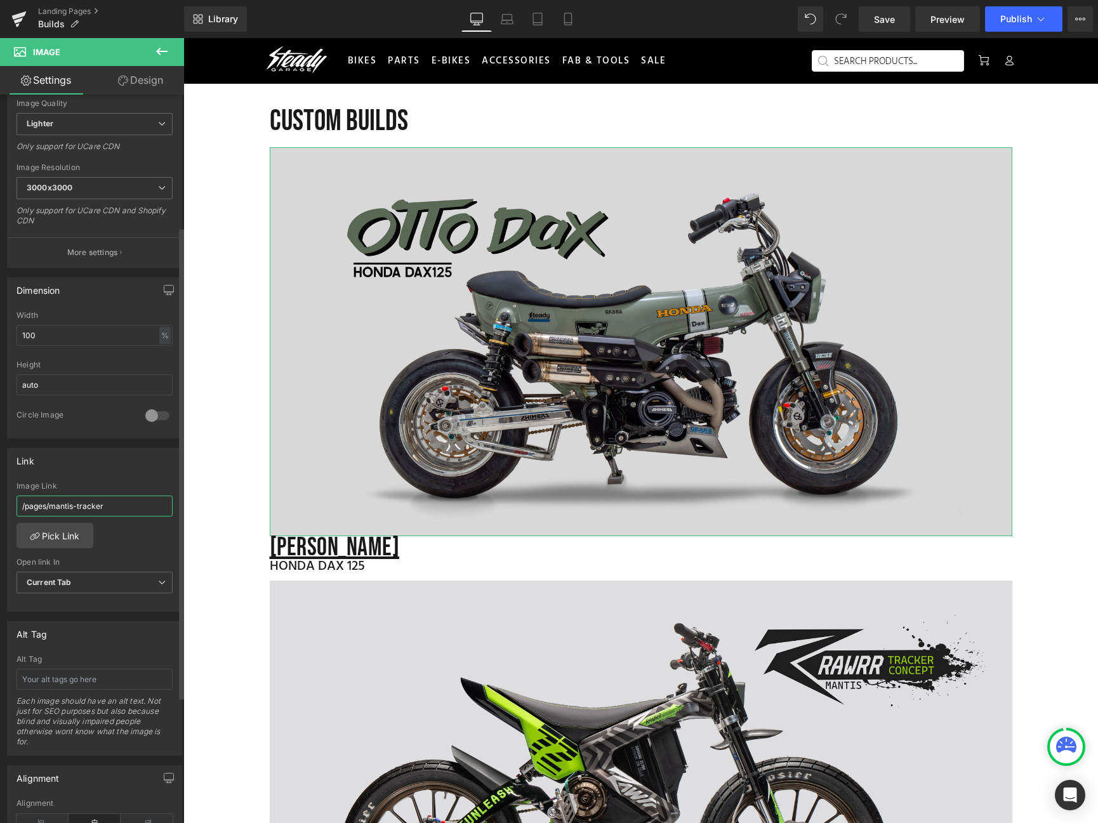
drag, startPoint x: 106, startPoint y: 508, endPoint x: 50, endPoint y: 509, distance: 55.8
click at [50, 509] on input "/pages/mantis-tracker" at bounding box center [94, 505] width 156 height 21
type input "/pages/ottodax"
click at [122, 539] on div "/pages/ottodax Image Link /pages/ottodax Pick Link Current Tab New Tab Open lin…" at bounding box center [95, 547] width 174 height 130
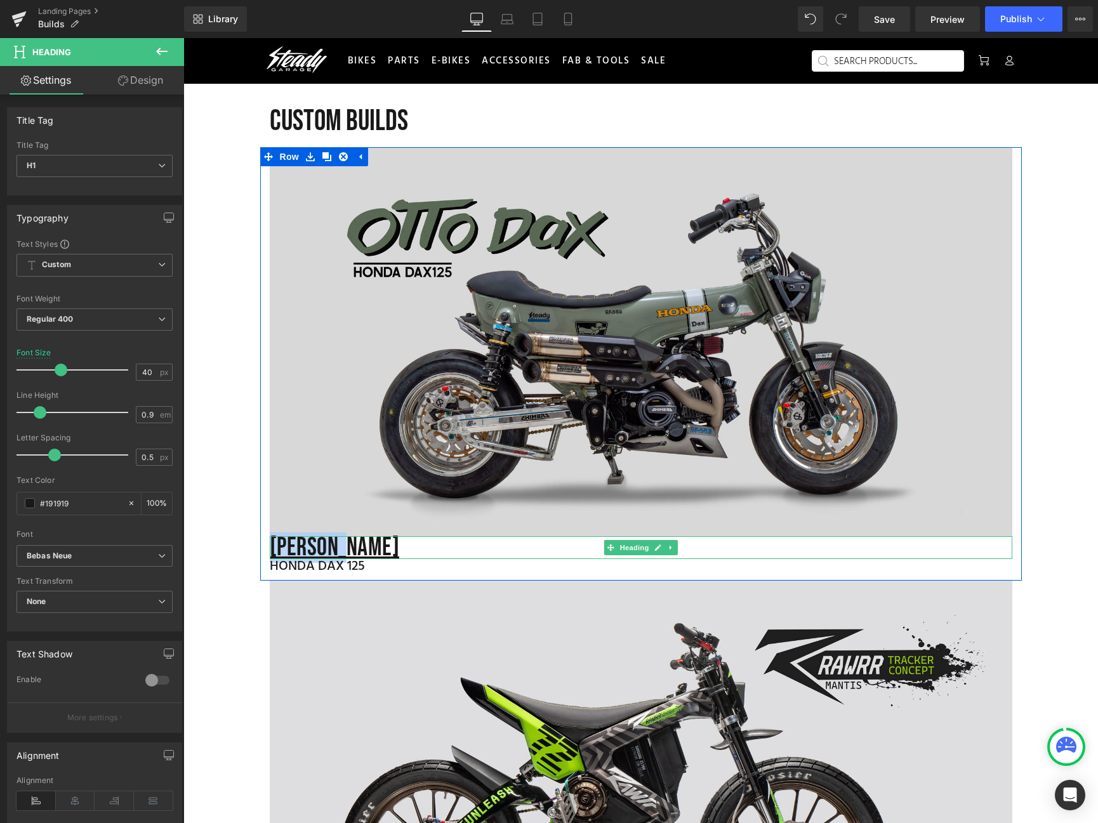
drag, startPoint x: 357, startPoint y: 549, endPoint x: 268, endPoint y: 543, distance: 89.0
click at [270, 543] on h1 "otto dax" at bounding box center [641, 547] width 742 height 23
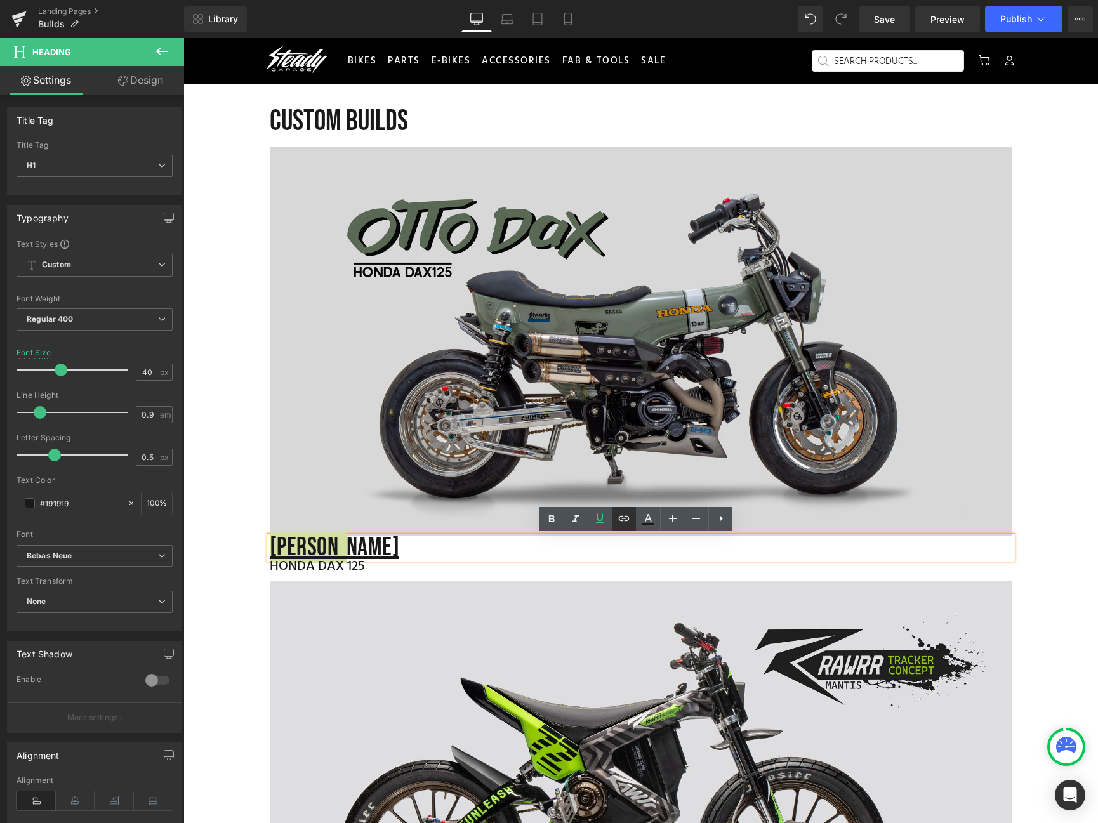
click at [627, 520] on icon at bounding box center [624, 518] width 11 height 5
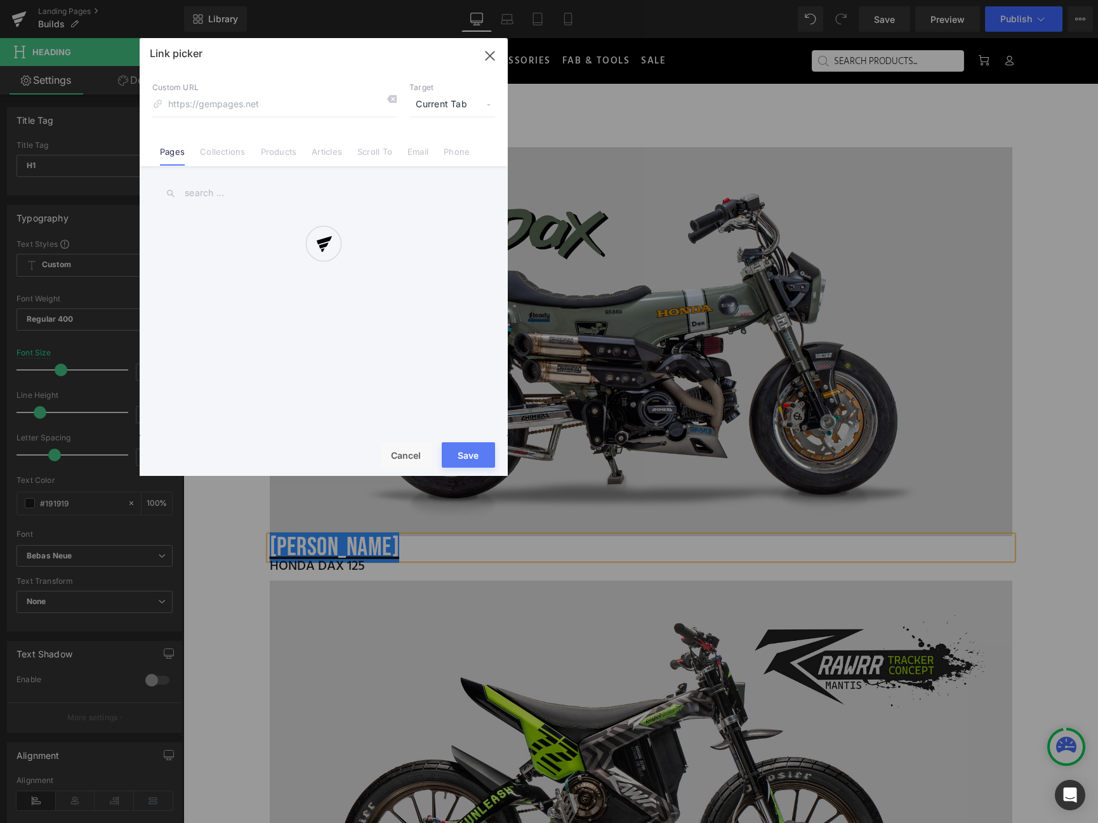
click at [501, 0] on div "Text Color Highlight Color #333333 Choose Image... Back to Library Insert Stead…" at bounding box center [549, 0] width 1098 height 0
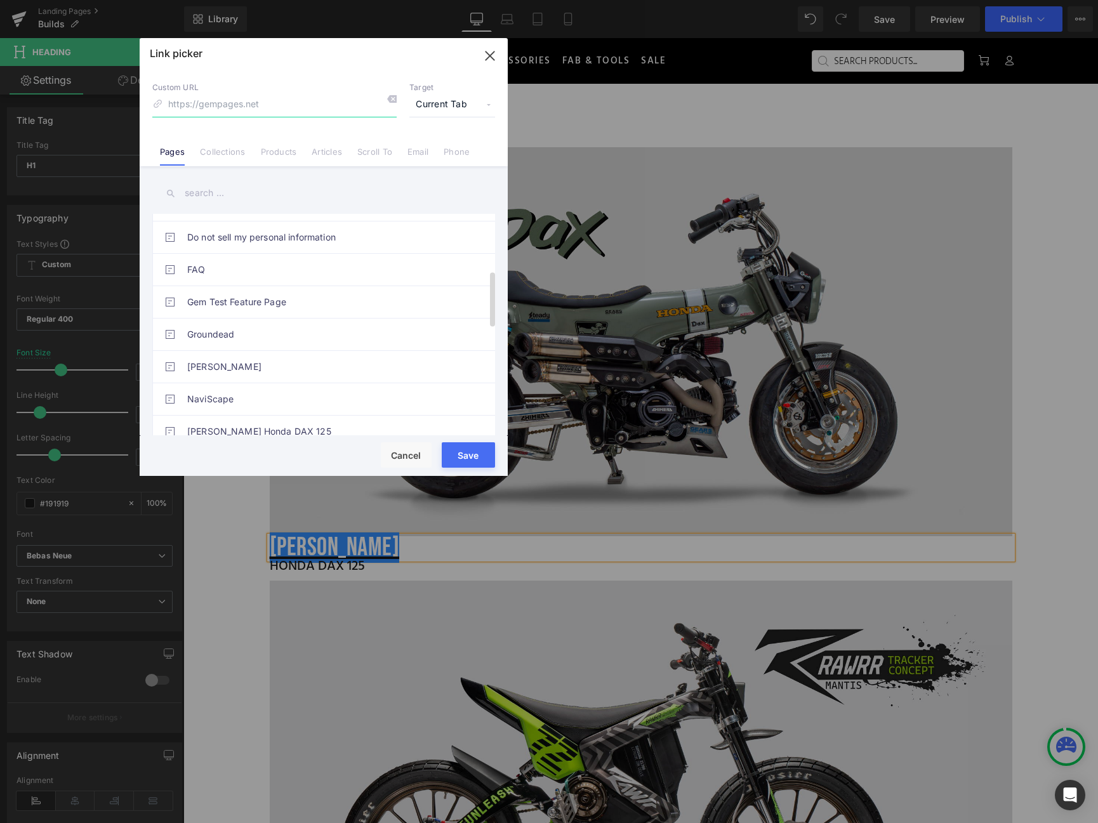
scroll to position [336, 0]
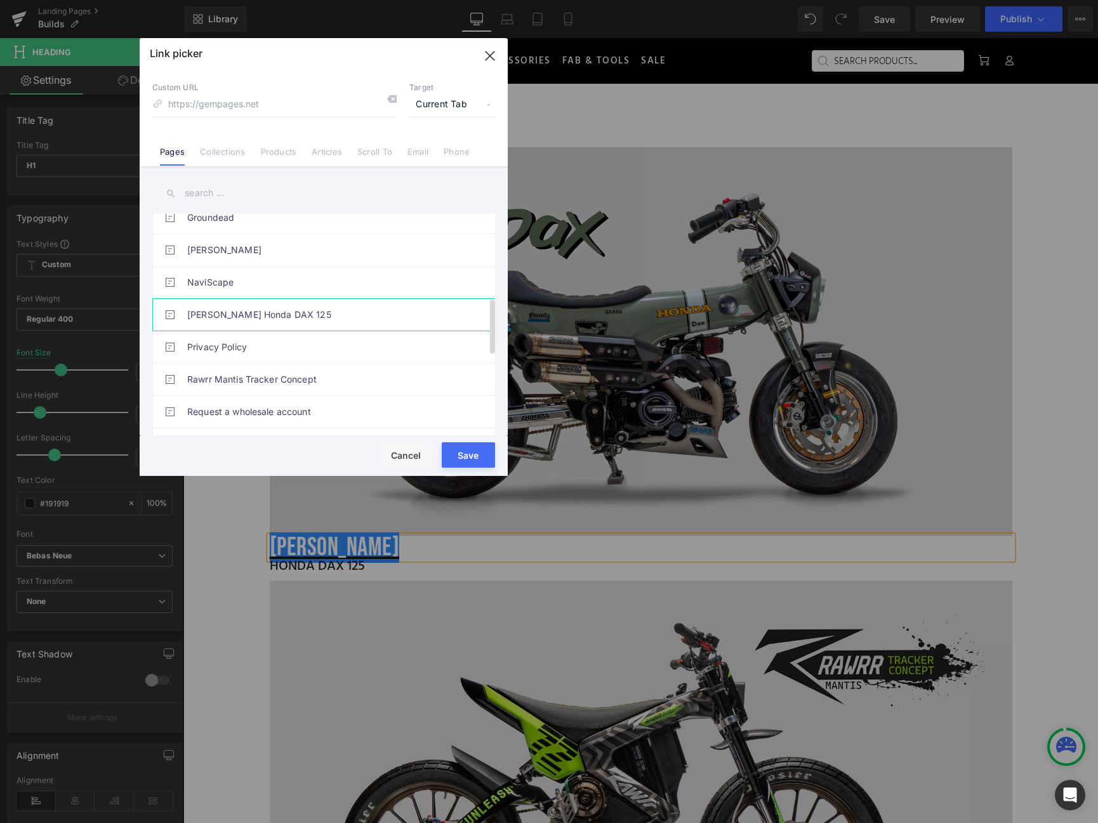
click at [291, 312] on link "[PERSON_NAME] Honda DAX 125" at bounding box center [326, 315] width 279 height 32
type input "/pages/ottodax"
click at [464, 450] on button "Save" at bounding box center [468, 454] width 53 height 25
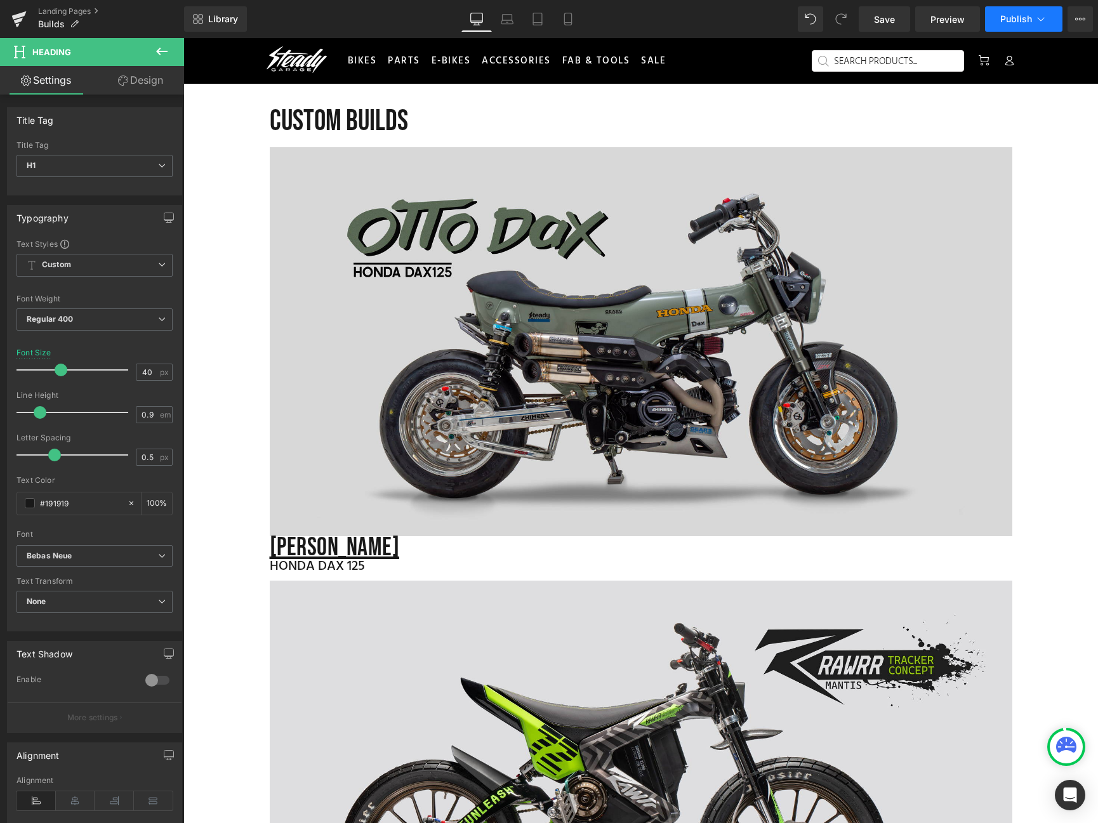
click at [1016, 19] on span "Publish" at bounding box center [1016, 19] width 32 height 10
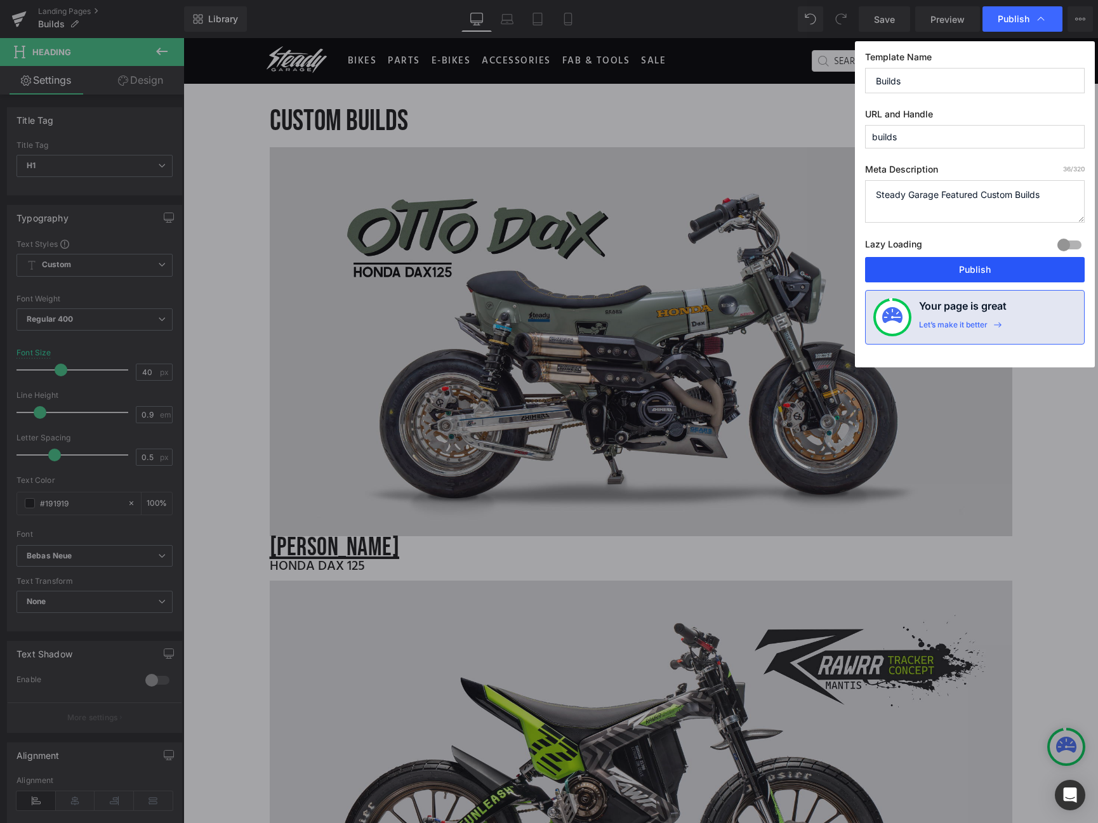
drag, startPoint x: 976, startPoint y: 268, endPoint x: 795, endPoint y: 222, distance: 186.5
click at [976, 268] on button "Publish" at bounding box center [975, 269] width 220 height 25
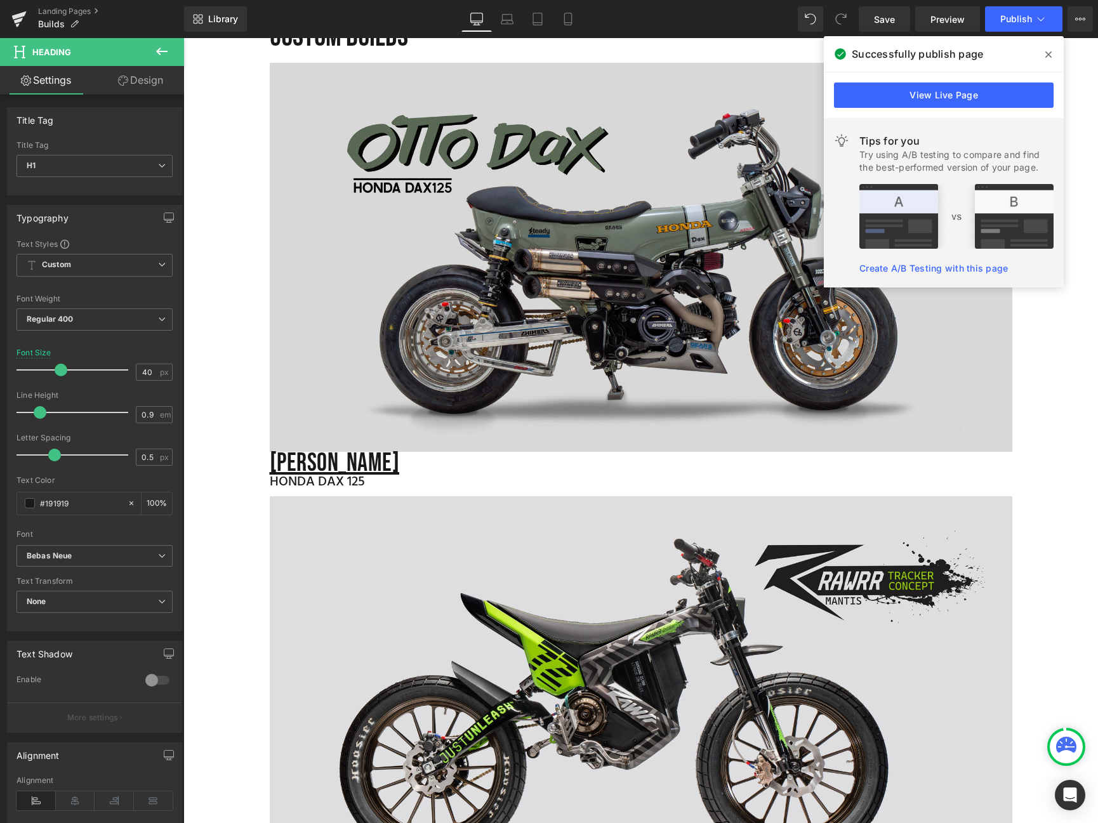
scroll to position [0, 0]
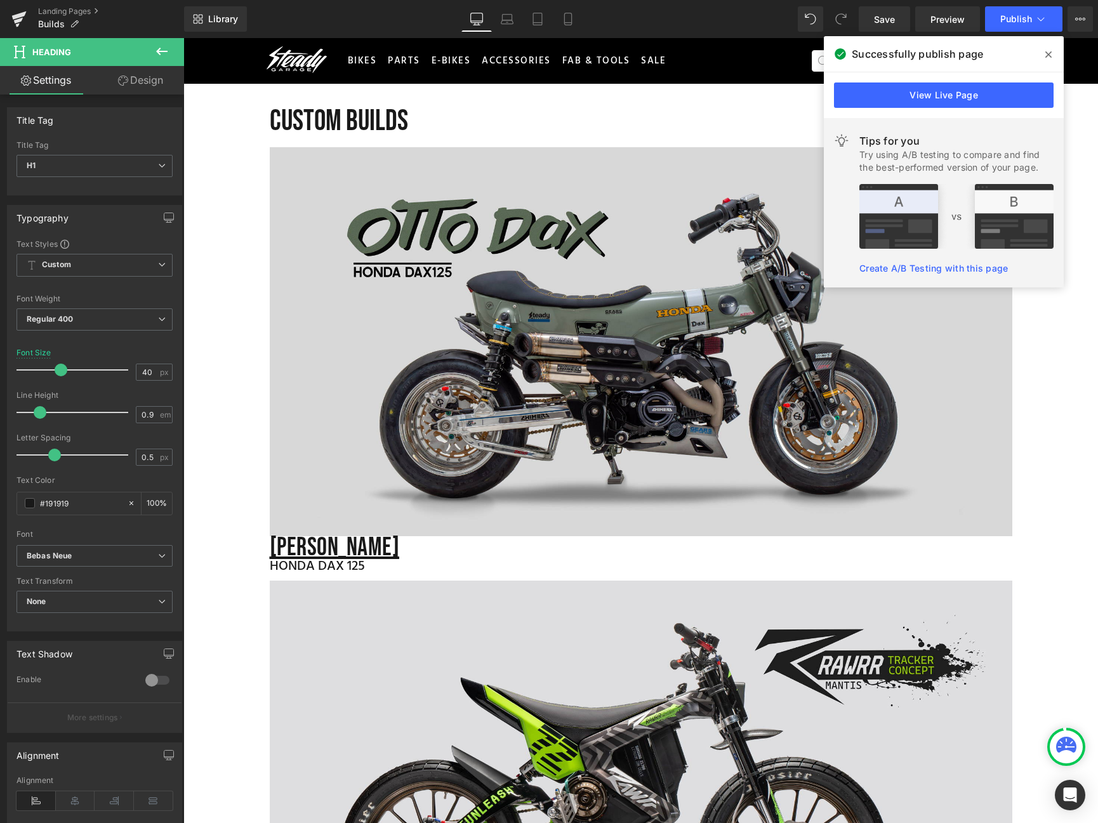
click at [1049, 53] on icon at bounding box center [1048, 54] width 6 height 6
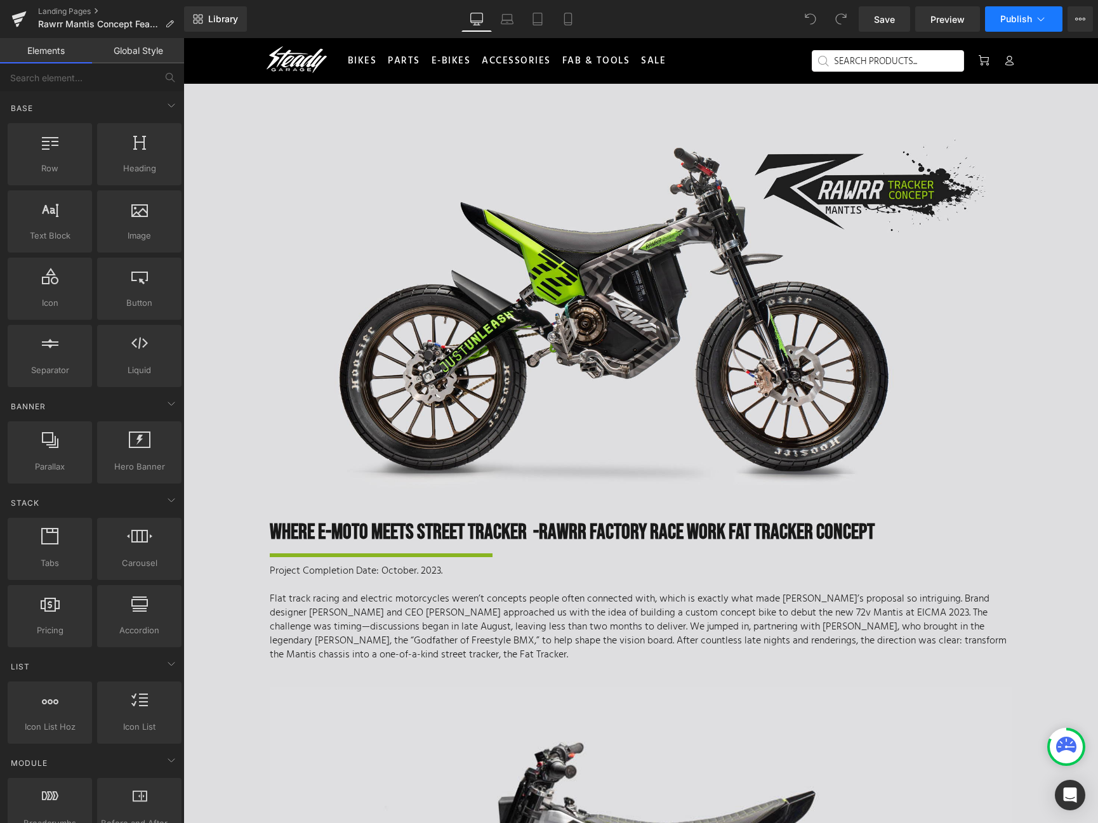
click at [1044, 22] on icon at bounding box center [1040, 19] width 13 height 13
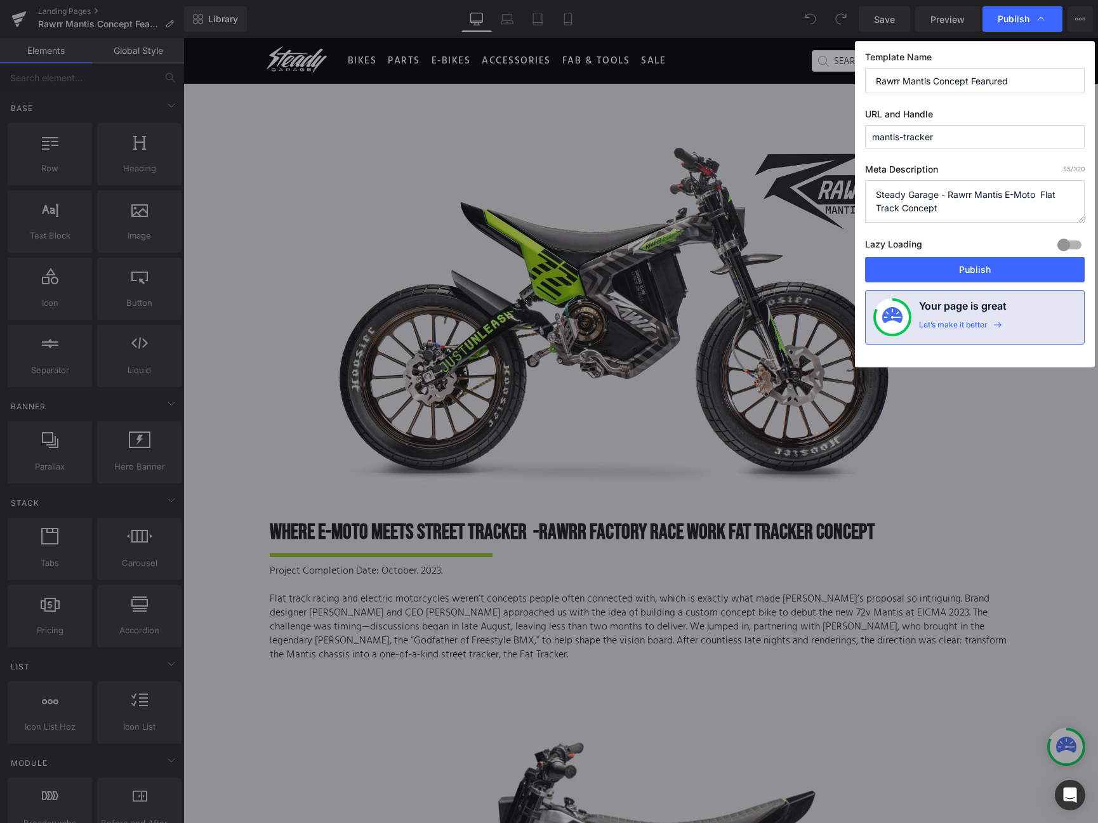
click at [936, 131] on input "mantis-tracker" at bounding box center [975, 136] width 220 height 23
drag, startPoint x: 942, startPoint y: 130, endPoint x: 872, endPoint y: 135, distance: 69.3
click at [872, 135] on input "mantis-tracker" at bounding box center [975, 136] width 220 height 23
click at [936, 86] on input "Rawrr Mantis Concept Fearured" at bounding box center [975, 80] width 220 height 25
click at [978, 136] on input "mantis-tracker" at bounding box center [975, 136] width 220 height 23
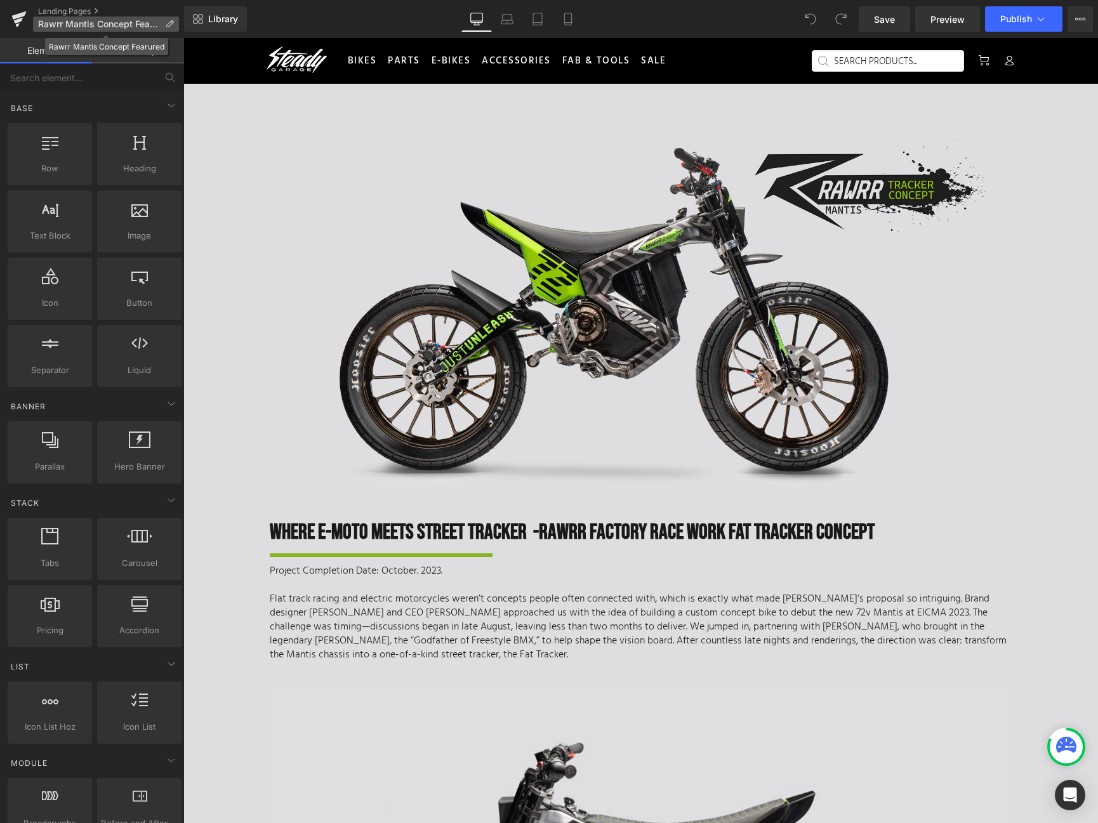
click at [167, 23] on icon at bounding box center [169, 24] width 9 height 9
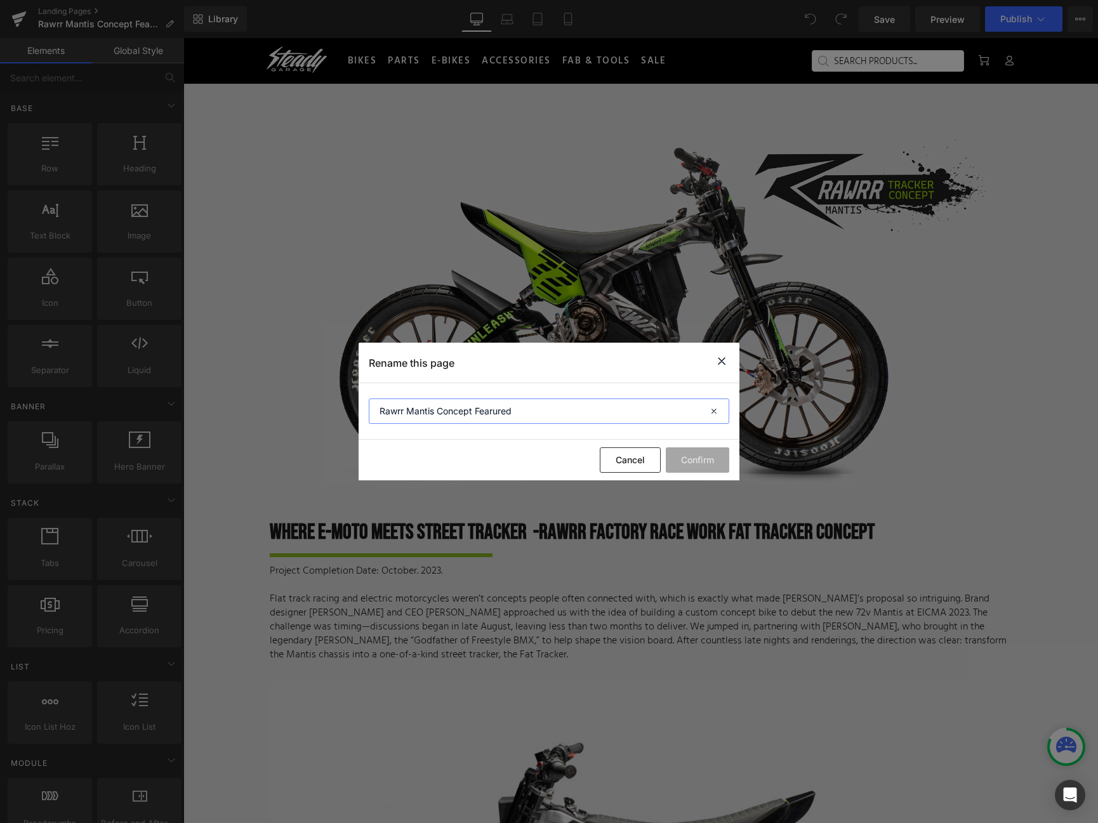
click at [541, 422] on input "Rawrr Mantis Concept Fearured" at bounding box center [549, 410] width 360 height 25
click at [605, 419] on input "Rawrr Mantis Concept Fearured" at bounding box center [549, 410] width 360 height 25
click at [728, 360] on icon at bounding box center [721, 361] width 15 height 16
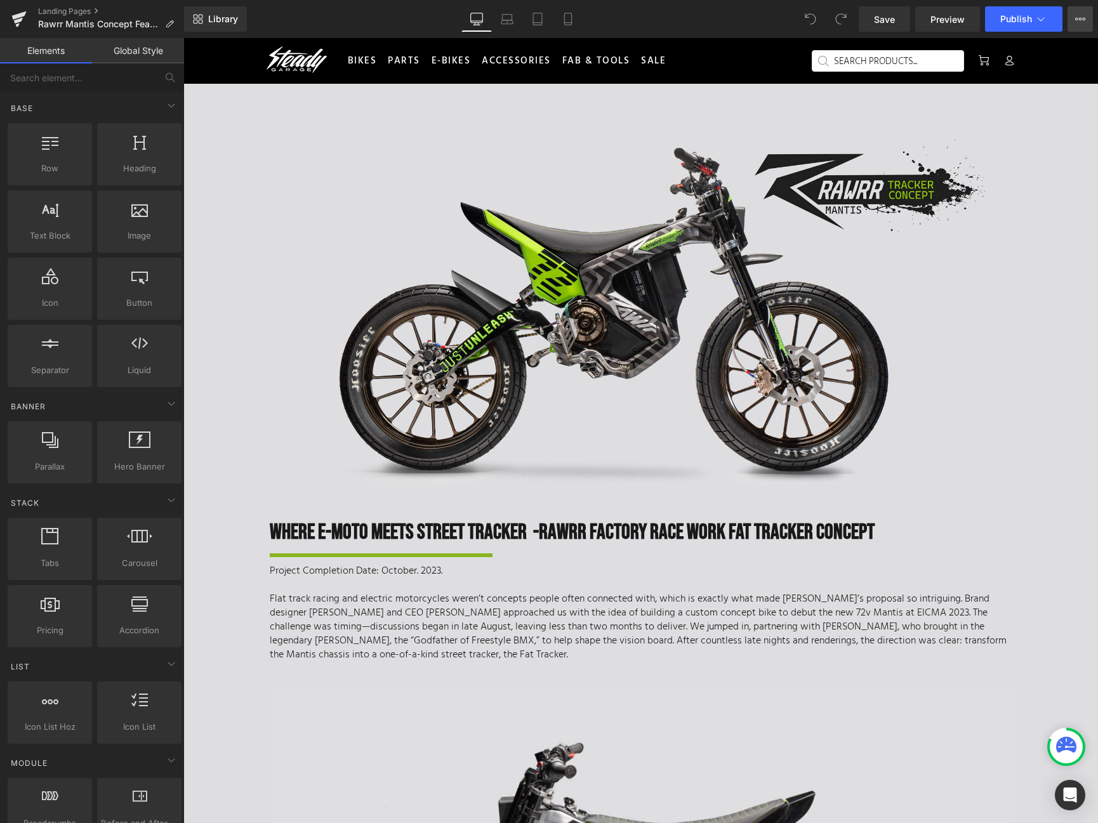
click at [1073, 22] on button "View Live Page View with current Template Save Template to Library Schedule Pub…" at bounding box center [1079, 18] width 25 height 25
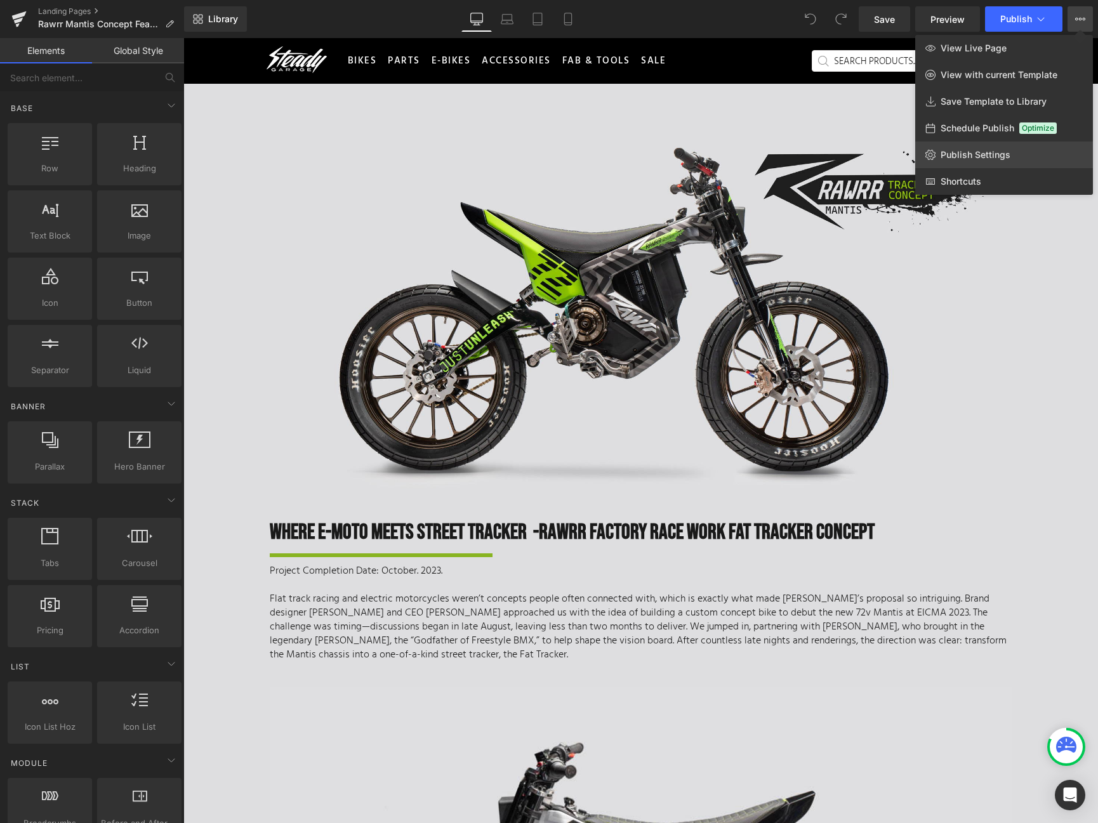
click at [1000, 158] on span "Publish Settings" at bounding box center [975, 154] width 70 height 11
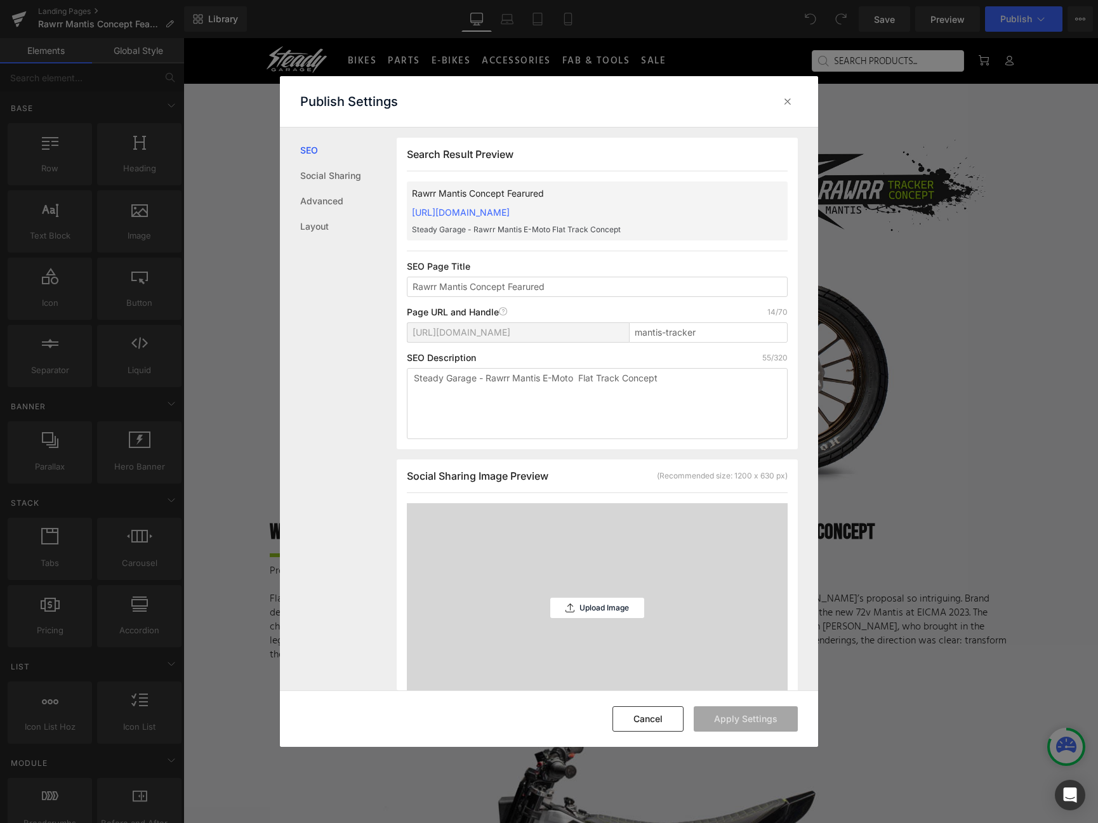
scroll to position [1, 0]
click at [577, 294] on input "Rawrr Mantis Concept Fearured" at bounding box center [597, 286] width 381 height 20
click at [755, 717] on button "Apply Settings" at bounding box center [745, 718] width 104 height 25
drag, startPoint x: 672, startPoint y: 213, endPoint x: 410, endPoint y: 209, distance: 262.1
click at [410, 209] on div "Rawrr Mantis Concept Featured https://steadygarage.myshopify.com/pages/mantis-t…" at bounding box center [597, 210] width 381 height 59
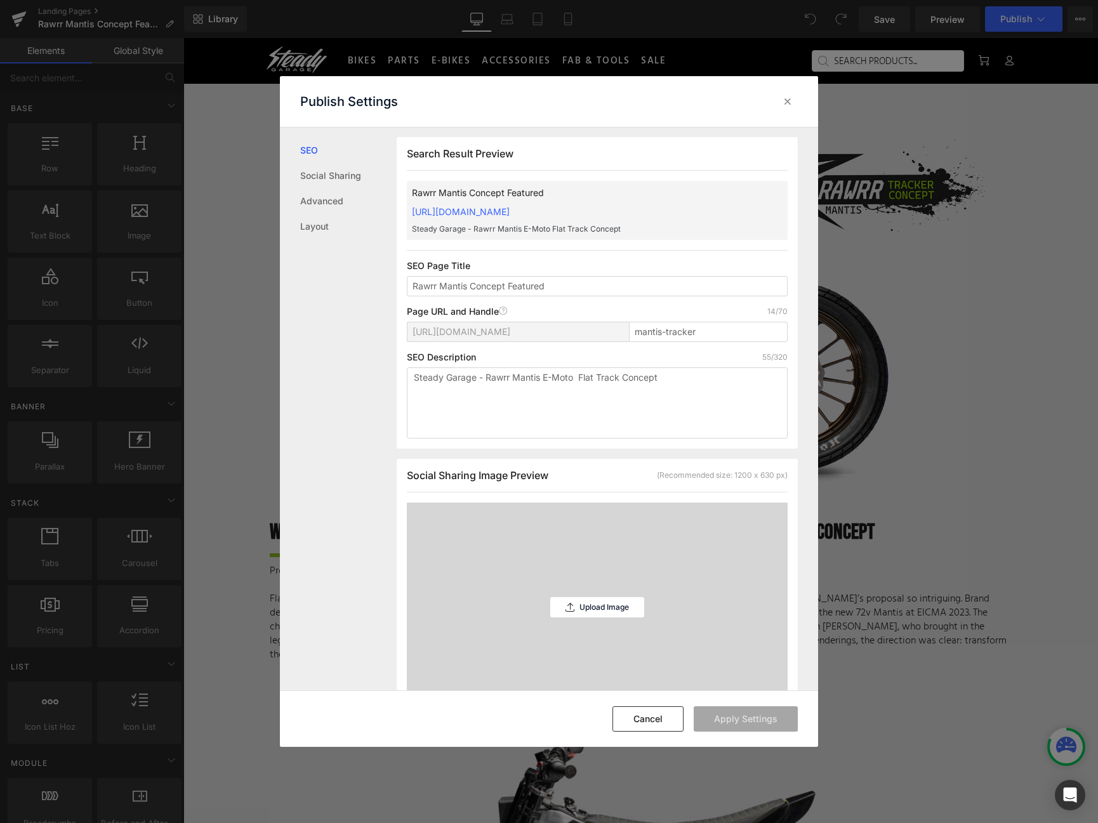
copy link "https://steadygarage.myshopify.com/pages/mantis-tracker"
drag, startPoint x: 568, startPoint y: 289, endPoint x: 506, endPoint y: 289, distance: 61.5
click at [506, 289] on input "Rawrr Mantis Concept Featured" at bounding box center [597, 286] width 381 height 20
click at [472, 286] on input "Rawrr Mantis Concept" at bounding box center [597, 286] width 381 height 20
type input "Rawrr Mantis Tracker Concept"
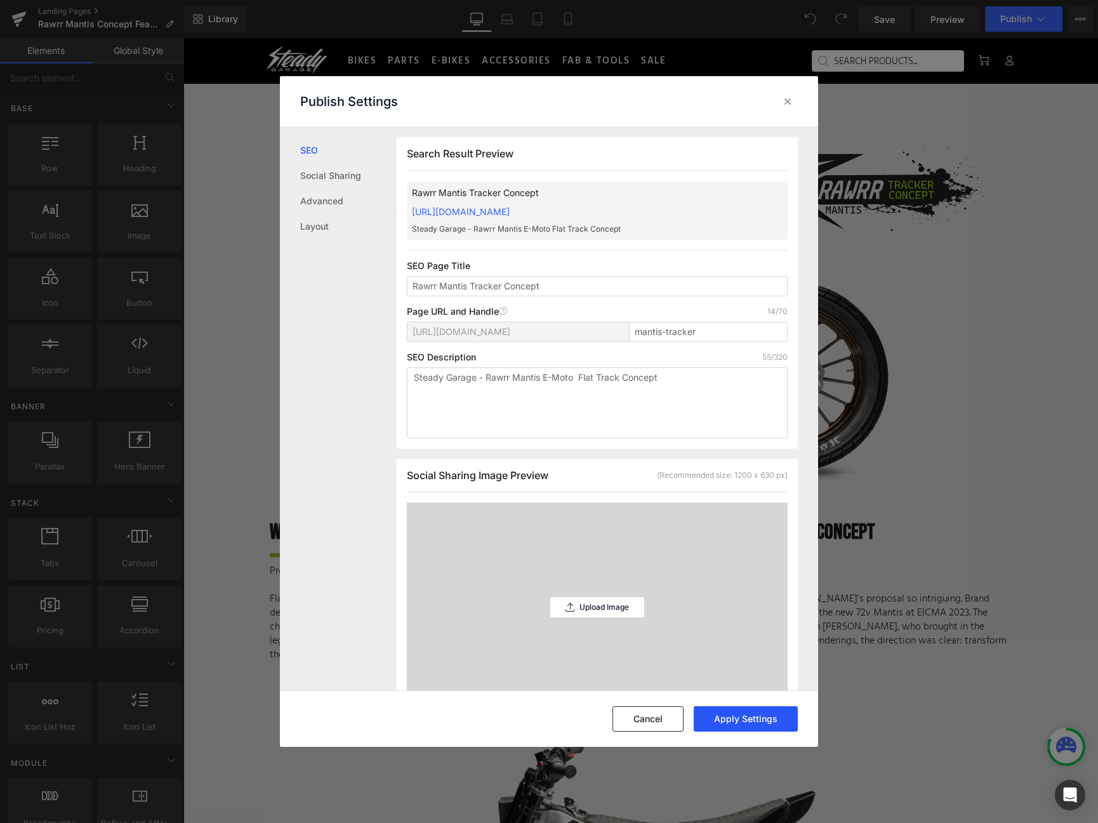
click at [758, 721] on button "Apply Settings" at bounding box center [745, 718] width 104 height 25
click at [784, 98] on icon at bounding box center [787, 101] width 13 height 13
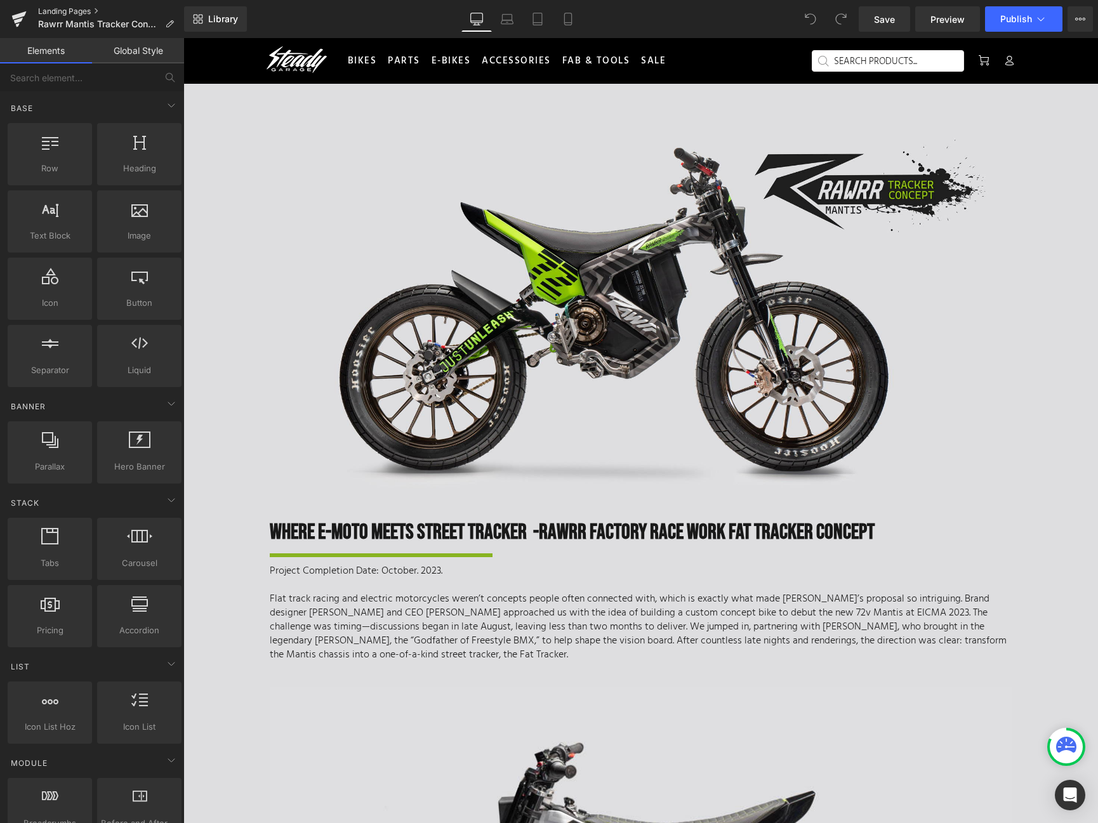
click at [54, 11] on link "Landing Pages" at bounding box center [111, 11] width 146 height 10
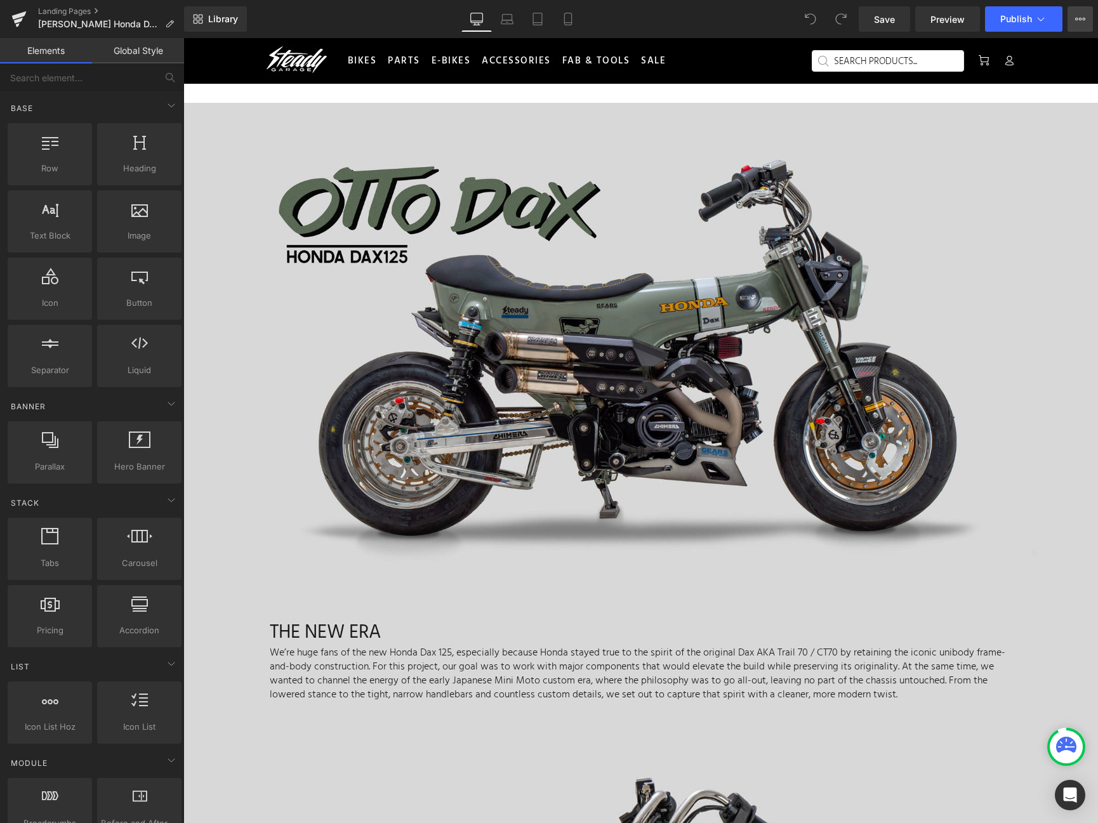
click at [1081, 20] on icon at bounding box center [1080, 19] width 10 height 10
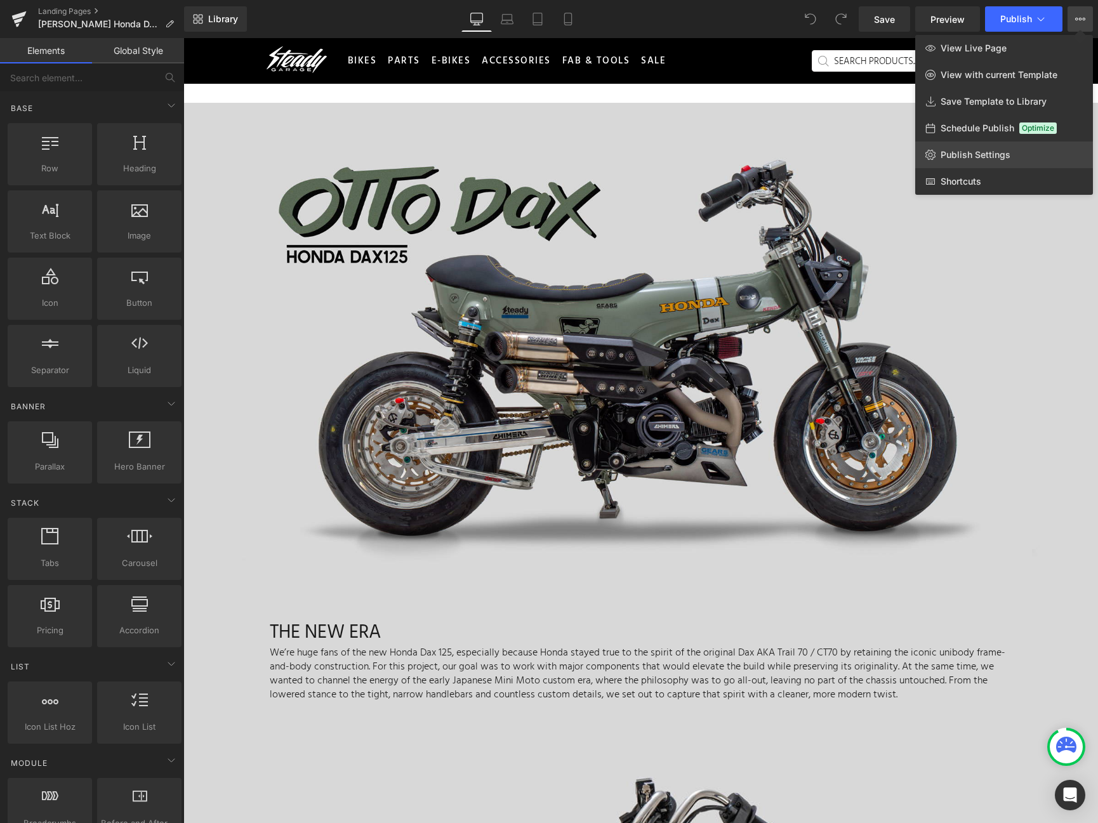
click at [995, 151] on span "Publish Settings" at bounding box center [975, 154] width 70 height 11
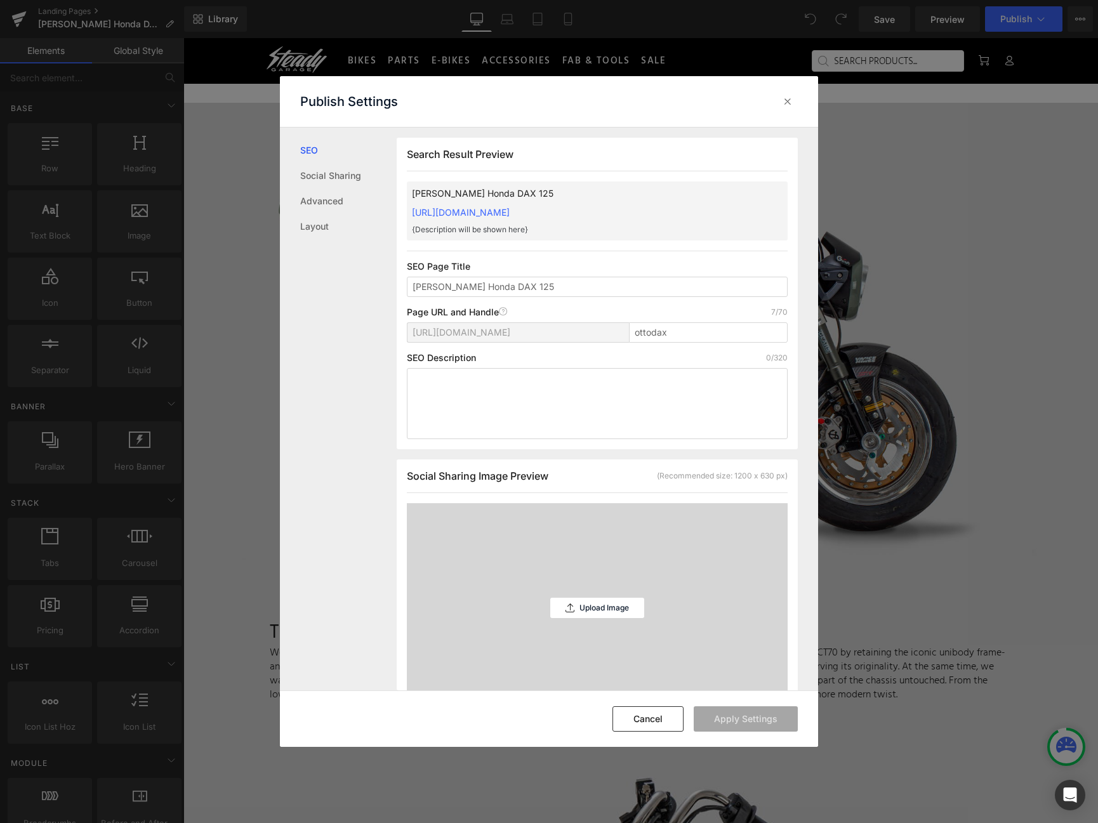
scroll to position [1, 0]
